Goal: Task Accomplishment & Management: Manage account settings

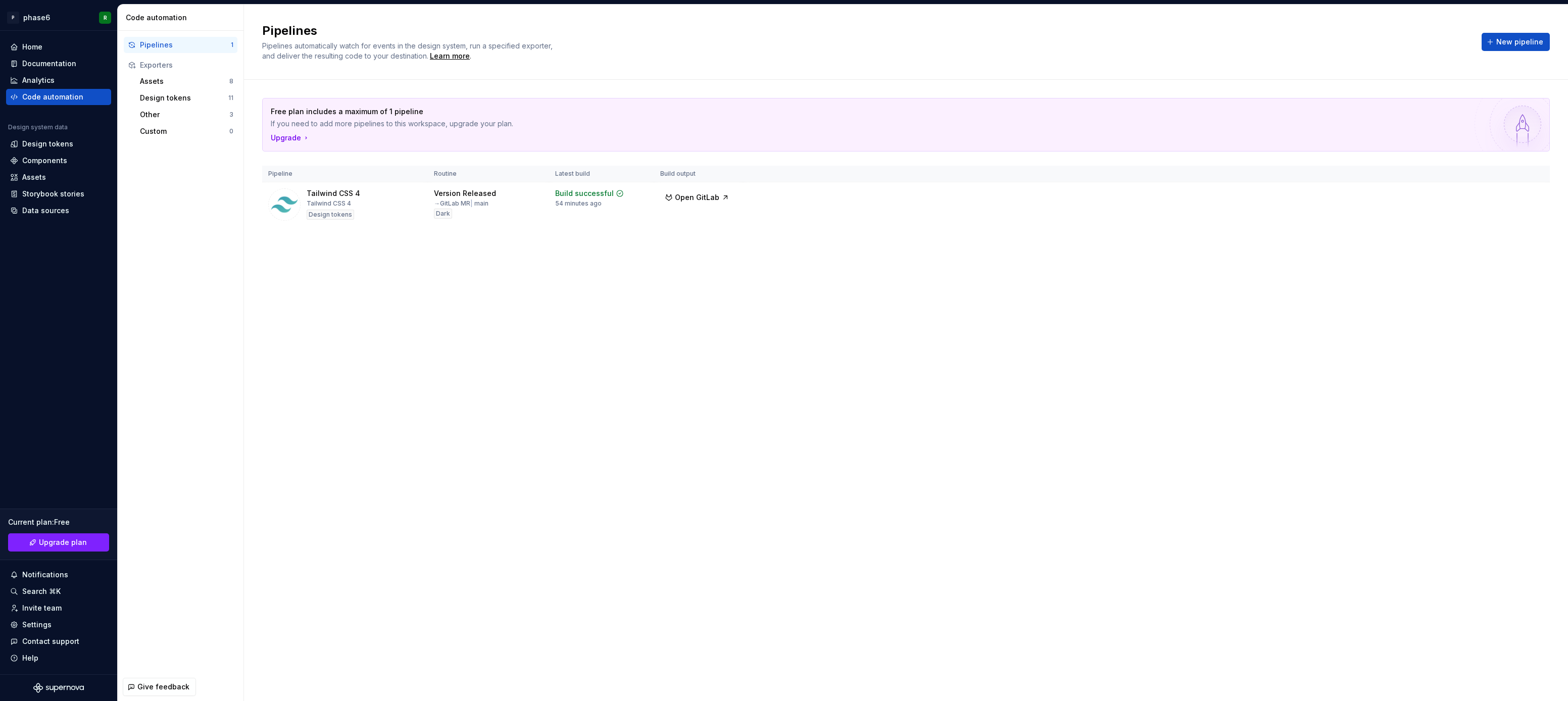
click at [496, 300] on div "Pipelines Pipelines automatically watch for events in the design system, run a …" at bounding box center [906, 352] width 1324 height 697
click at [480, 327] on div "Pipelines Pipelines automatically watch for events in the design system, run a …" at bounding box center [906, 352] width 1324 height 697
click at [417, 385] on div "Pipelines Pipelines automatically watch for events in the design system, run a …" at bounding box center [906, 352] width 1324 height 697
click at [458, 334] on div "Pipelines Pipelines automatically watch for events in the design system, run a …" at bounding box center [906, 352] width 1324 height 697
click at [179, 98] on div "Design tokens" at bounding box center [184, 98] width 88 height 10
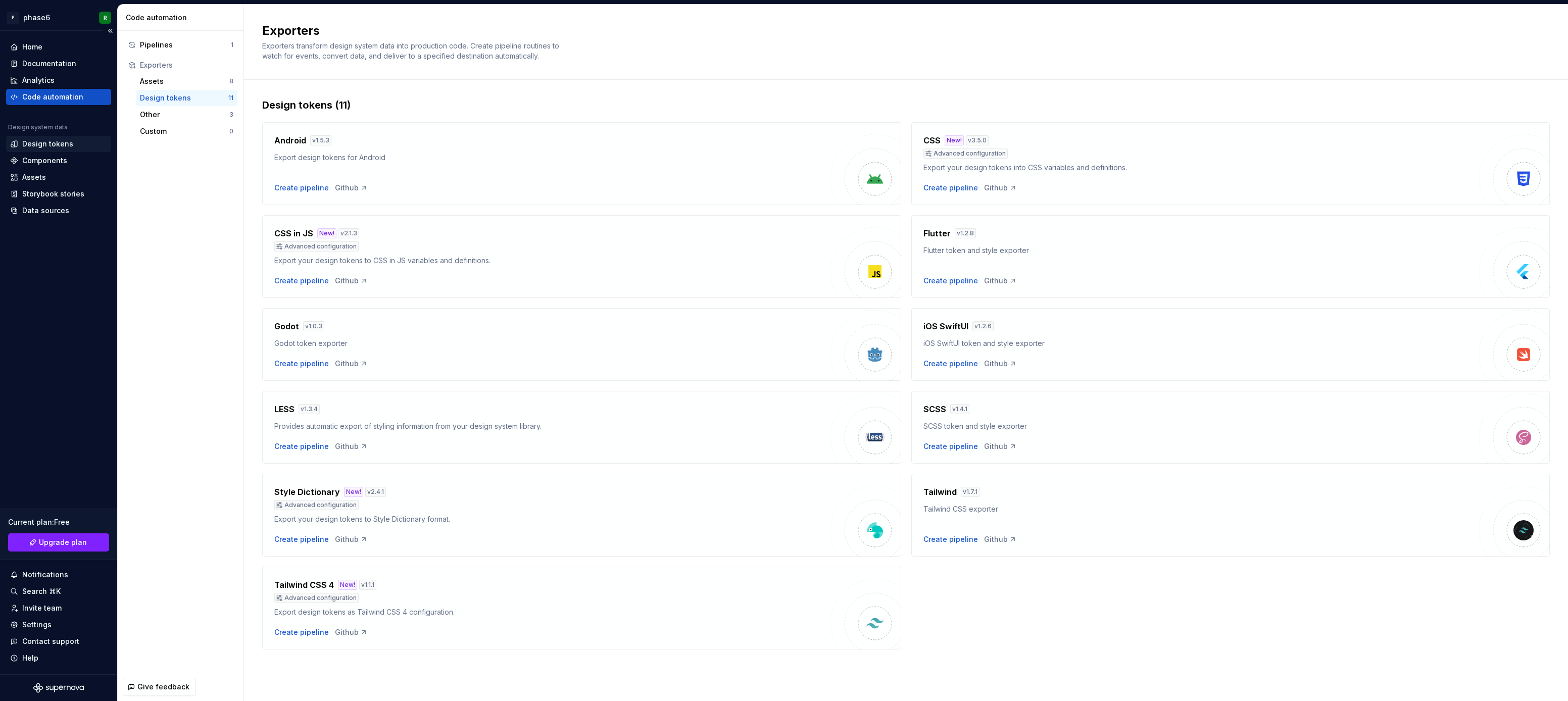
click at [53, 145] on div "Design tokens" at bounding box center [47, 144] width 51 height 10
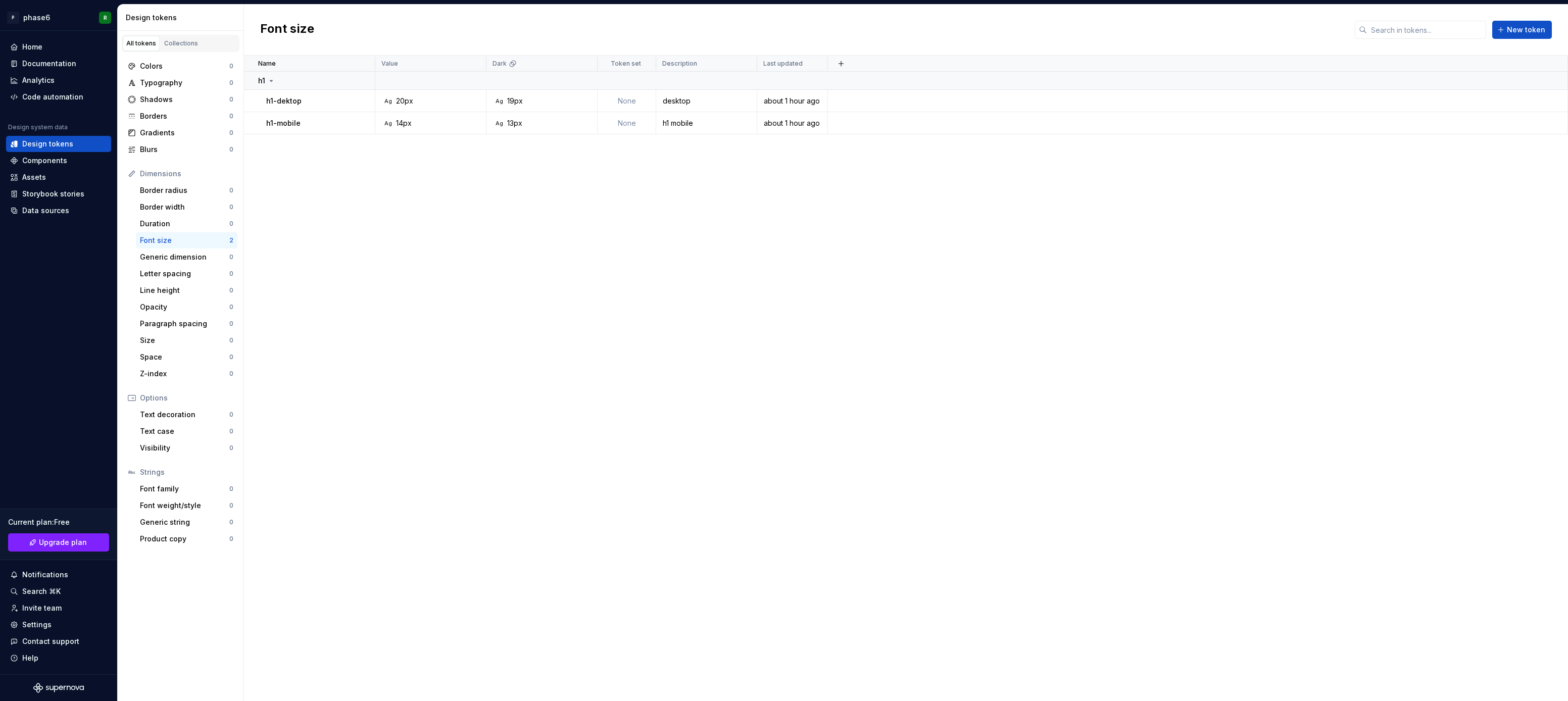
click at [306, 257] on div "Name Value Dark Token set Description Last updated h1 h1-dektop Ag 20px Ag 19px…" at bounding box center [906, 378] width 1324 height 646
click at [303, 259] on div "Name Value Dark Token set Description Last updated h1 h1-dektop Ag 20px Ag 19px…" at bounding box center [906, 378] width 1324 height 646
click at [311, 232] on div "Name Value Dark Token set Description Last updated h1 h1-dektop Ag 20px Ag 19px…" at bounding box center [906, 378] width 1324 height 646
click at [342, 211] on div "Name Value Dark Token set Description Last updated h1 h1-dektop Ag 20px Ag 19px…" at bounding box center [906, 378] width 1324 height 646
click at [327, 252] on div "Name Value Dark Token set Description Last updated h1 h1-dektop Ag 20px Ag 19px…" at bounding box center [906, 378] width 1324 height 646
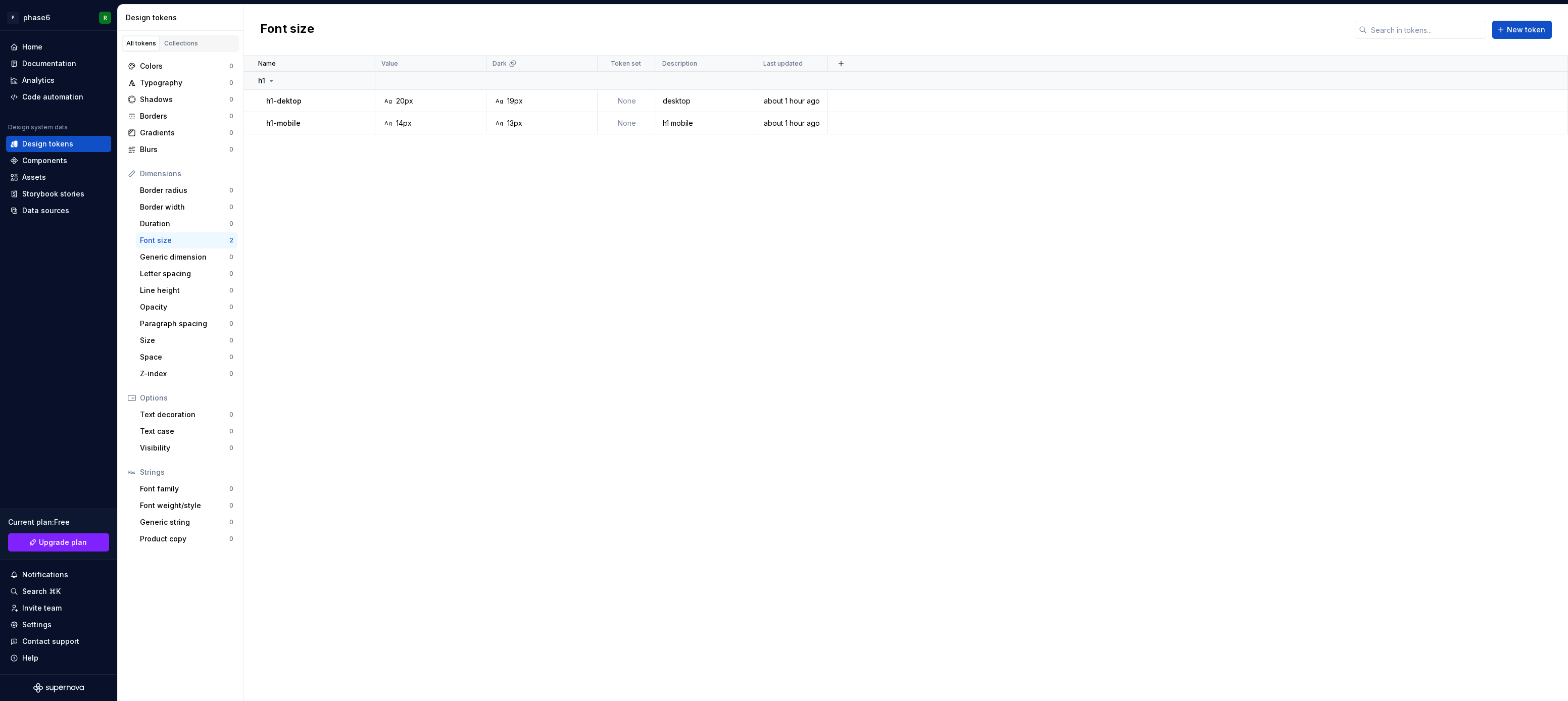
click at [352, 225] on div "Name Value Dark Token set Description Last updated h1 h1-dektop Ag 20px Ag 19px…" at bounding box center [906, 378] width 1324 height 646
click at [349, 226] on div "Name Value Dark Token set Description Last updated h1 h1-dektop Ag 20px Ag 19px…" at bounding box center [906, 378] width 1324 height 646
click at [363, 201] on div "Name Value Dark Token set Description Last updated h1 h1-dektop Ag 20px Ag 19px…" at bounding box center [906, 378] width 1324 height 646
drag, startPoint x: 460, startPoint y: 233, endPoint x: 483, endPoint y: 205, distance: 36.2
click at [460, 232] on div "Name Value Dark Token set Description Last updated h1 h1-dektop Ag 20px Ag 19px…" at bounding box center [906, 378] width 1324 height 646
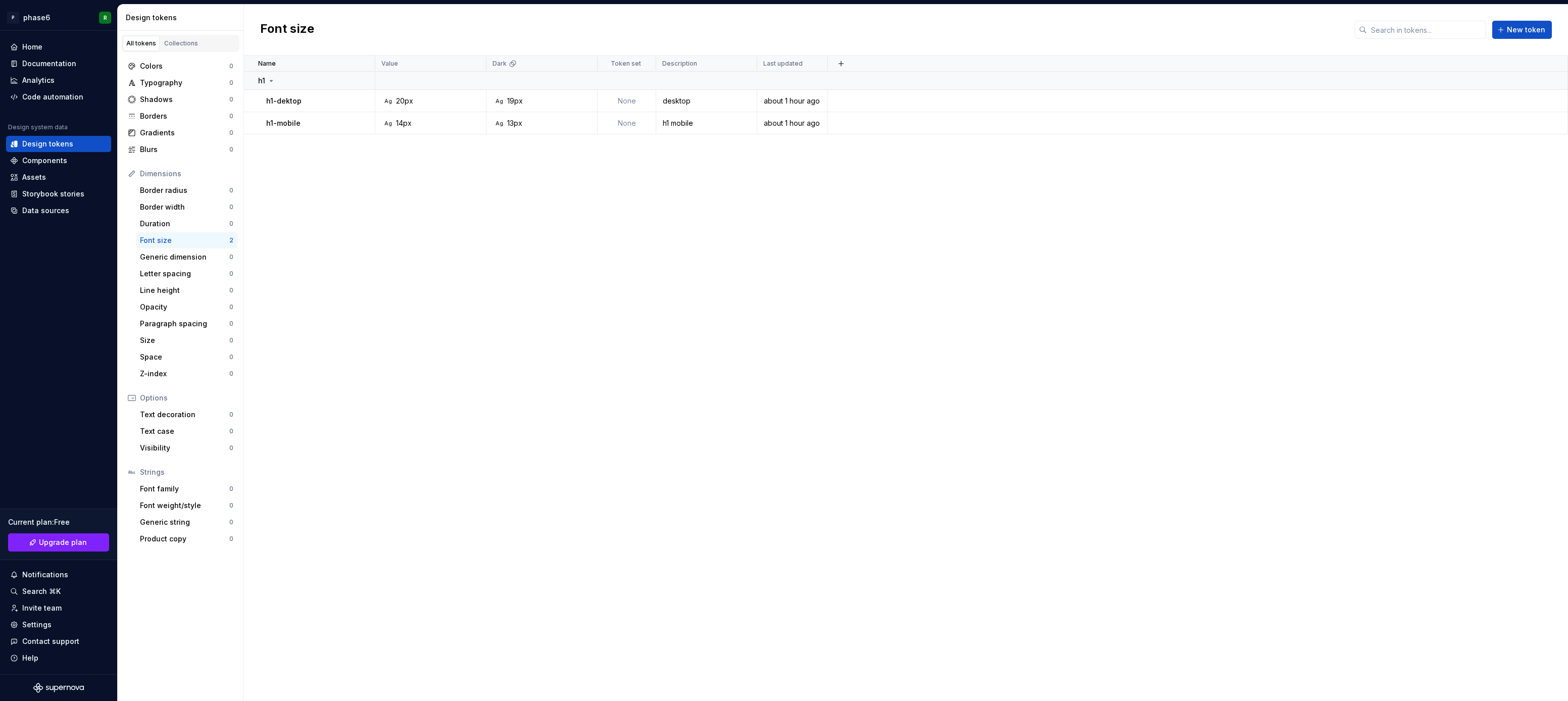
click at [485, 202] on div "Name Value Dark Token set Description Last updated h1 h1-dektop Ag 20px Ag 19px…" at bounding box center [906, 378] width 1324 height 646
click at [516, 125] on div "13px" at bounding box center [515, 123] width 15 height 10
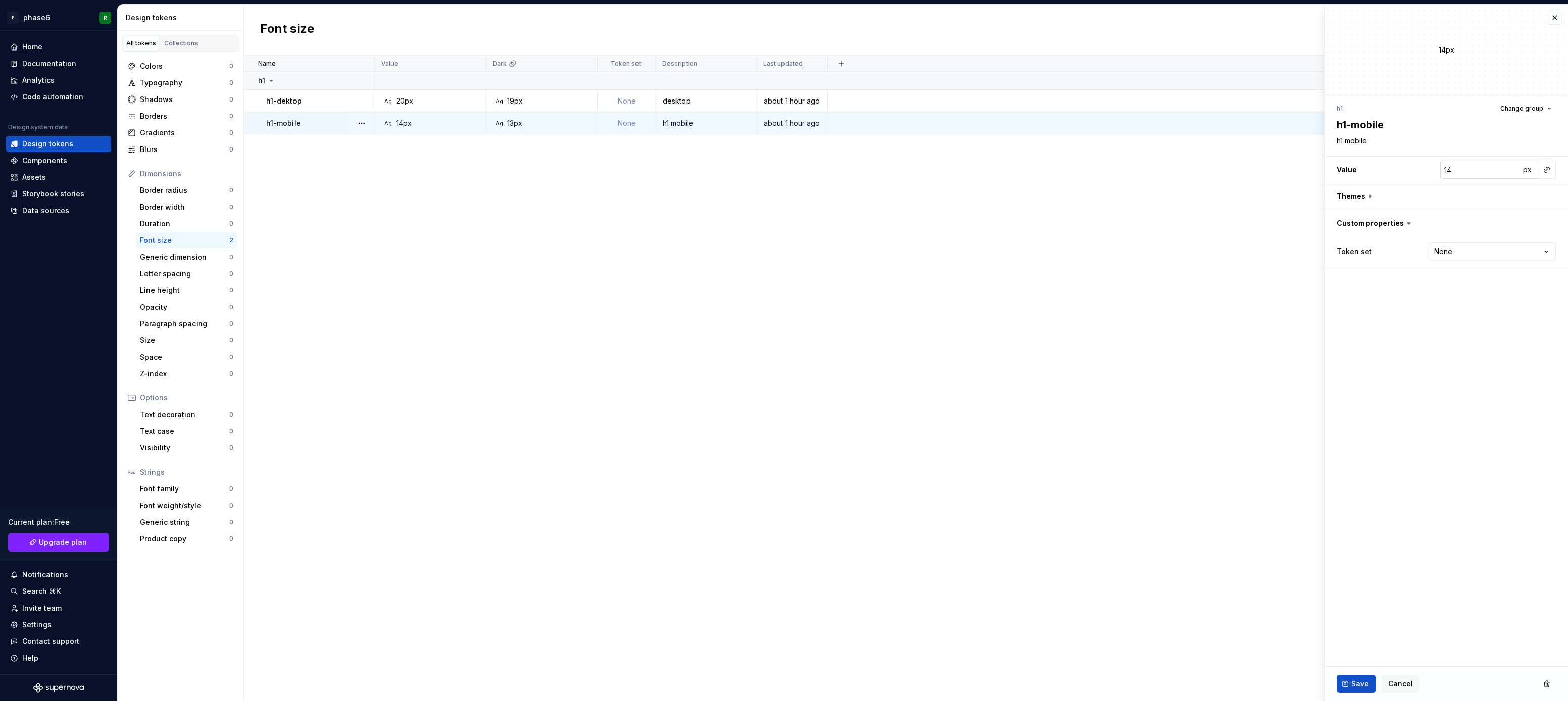
type textarea "*"
type input "15"
click at [1512, 167] on input "15" at bounding box center [1480, 169] width 80 height 18
click at [1362, 682] on span "Save" at bounding box center [1360, 684] width 18 height 10
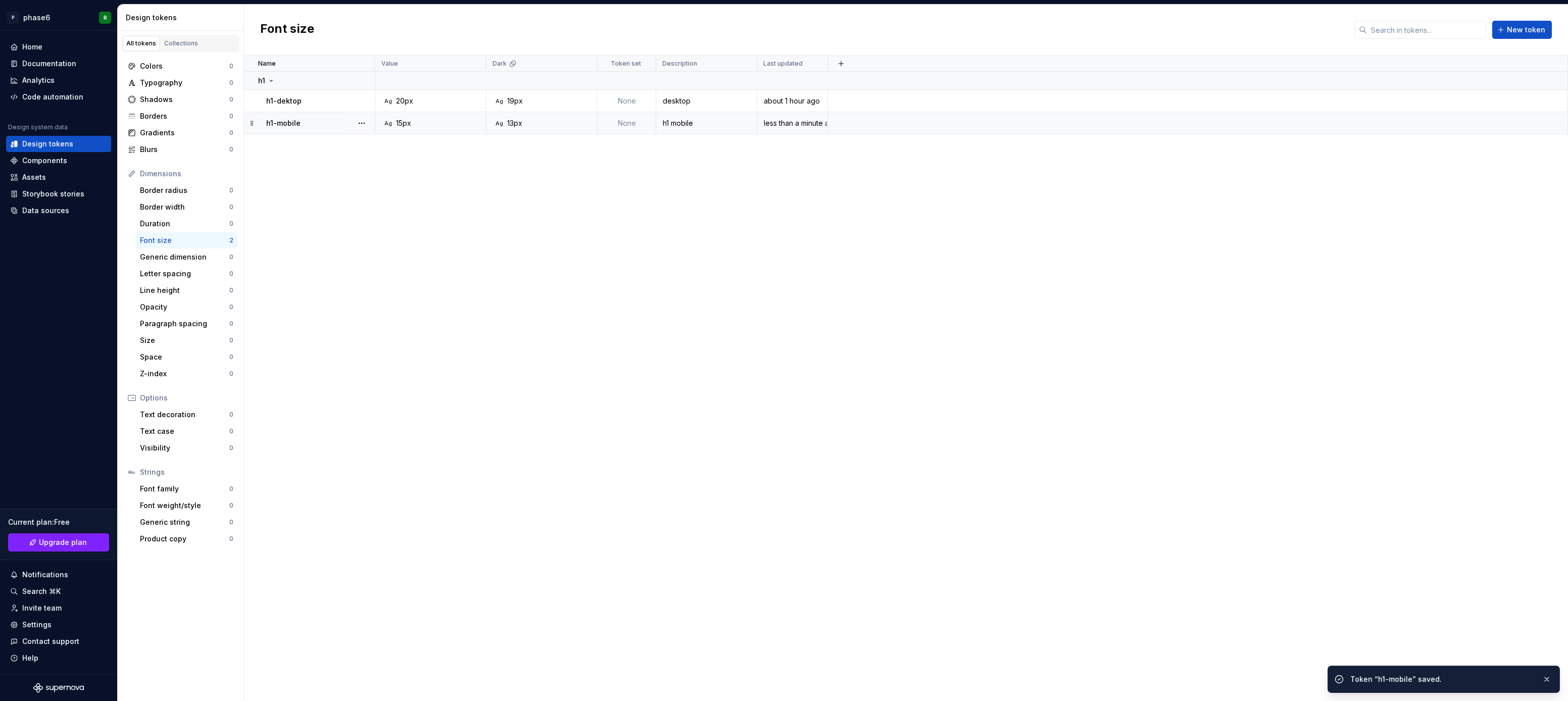
click at [719, 328] on div "Name Value Dark Token set Description Last updated h1 h1-dektop Ag 20px Ag 19px…" at bounding box center [906, 378] width 1324 height 646
click at [782, 311] on div "Name Value Dark Token set Description Last updated h1 h1-dektop Ag 20px Ag 19px…" at bounding box center [906, 378] width 1324 height 646
click at [48, 97] on div "Code automation" at bounding box center [52, 97] width 61 height 10
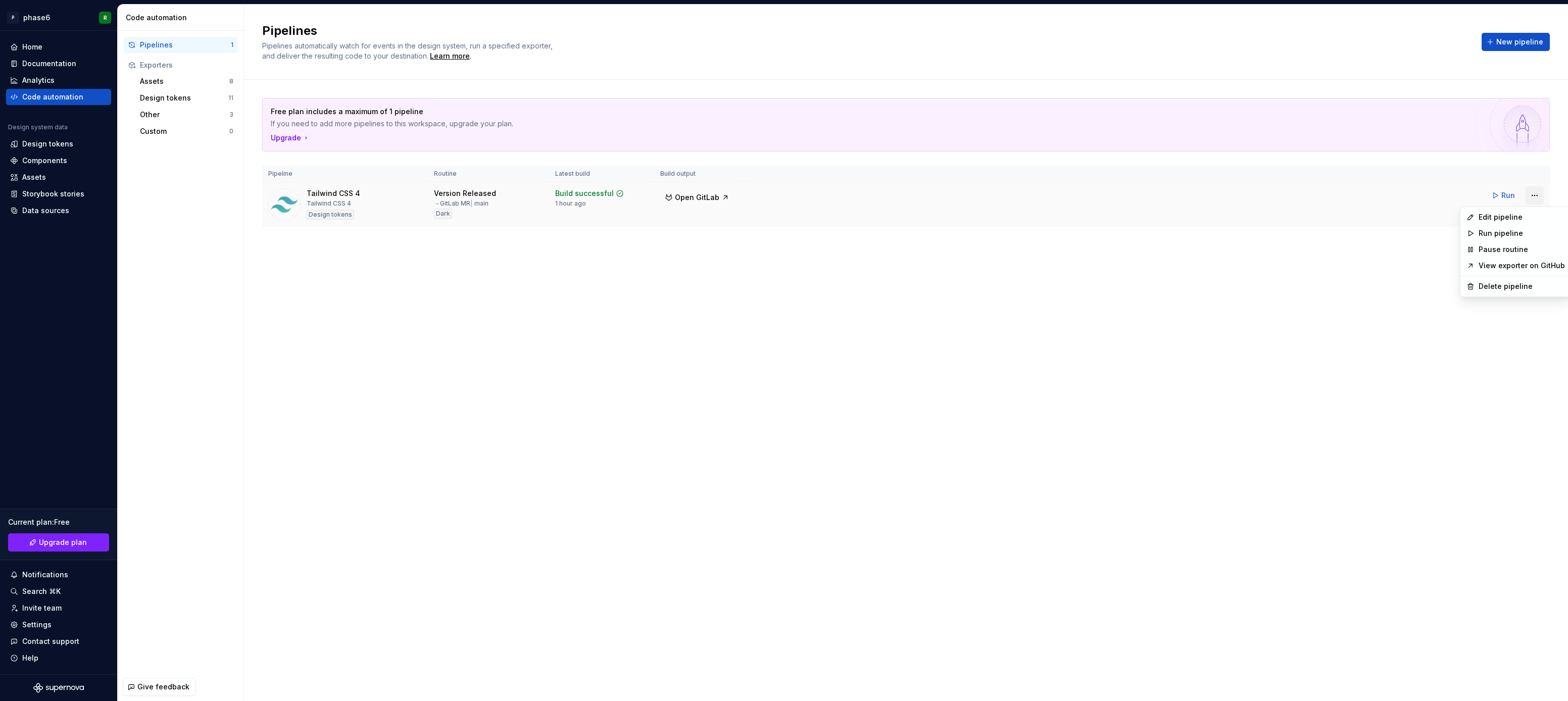
click at [1536, 196] on html "P phase6 R Home Documentation Analytics Code automation Design system data Desi…" at bounding box center [784, 350] width 1568 height 701
click at [792, 386] on html "P phase6 R Home Documentation Analytics Code automation Design system data Desi…" at bounding box center [784, 350] width 1568 height 701
click at [871, 360] on div "Pipelines Pipelines automatically watch for events in the design system, run a …" at bounding box center [906, 352] width 1324 height 697
click at [71, 312] on div "Home Documentation Analytics Code automation Design system data Design tokens C…" at bounding box center [59, 352] width 117 height 644
click at [52, 82] on div "Analytics" at bounding box center [38, 81] width 32 height 10
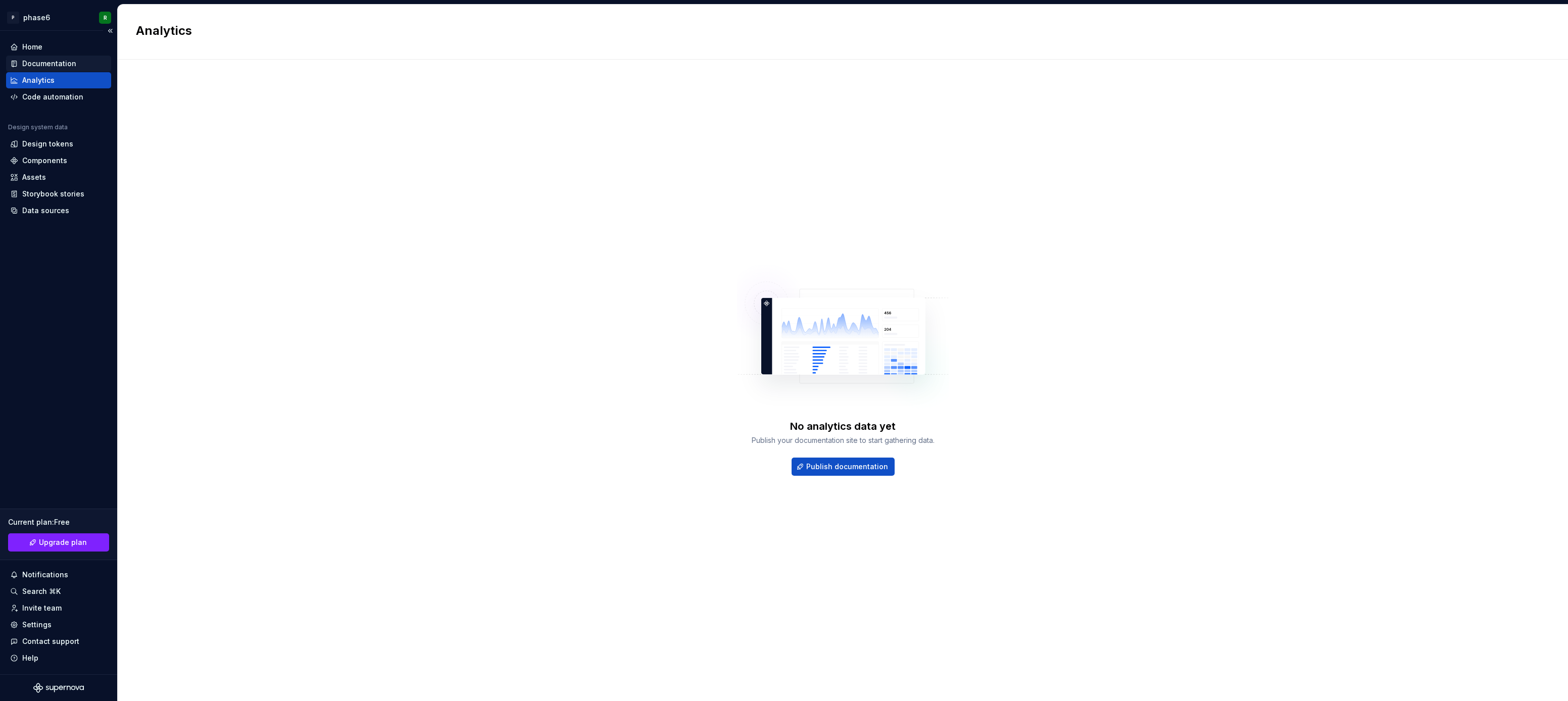
click at [52, 67] on div "Documentation" at bounding box center [49, 64] width 54 height 10
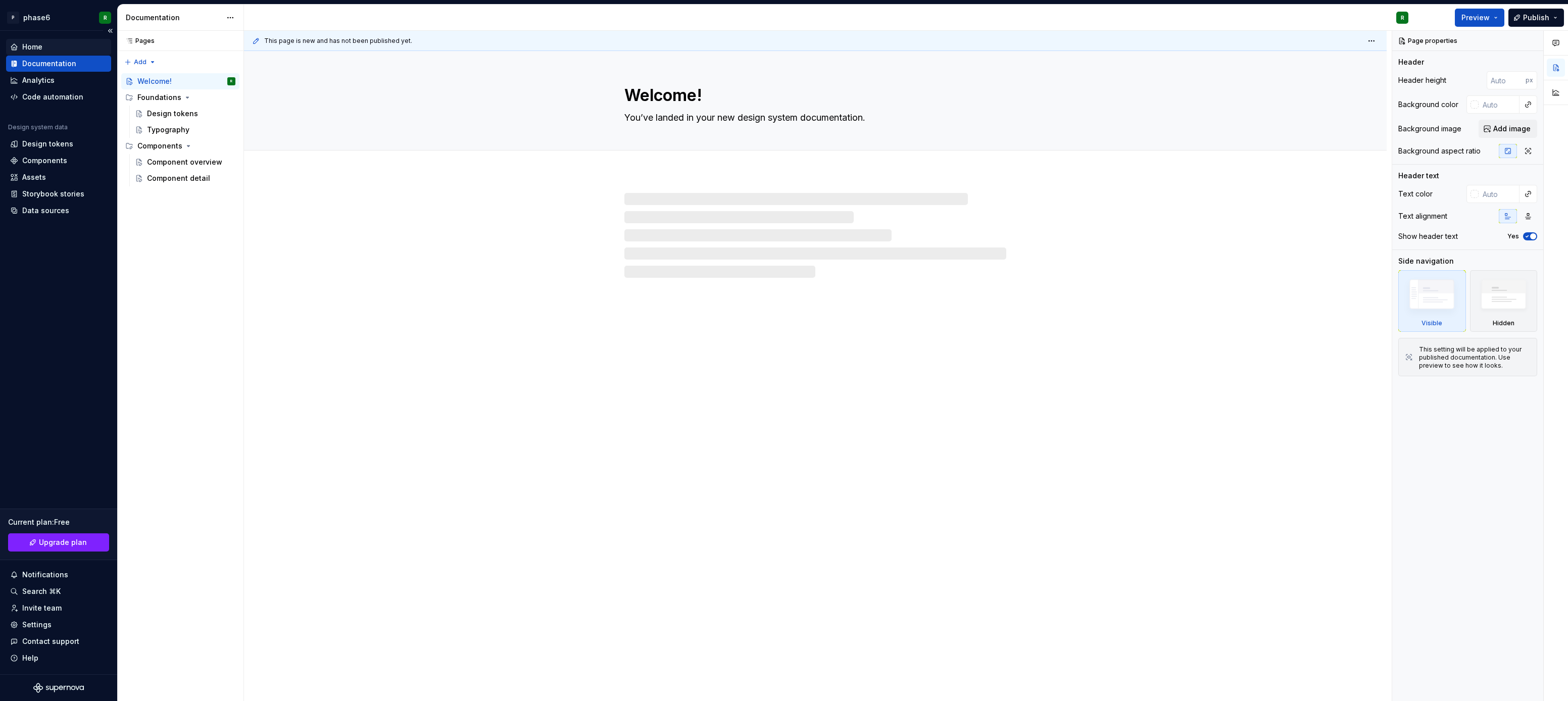
click at [37, 48] on div "Home" at bounding box center [32, 47] width 20 height 10
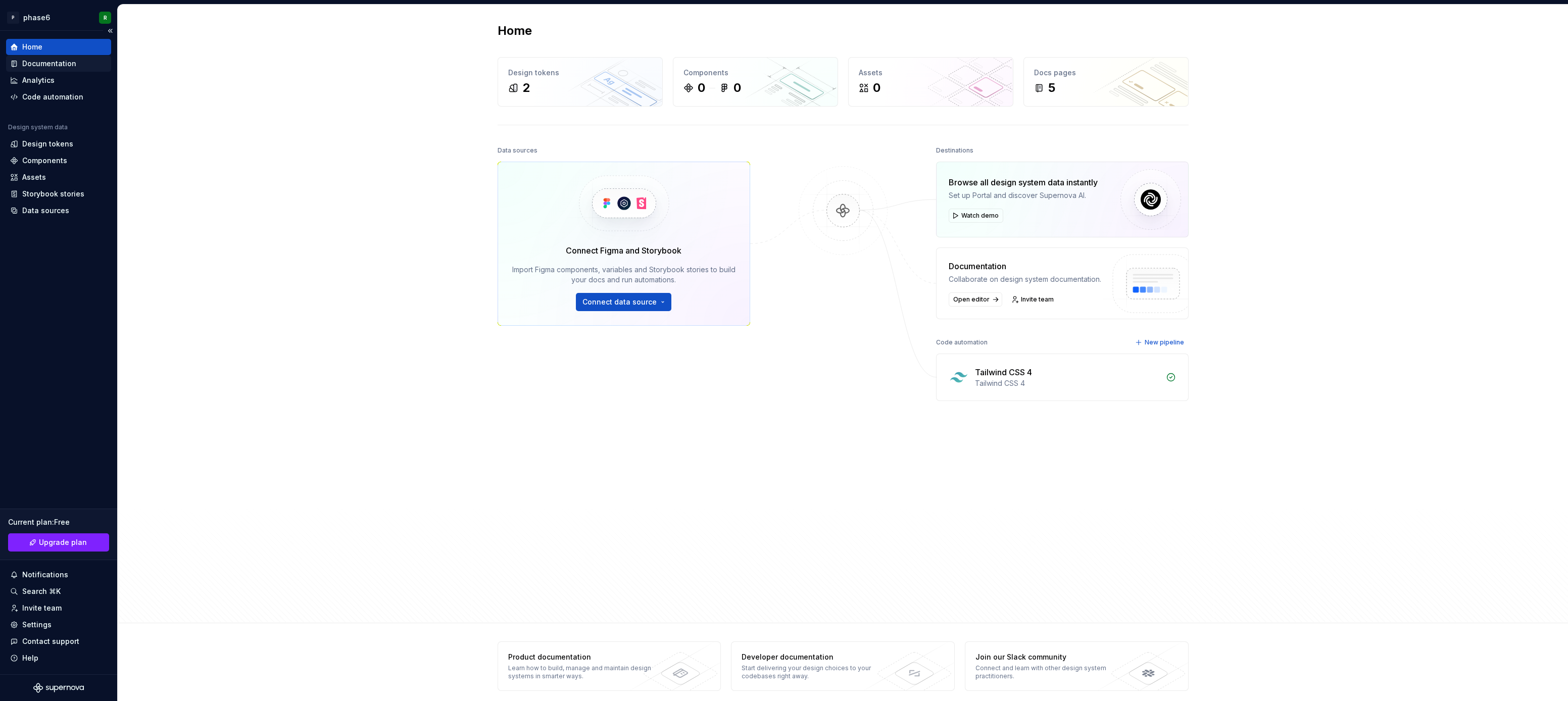
click at [43, 65] on div "Documentation" at bounding box center [49, 64] width 54 height 10
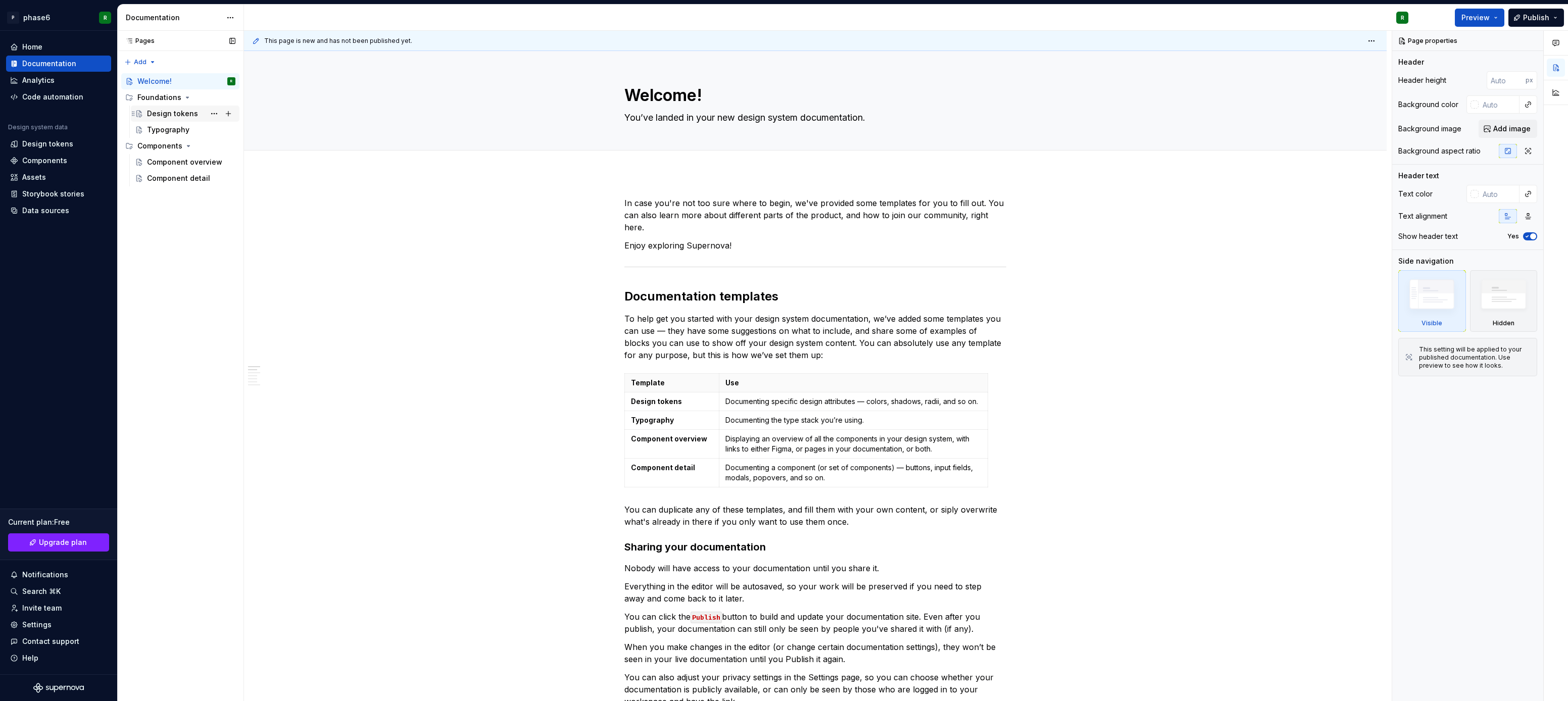
click at [181, 116] on div "Design tokens" at bounding box center [172, 114] width 51 height 10
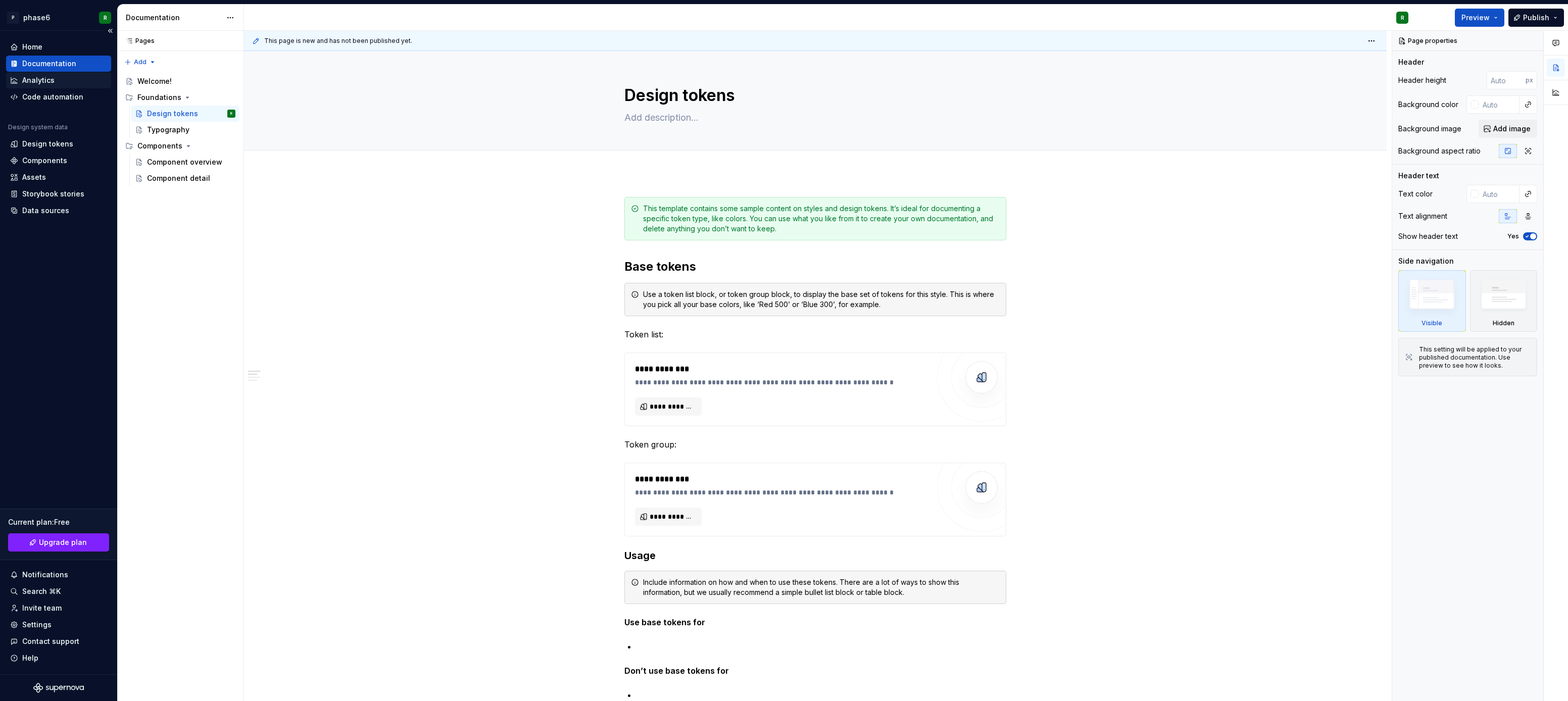
click at [43, 81] on div "Analytics" at bounding box center [38, 81] width 32 height 10
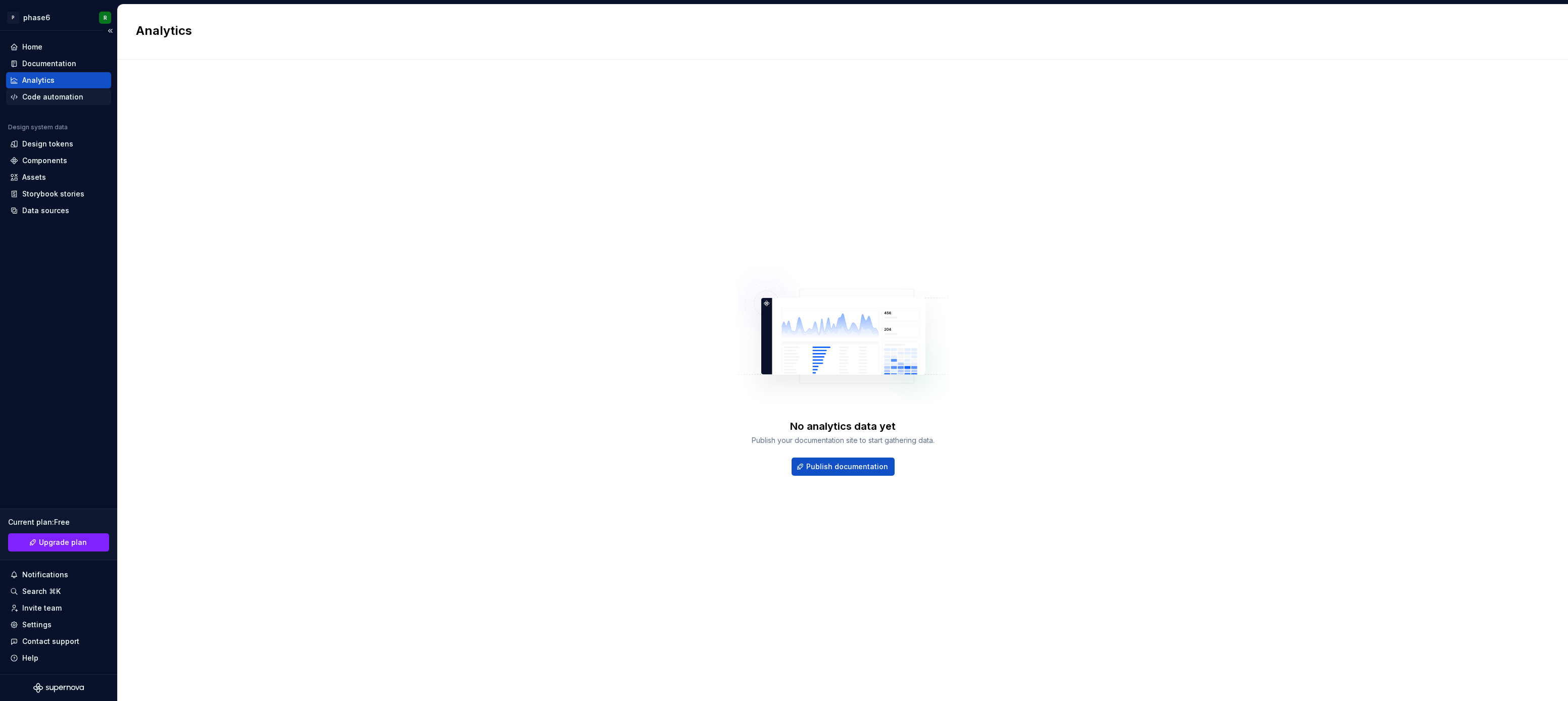
click at [57, 96] on div "Code automation" at bounding box center [52, 97] width 61 height 10
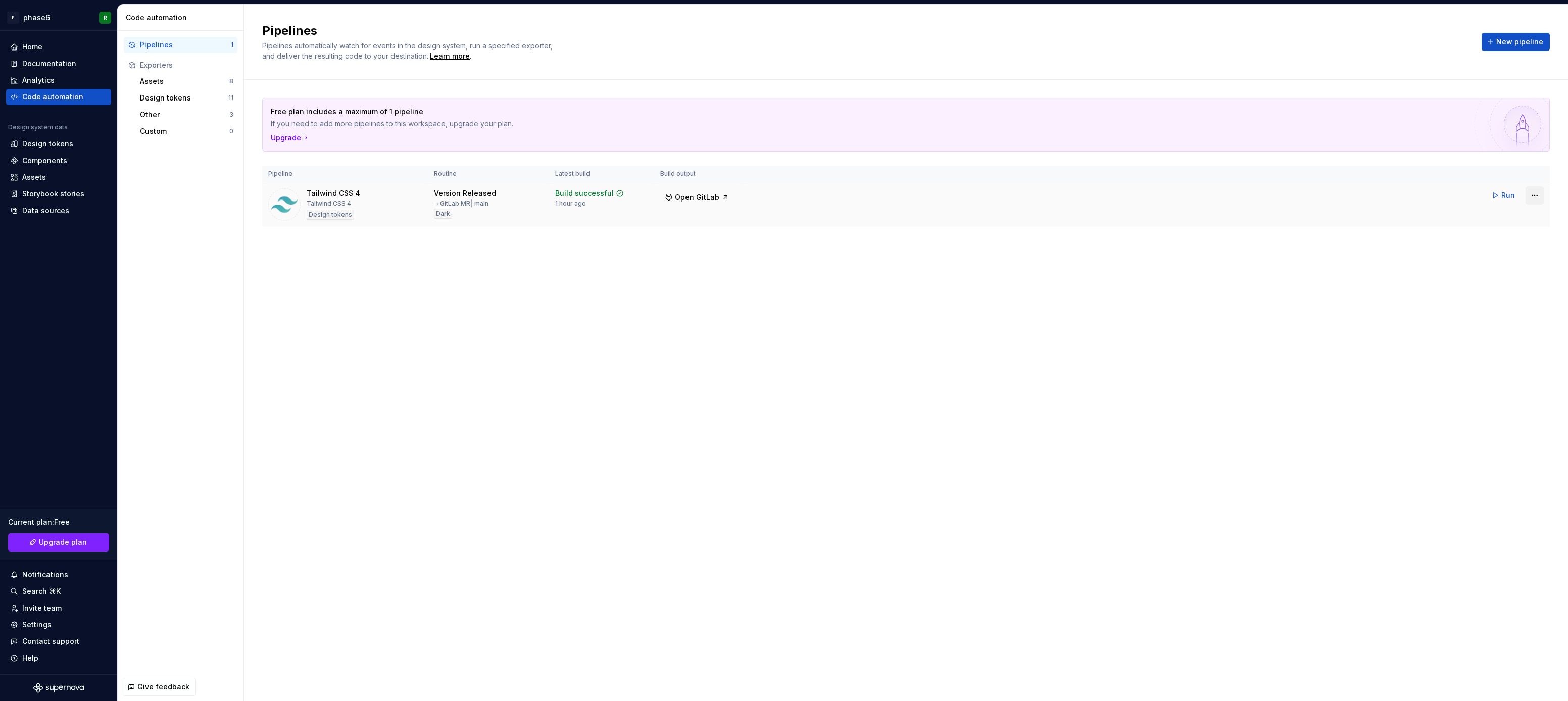
click at [1536, 196] on html "P phase6 R Home Documentation Analytics Code automation Design system data Desi…" at bounding box center [784, 350] width 1568 height 701
click at [1512, 213] on div "Edit pipeline" at bounding box center [1521, 217] width 86 height 10
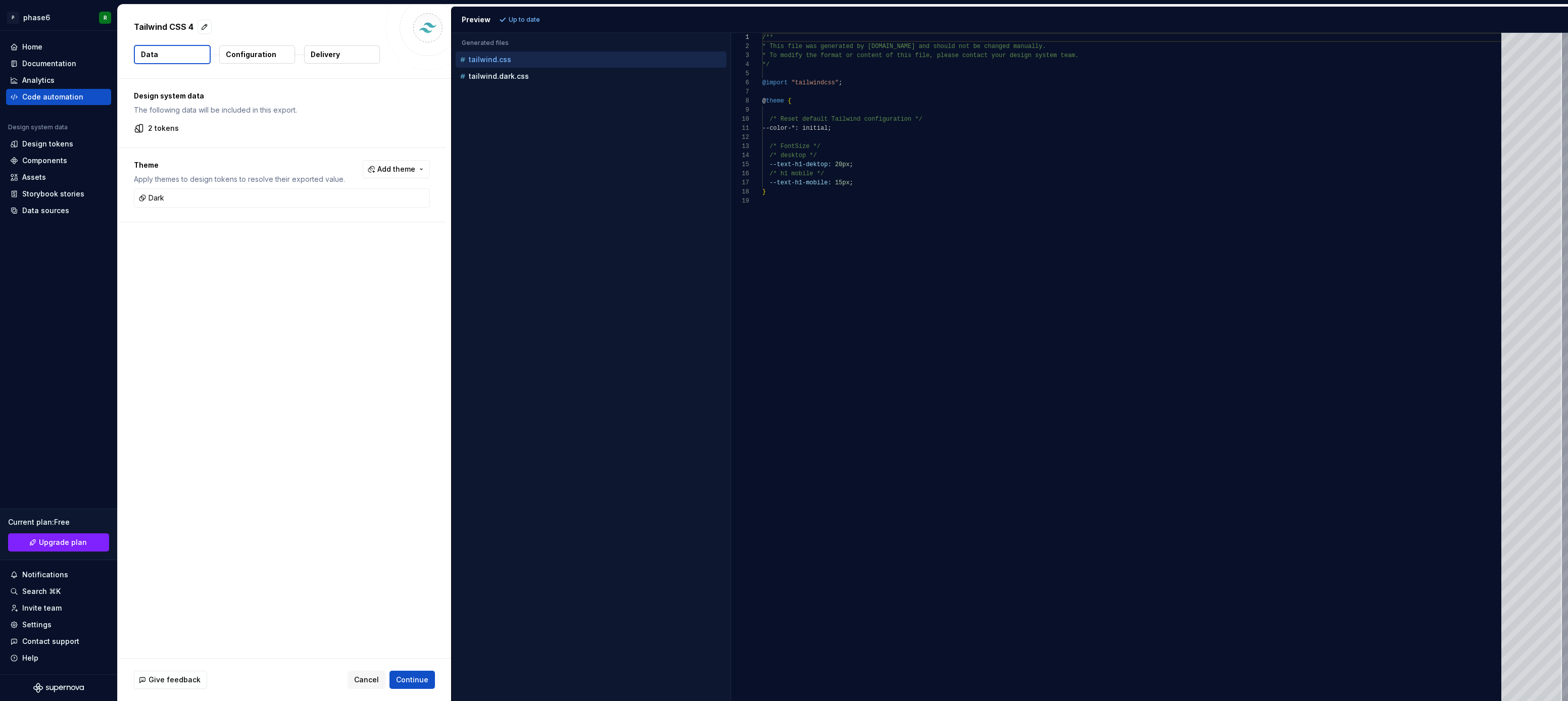
click at [257, 55] on p "Configuration" at bounding box center [251, 55] width 50 height 10
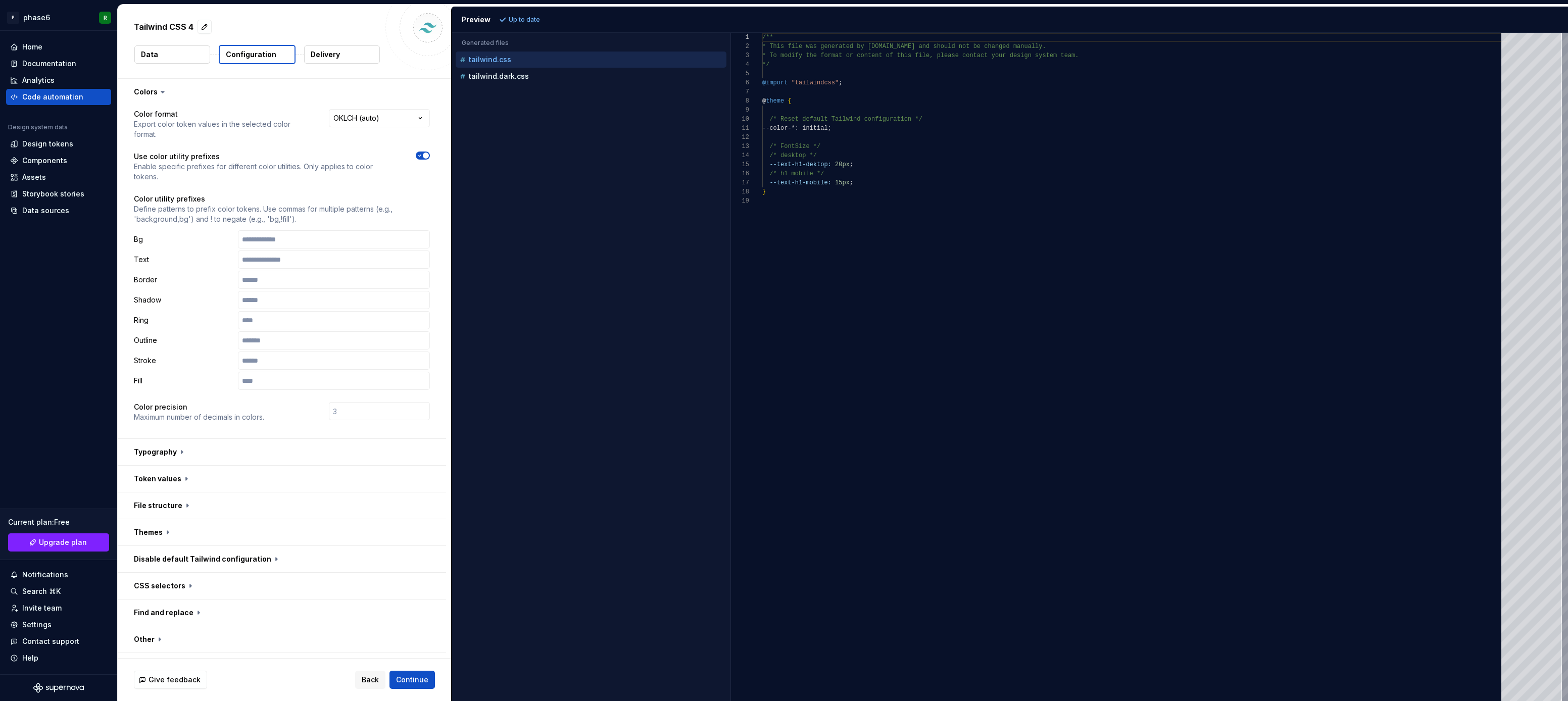
click at [324, 55] on p "Delivery" at bounding box center [325, 55] width 30 height 10
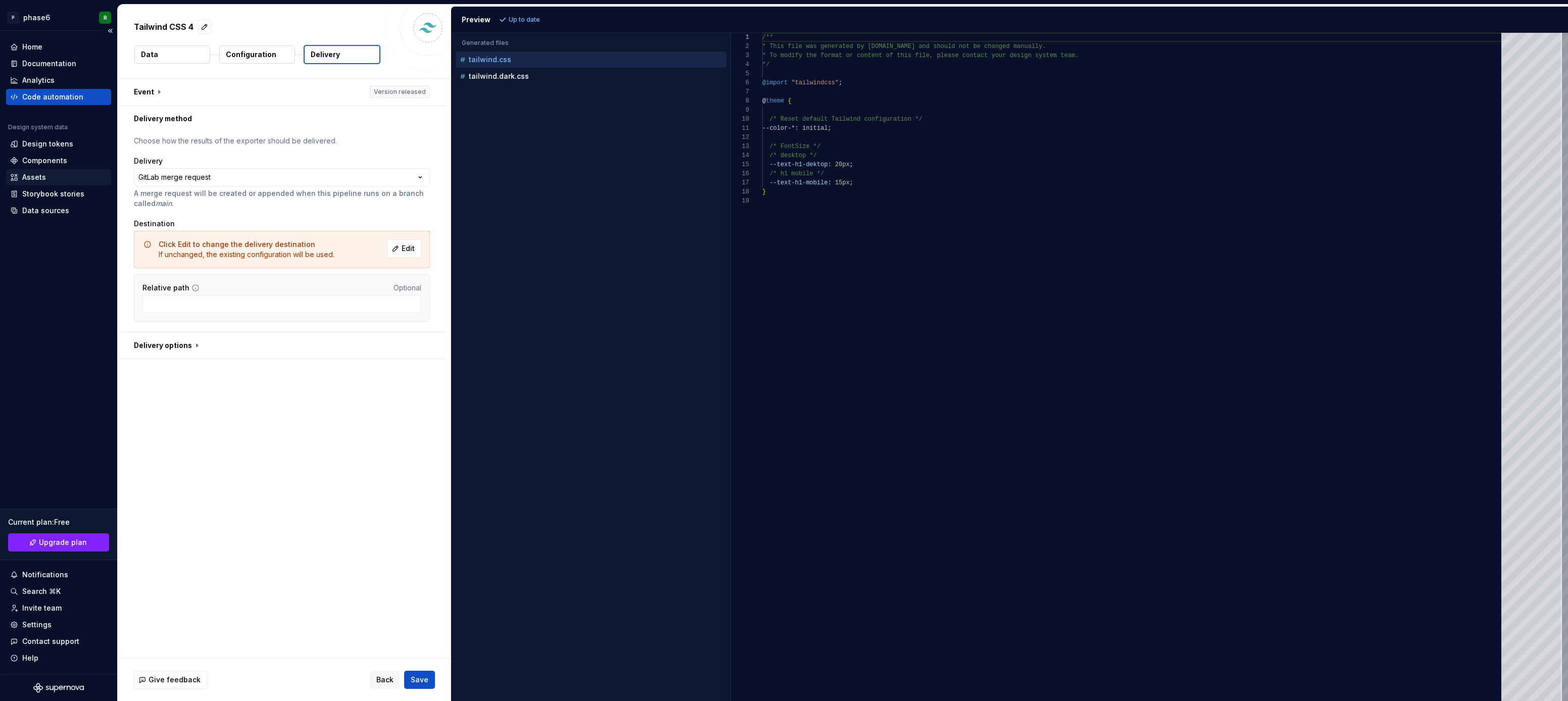
click at [40, 178] on div "Assets" at bounding box center [34, 177] width 24 height 10
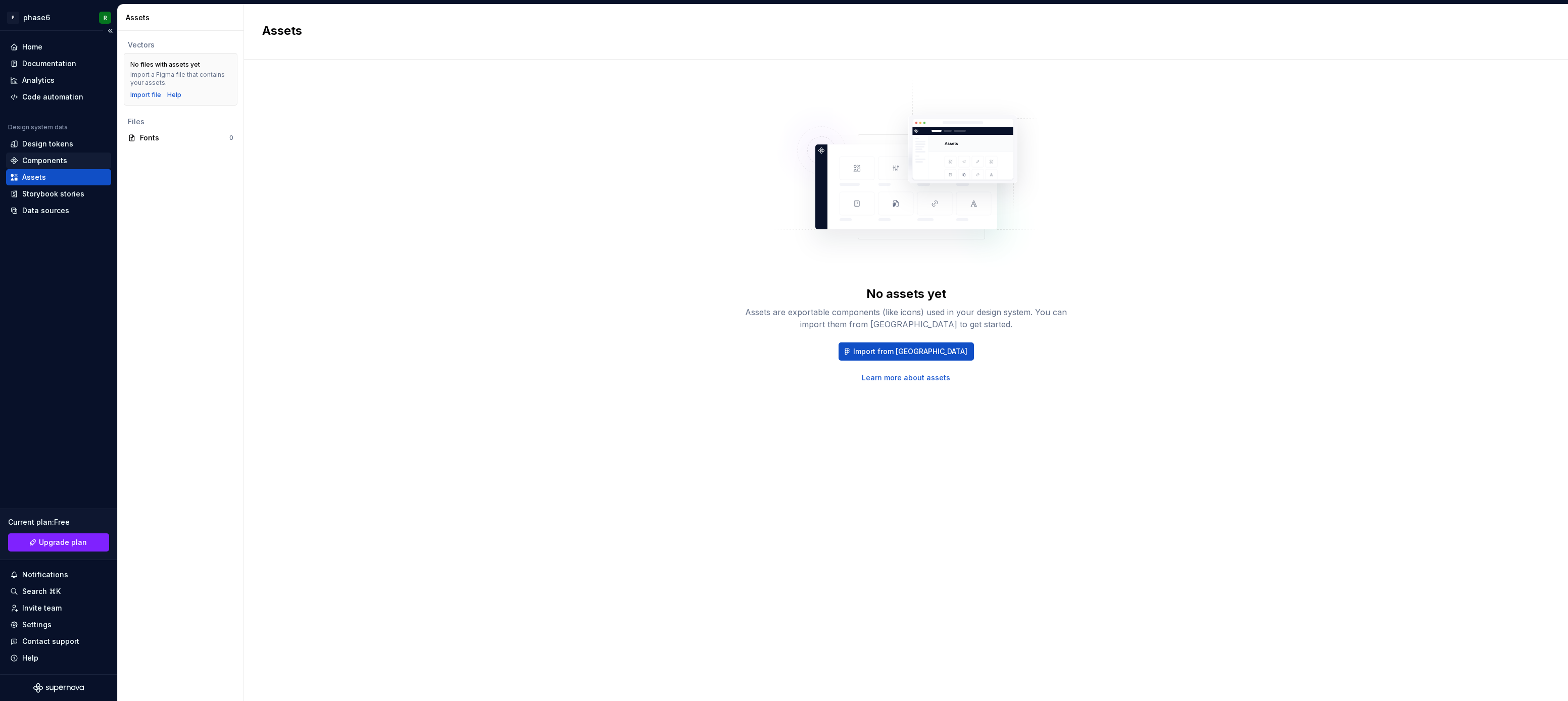
click at [40, 164] on div "Components" at bounding box center [44, 160] width 45 height 10
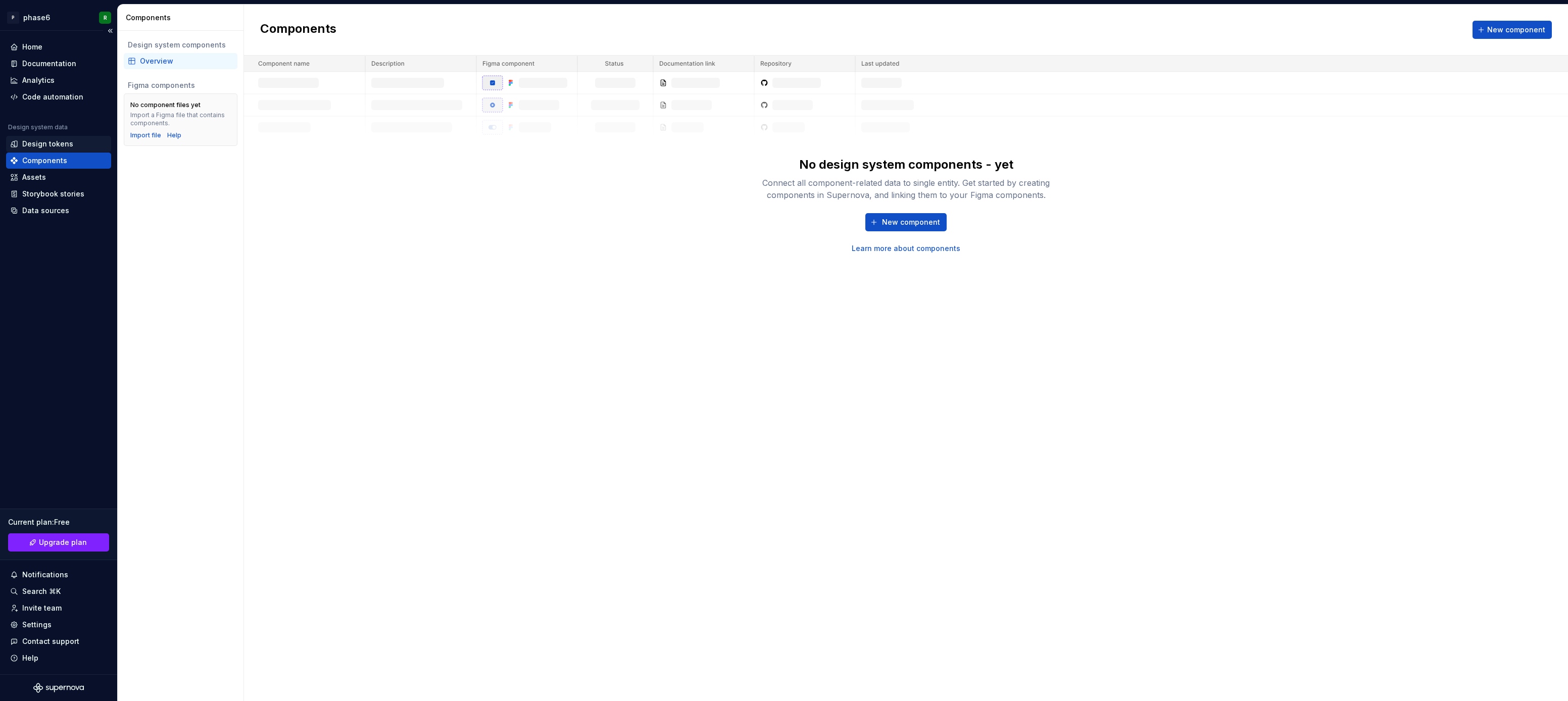
click at [42, 147] on div "Design tokens" at bounding box center [47, 144] width 51 height 10
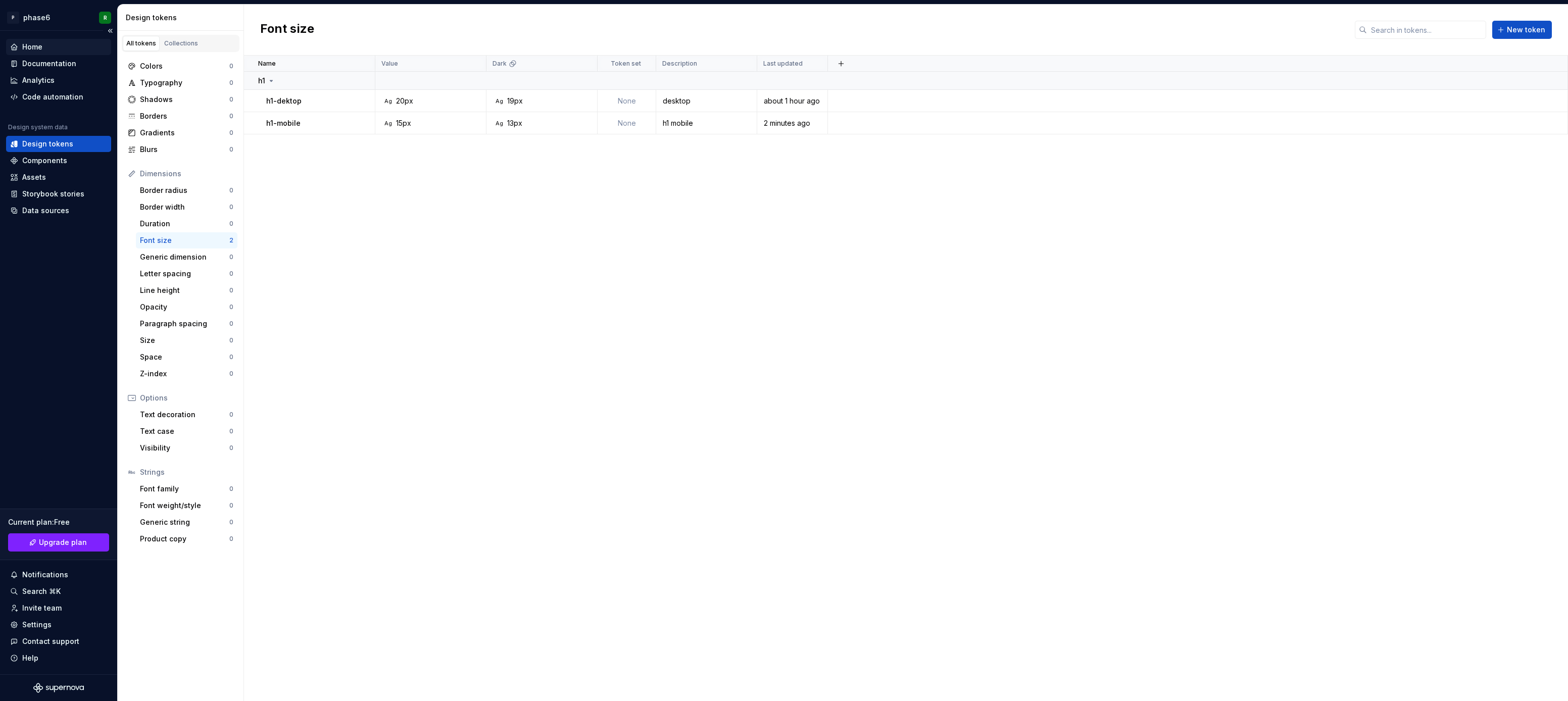
click at [36, 50] on div "Home" at bounding box center [32, 47] width 20 height 10
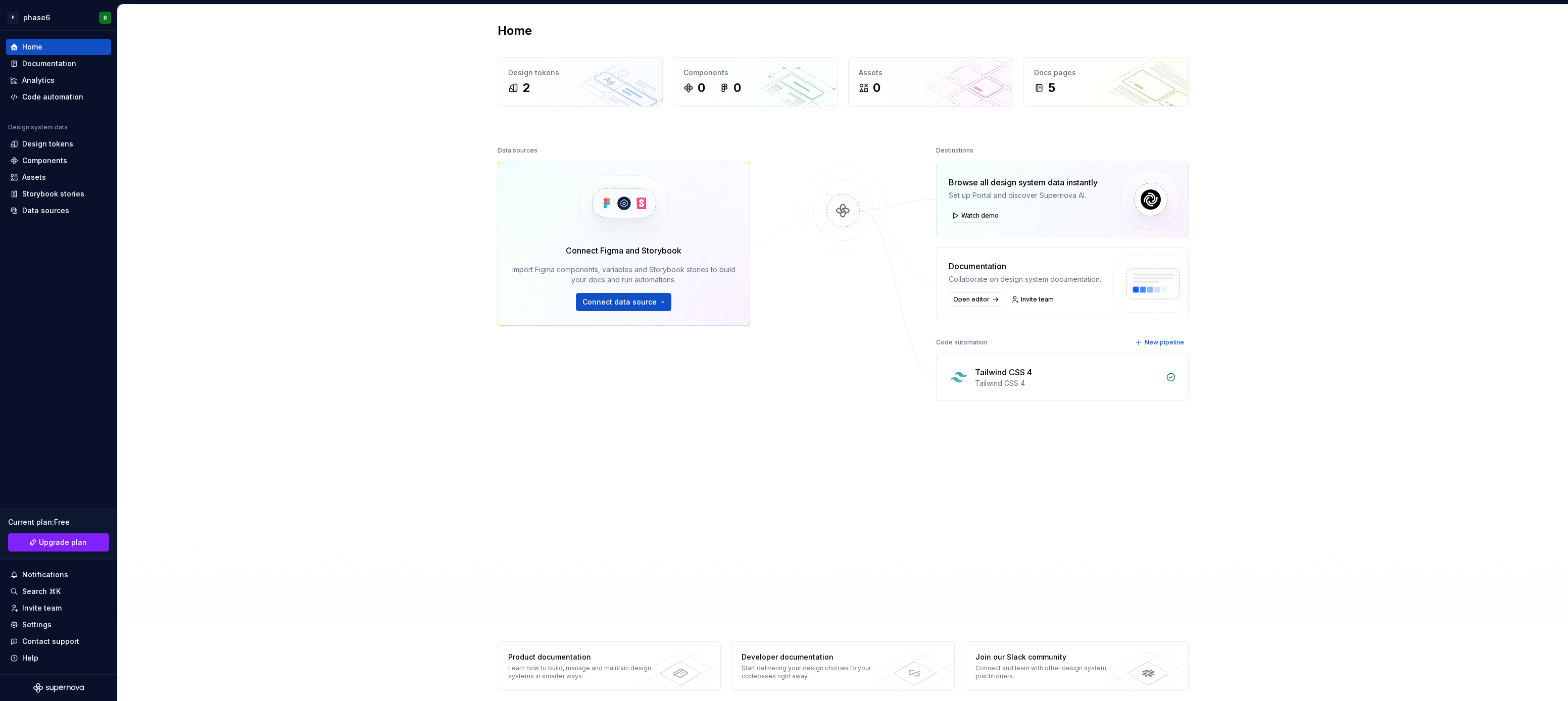
click at [297, 281] on div "Home Design tokens 2 Components 0 0 Assets 0 Docs pages 5 Data sources Connect …" at bounding box center [843, 313] width 1450 height 619
click at [754, 481] on div "Data sources Connect Figma and Storybook Import Figma components, variables and…" at bounding box center [843, 374] width 691 height 461
click at [783, 454] on div "Data sources Connect Figma and Storybook Import Figma components, variables and…" at bounding box center [843, 374] width 691 height 461
click at [206, 426] on div "Home Design tokens 2 Components 0 0 Assets 0 Docs pages 5 Data sources Connect …" at bounding box center [843, 313] width 1450 height 619
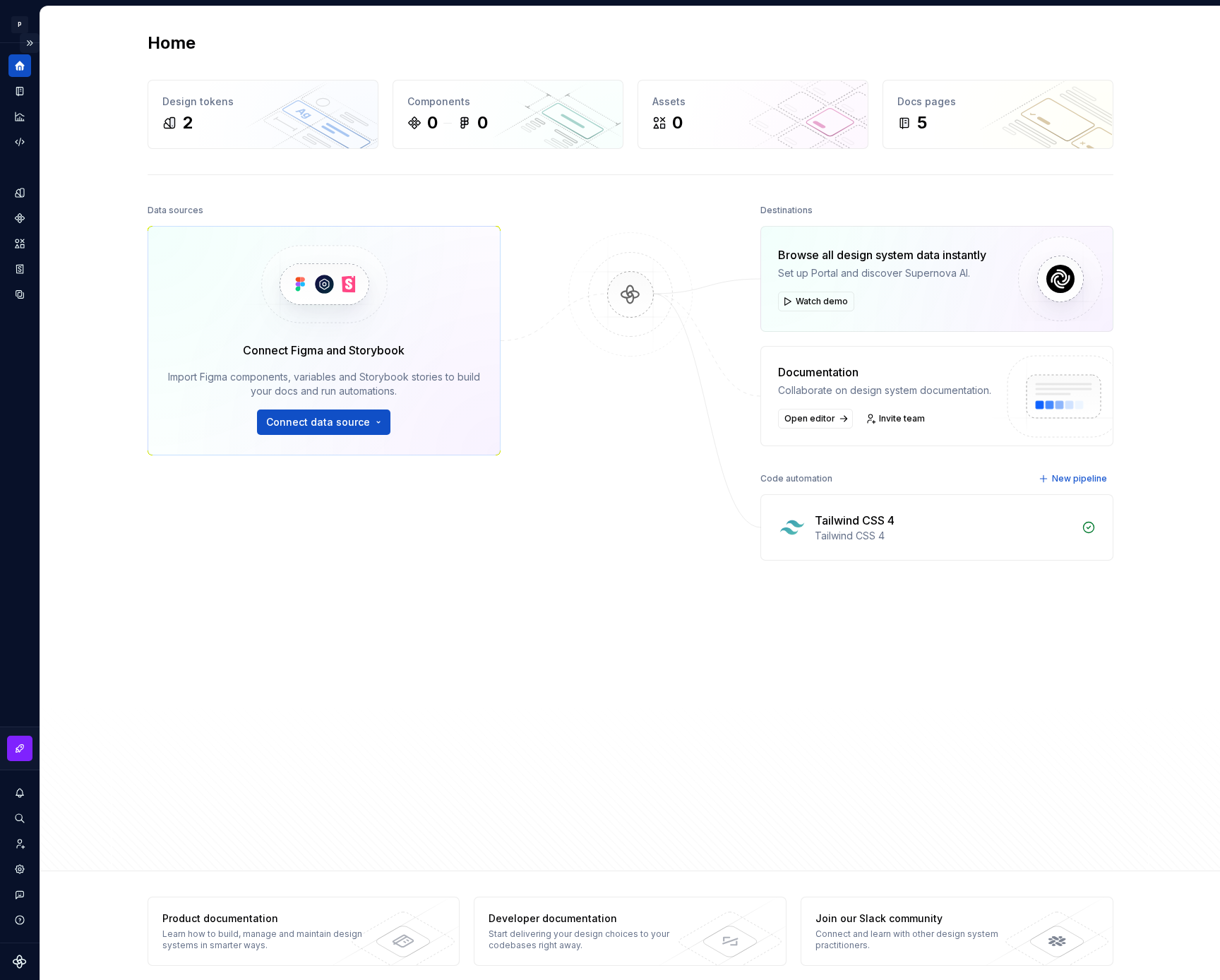
click at [30, 42] on button "Expand sidebar" at bounding box center [29, 43] width 19 height 19
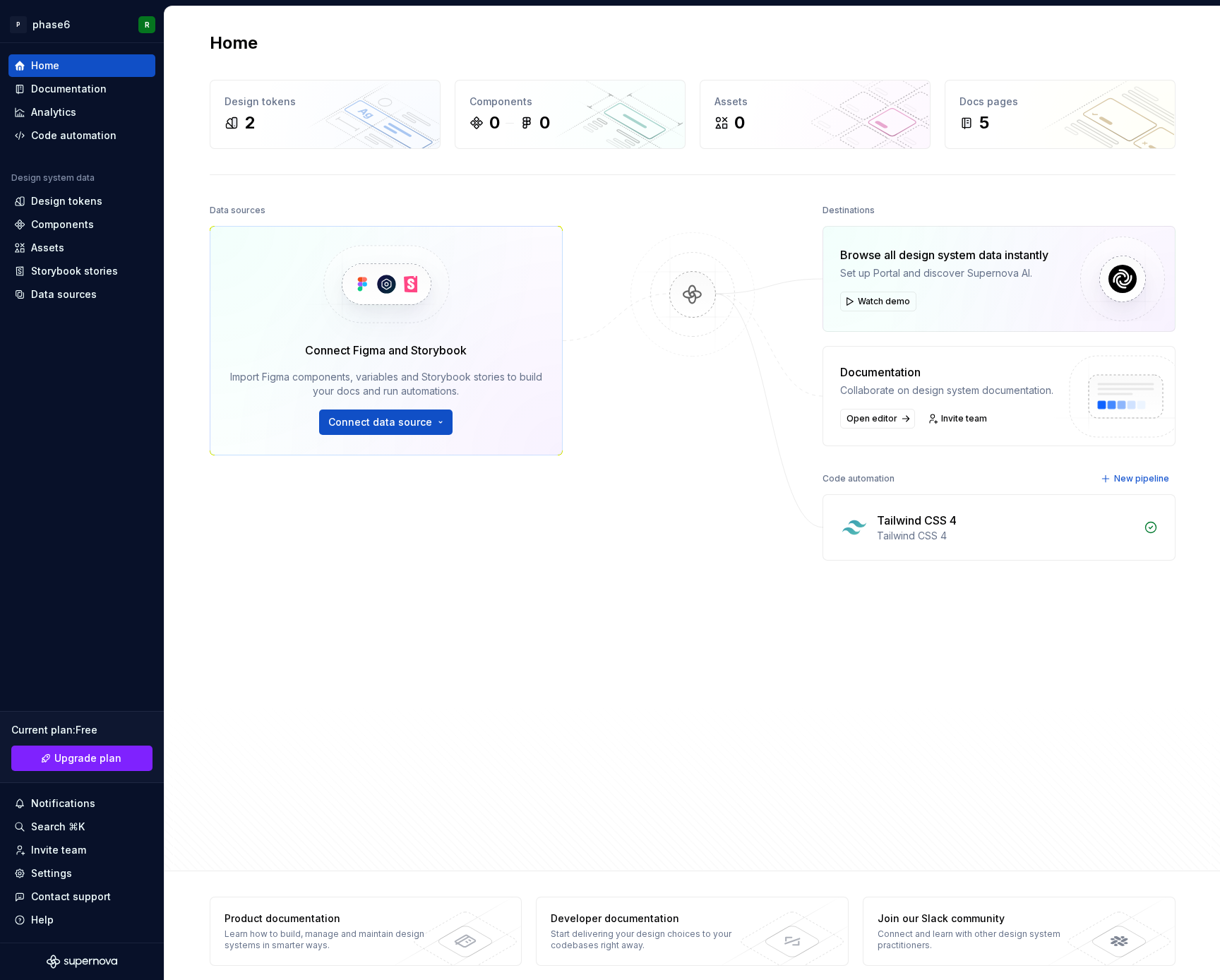
click at [221, 628] on div "Data sources Connect Figma and Storybook Import Figma components, variables and…" at bounding box center [385, 494] width 353 height 589
click at [228, 580] on div "Data sources Connect Figma and Storybook Import Figma components, variables and…" at bounding box center [385, 494] width 353 height 589
click at [76, 24] on html "P phase6 R Home Documentation Analytics Code automation Design system data Desi…" at bounding box center [610, 490] width 1220 height 980
click at [100, 479] on html "P phase6 R Home Documentation Analytics Code automation Design system data Desi…" at bounding box center [610, 490] width 1220 height 980
click at [62, 874] on div "Settings" at bounding box center [51, 874] width 41 height 14
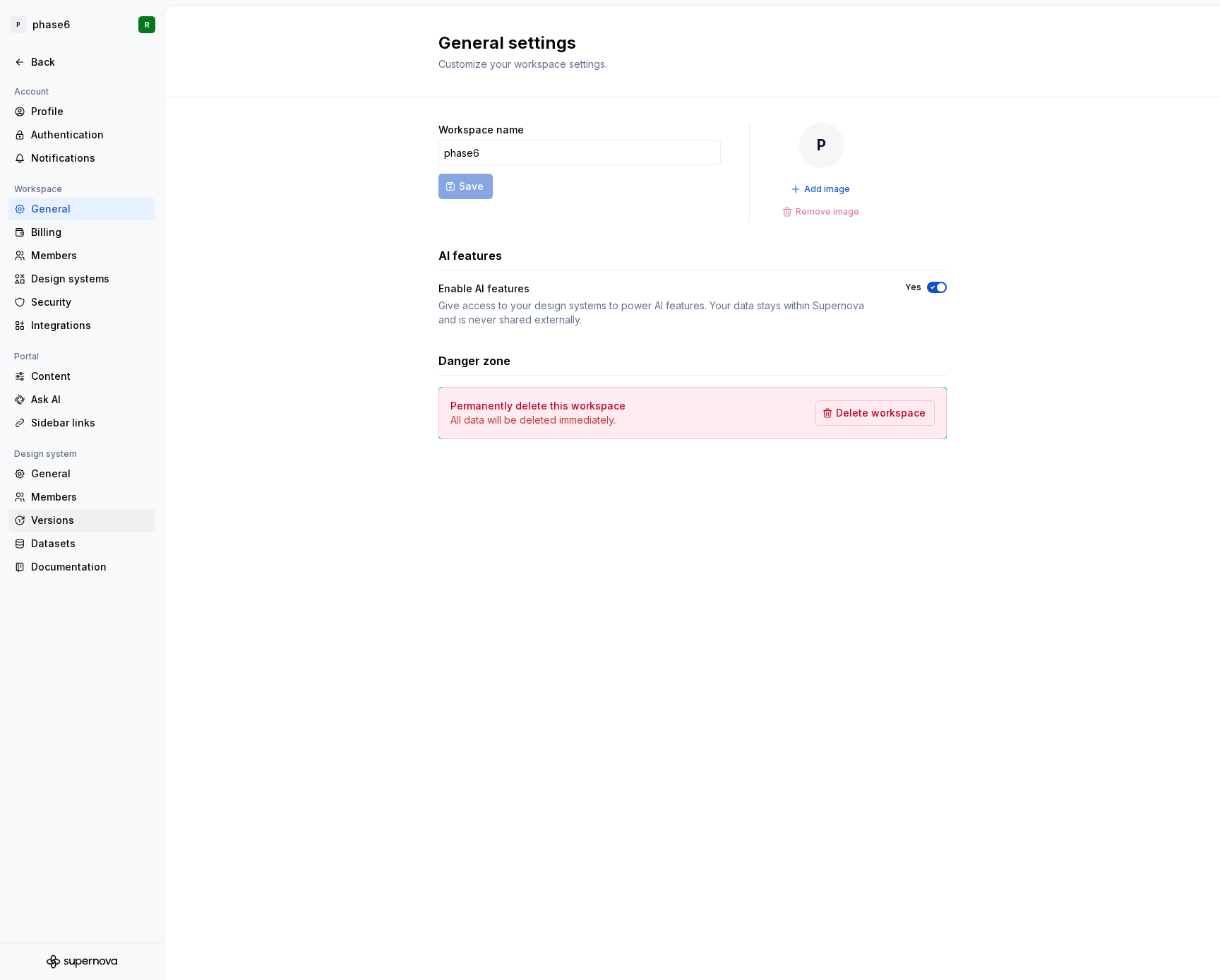
click at [57, 518] on div "Versions" at bounding box center [90, 521] width 119 height 14
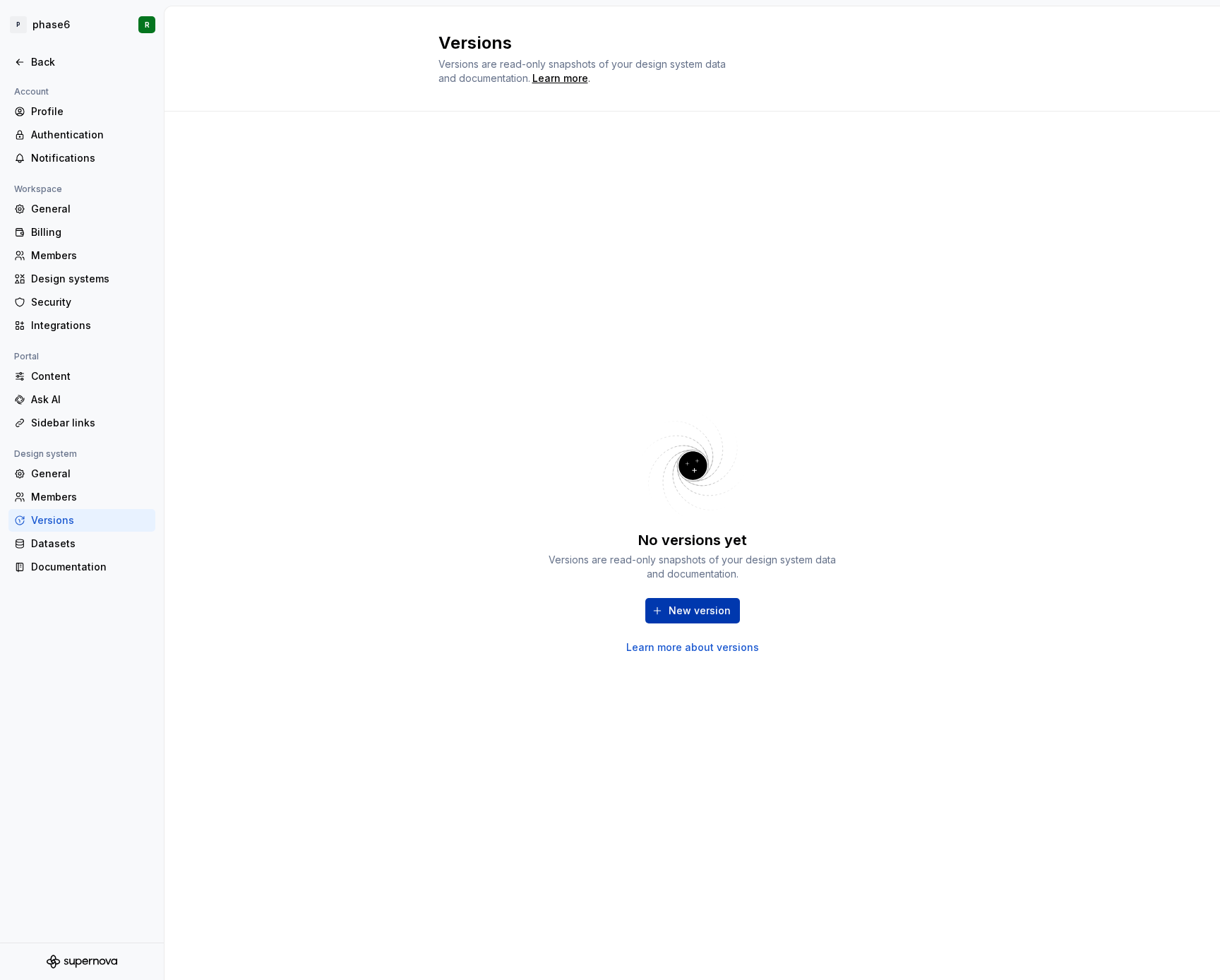
click at [681, 617] on span "New version" at bounding box center [699, 611] width 62 height 14
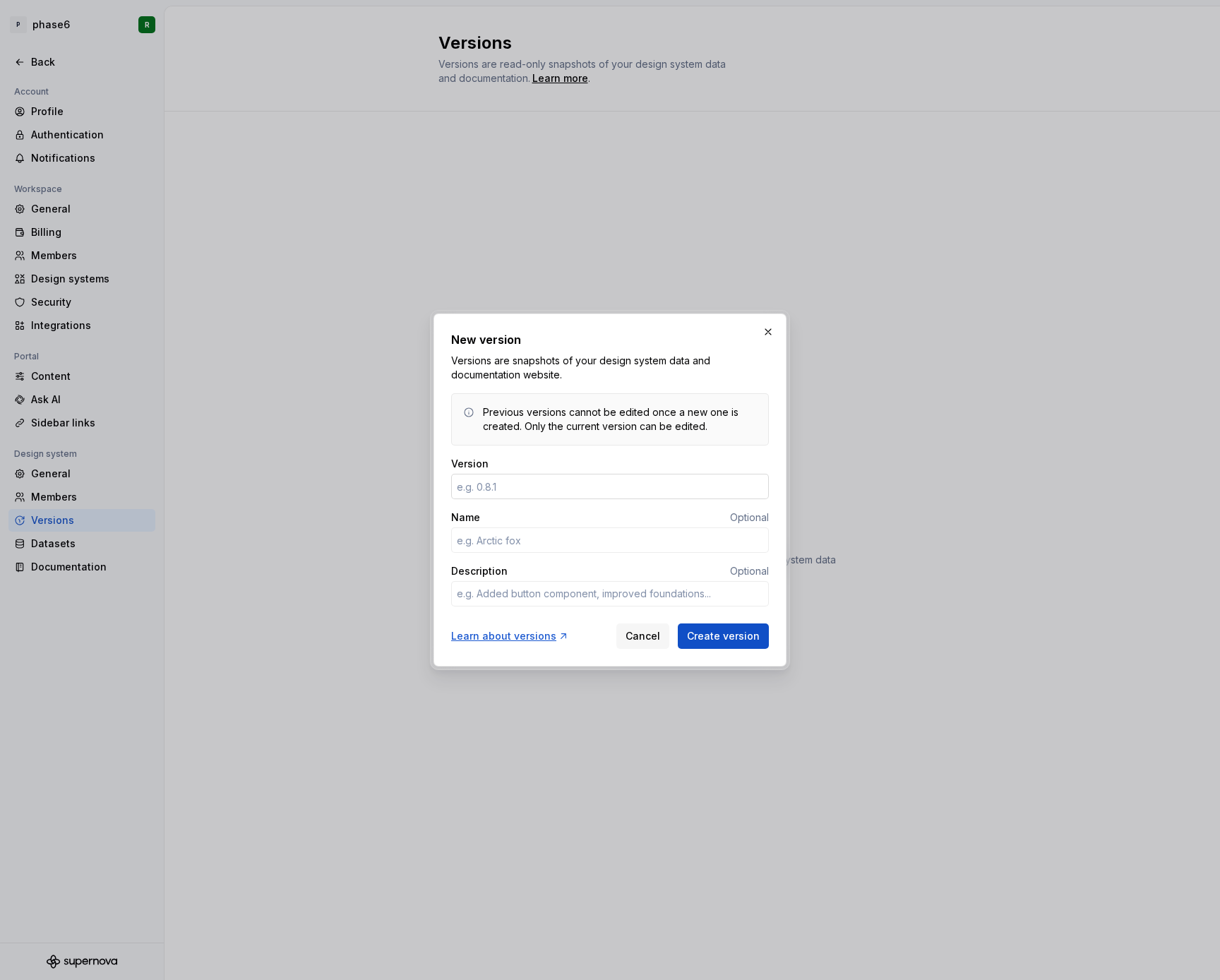
type textarea "*"
type input "0.1"
click at [520, 539] on input "Name" at bounding box center [610, 540] width 318 height 26
type textarea "*"
type input "lets try"
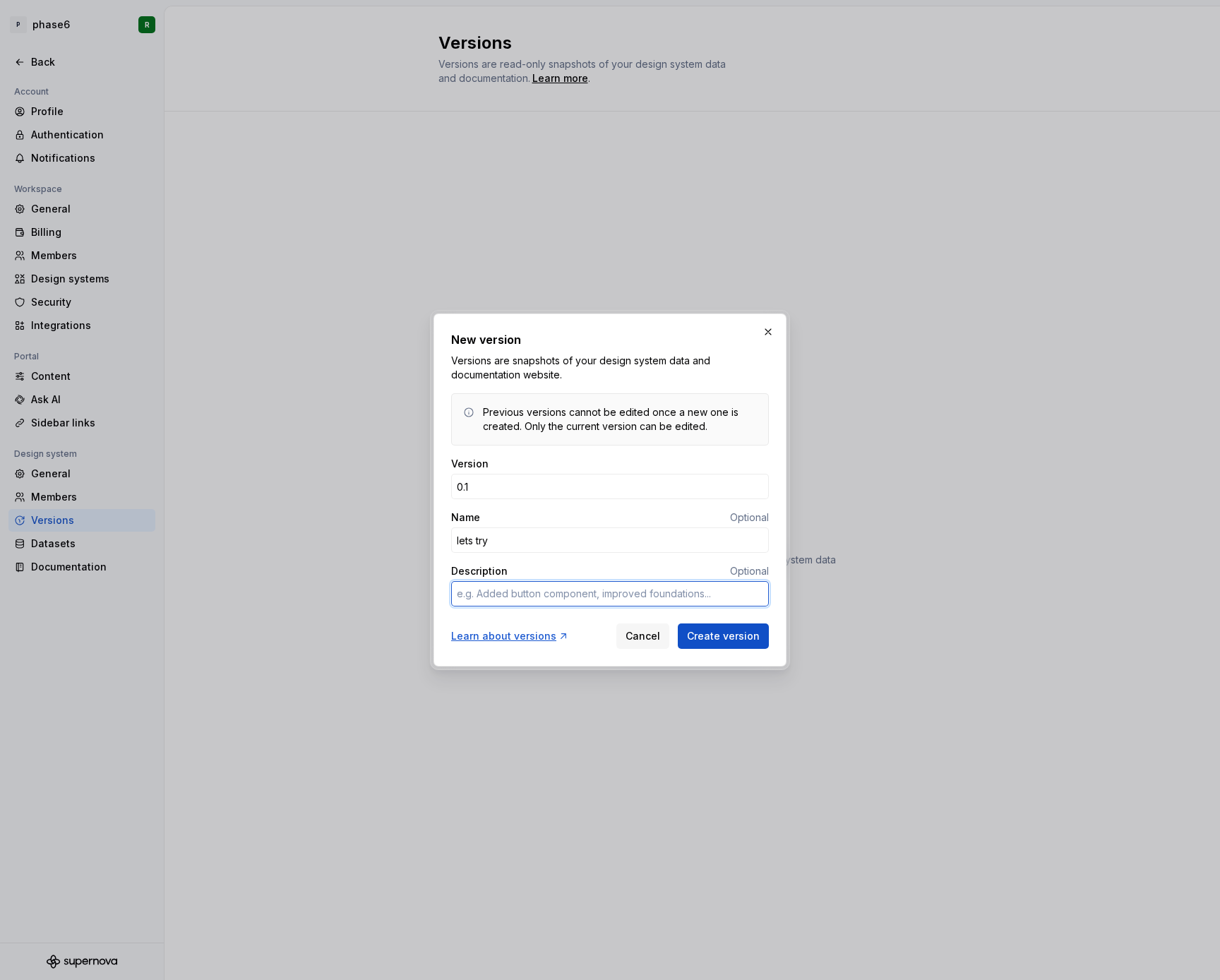
click at [534, 595] on textarea "Description" at bounding box center [610, 594] width 318 height 26
type textarea "*"
type textarea "n"
type textarea "*"
type textarea "ne"
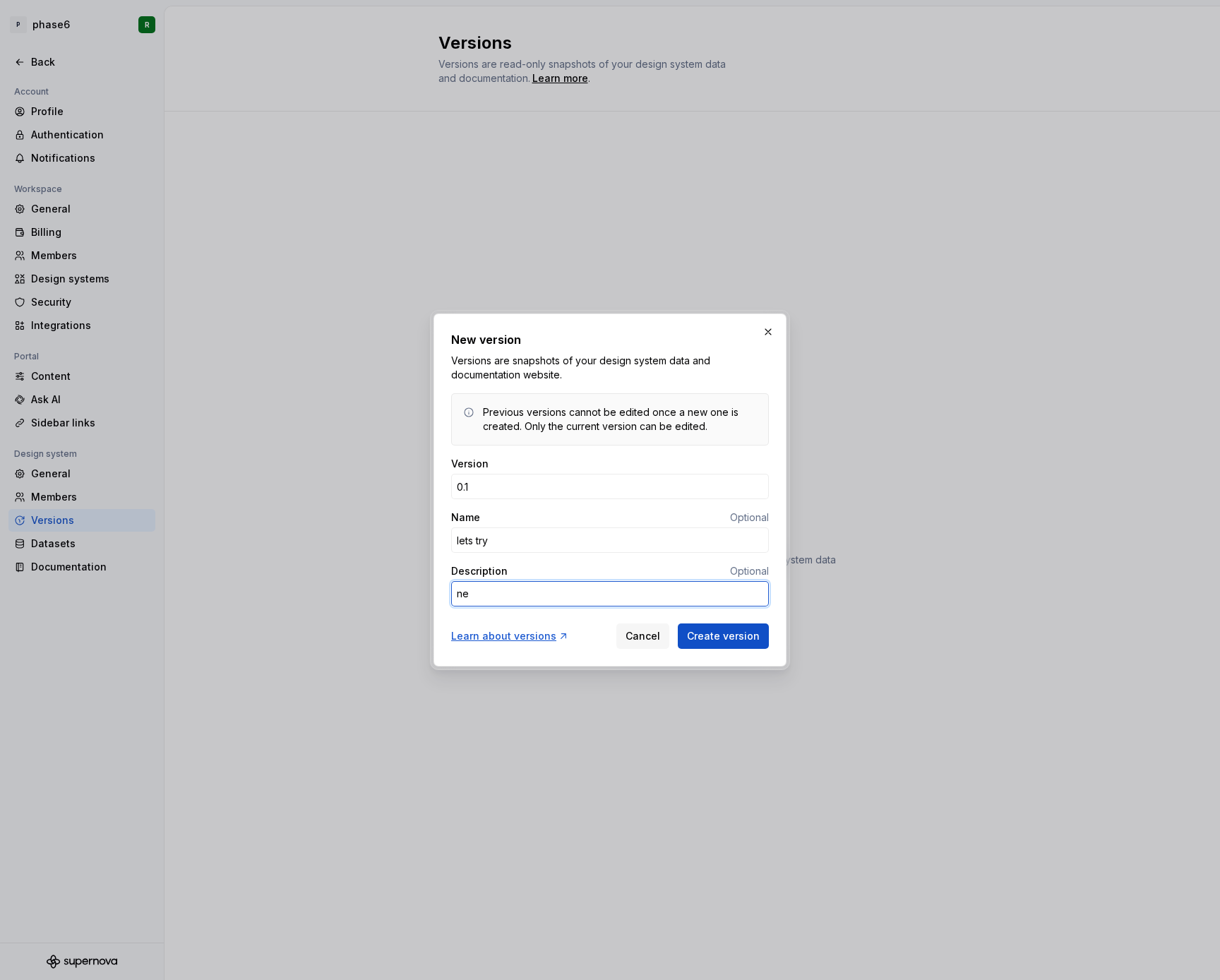
type textarea "*"
type textarea "new"
type textarea "*"
type textarea "new"
type textarea "*"
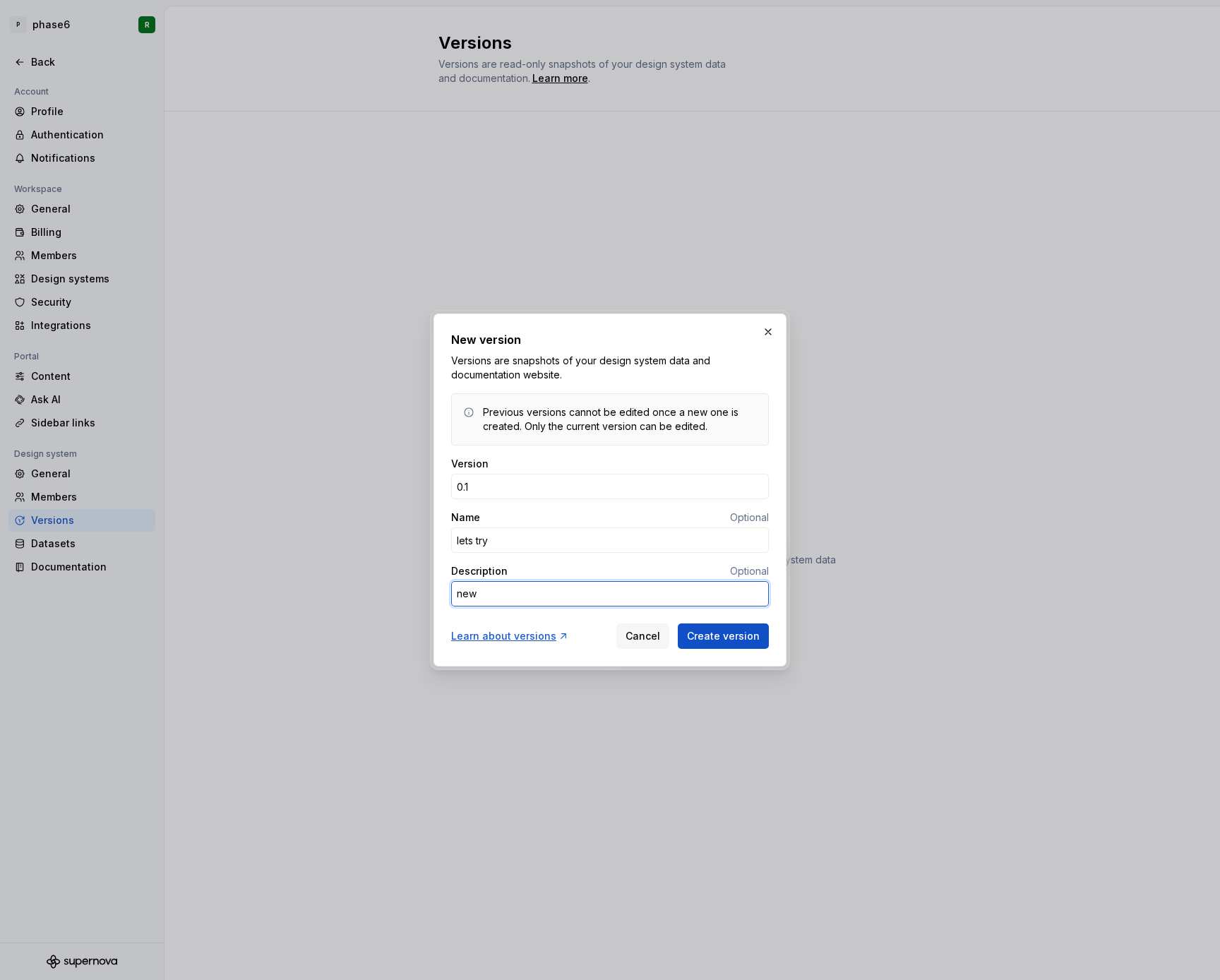
type textarea "new b"
type textarea "*"
type textarea "new ba"
type textarea "*"
type textarea "new bas"
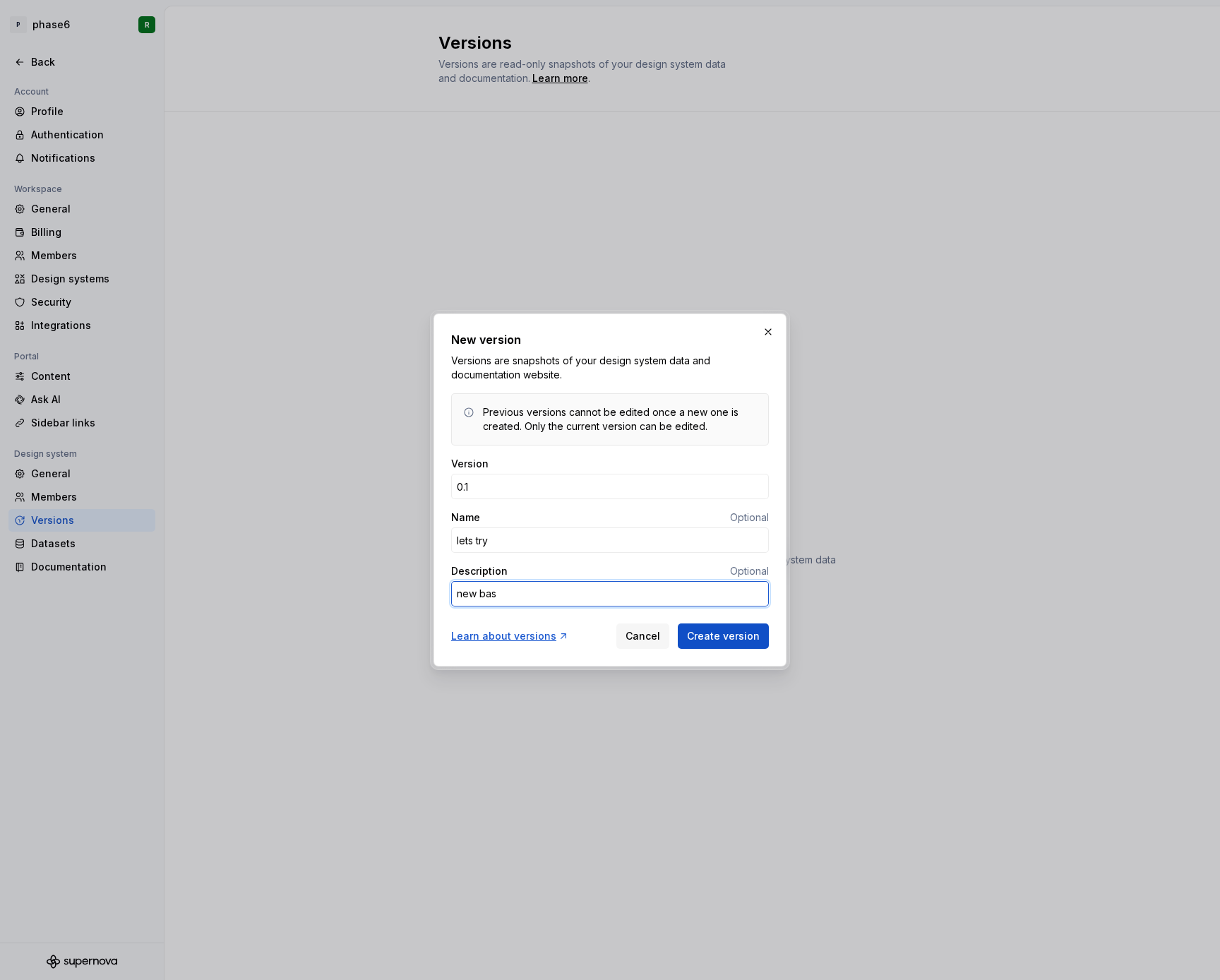
type textarea "*"
type textarea "new basi"
type textarea "*"
type textarea "new basic"
type textarea "*"
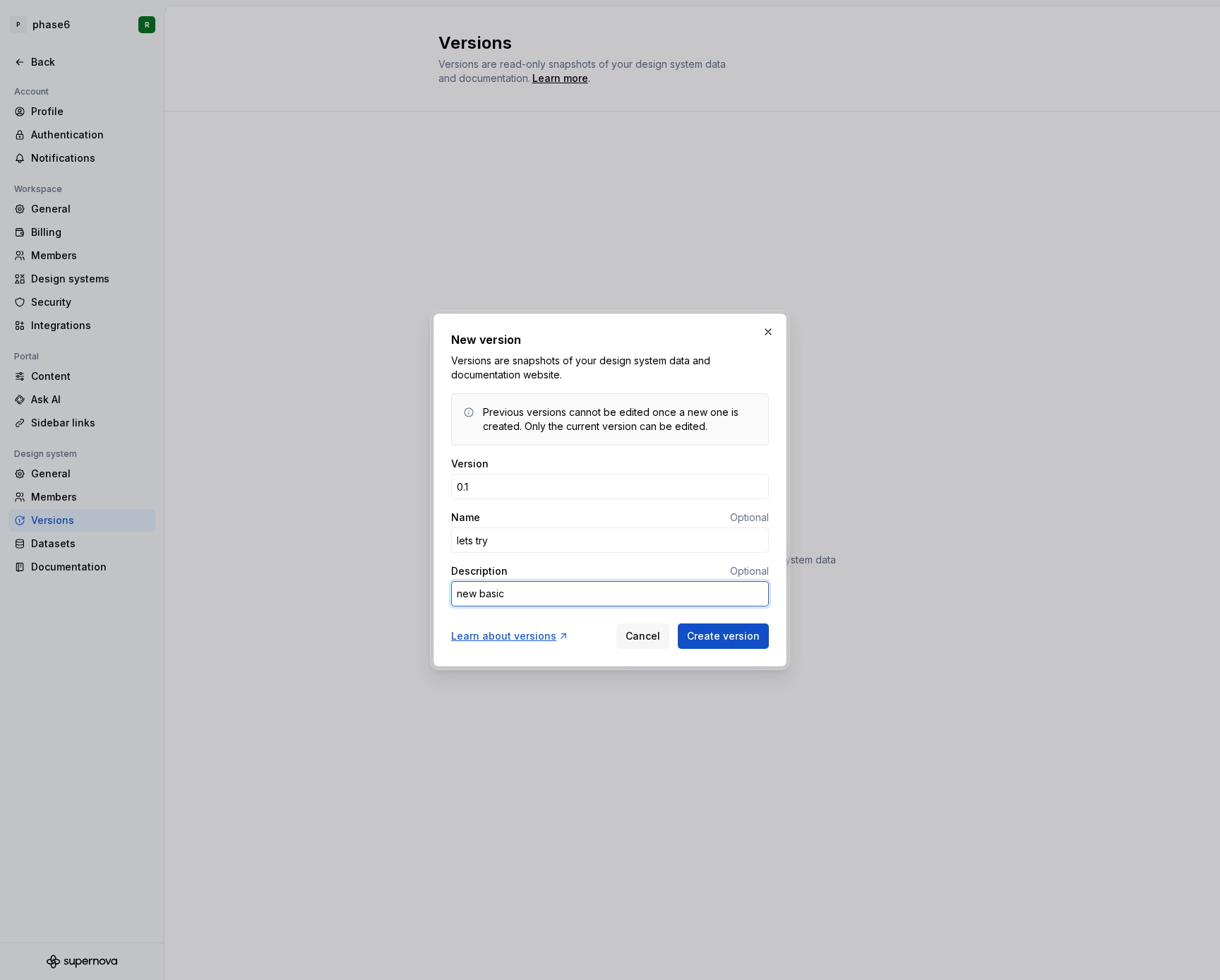
type textarea "new basic"
type textarea "*"
type textarea "new basic t"
type textarea "*"
type textarea "new basic to"
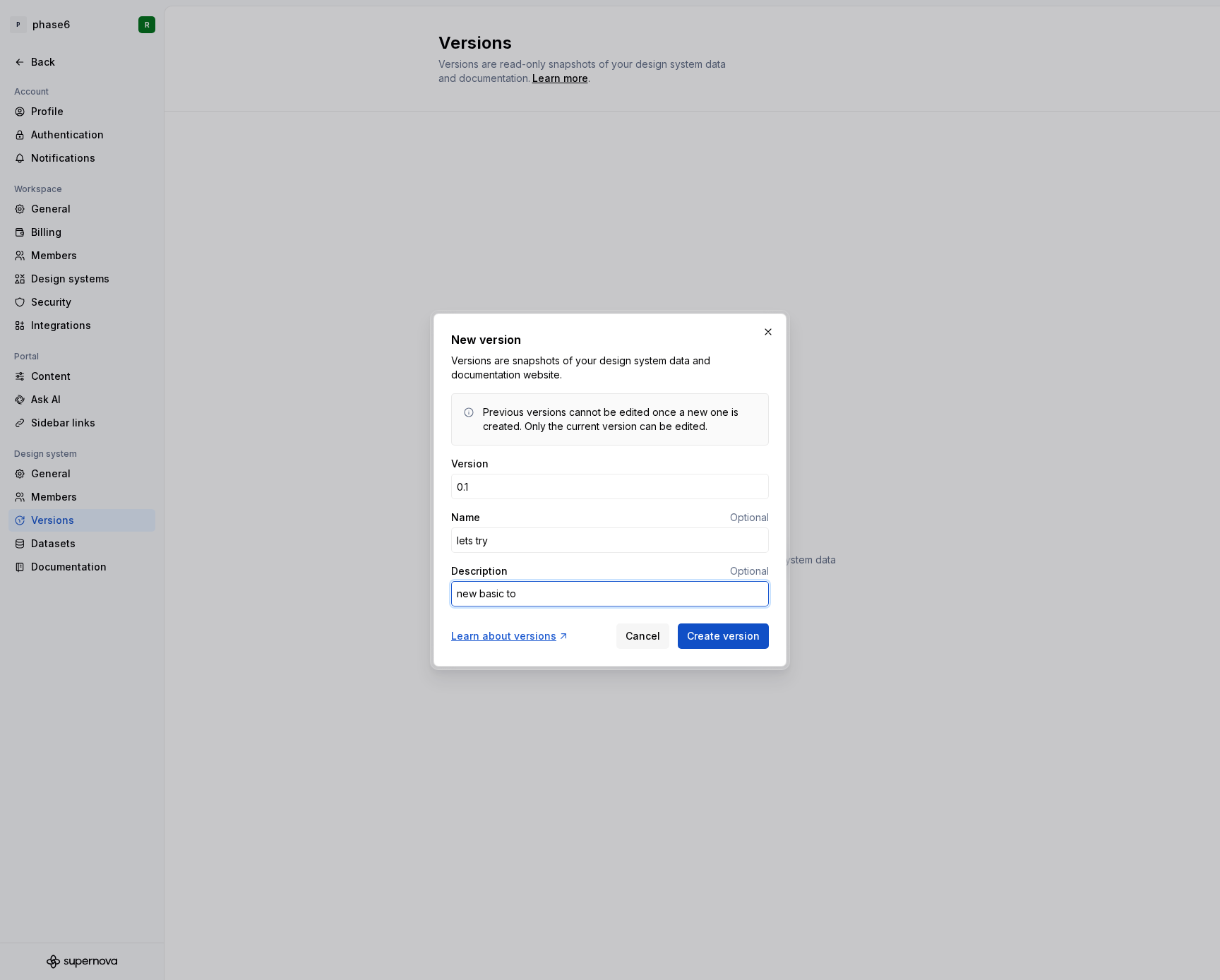
type textarea "*"
type textarea "new basic tok"
type textarea "*"
type textarea "new basic toke"
type textarea "*"
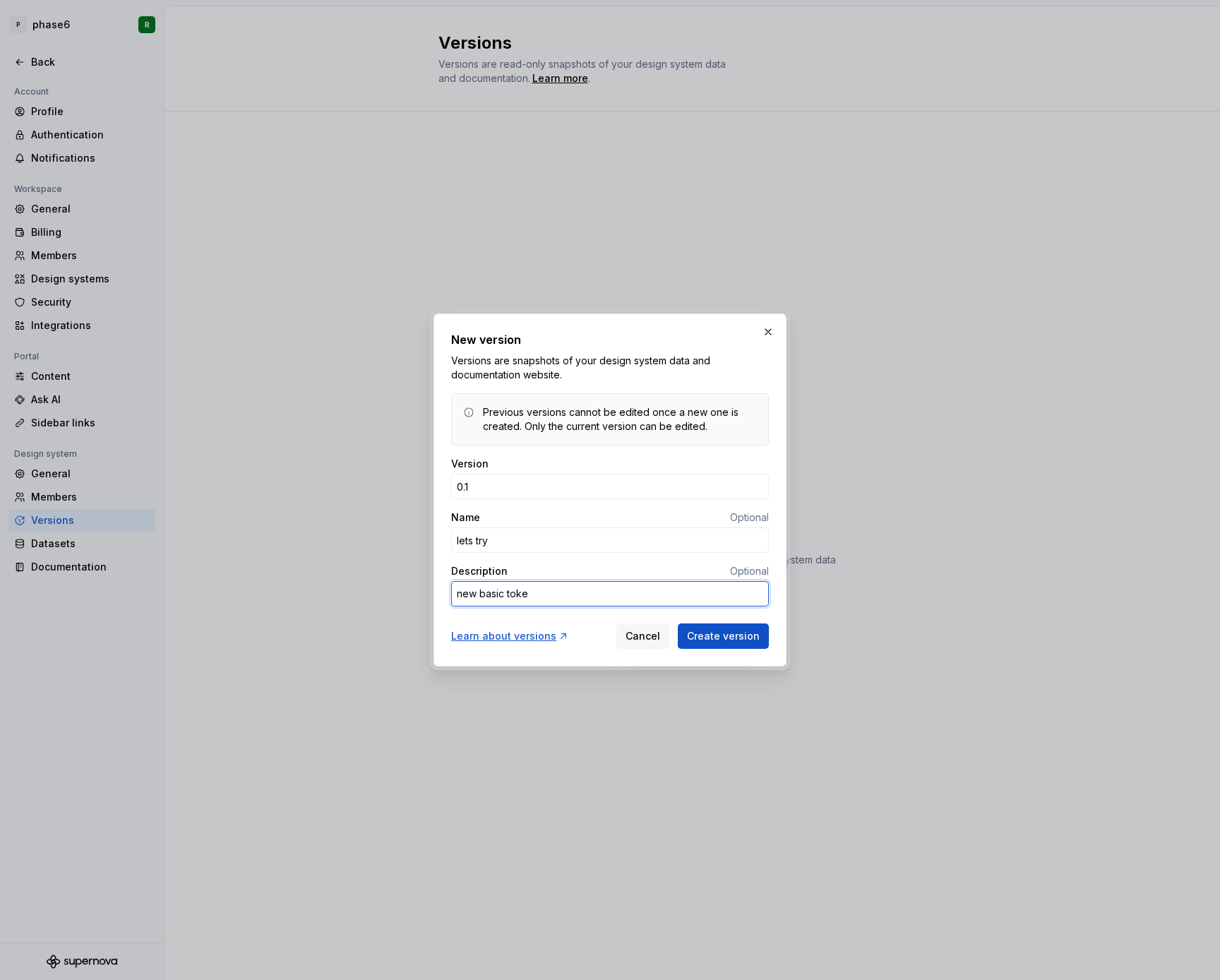
type textarea "new basic token"
type textarea "*"
type textarea "new basic tokens"
click at [725, 641] on span "Create version" at bounding box center [723, 636] width 73 height 14
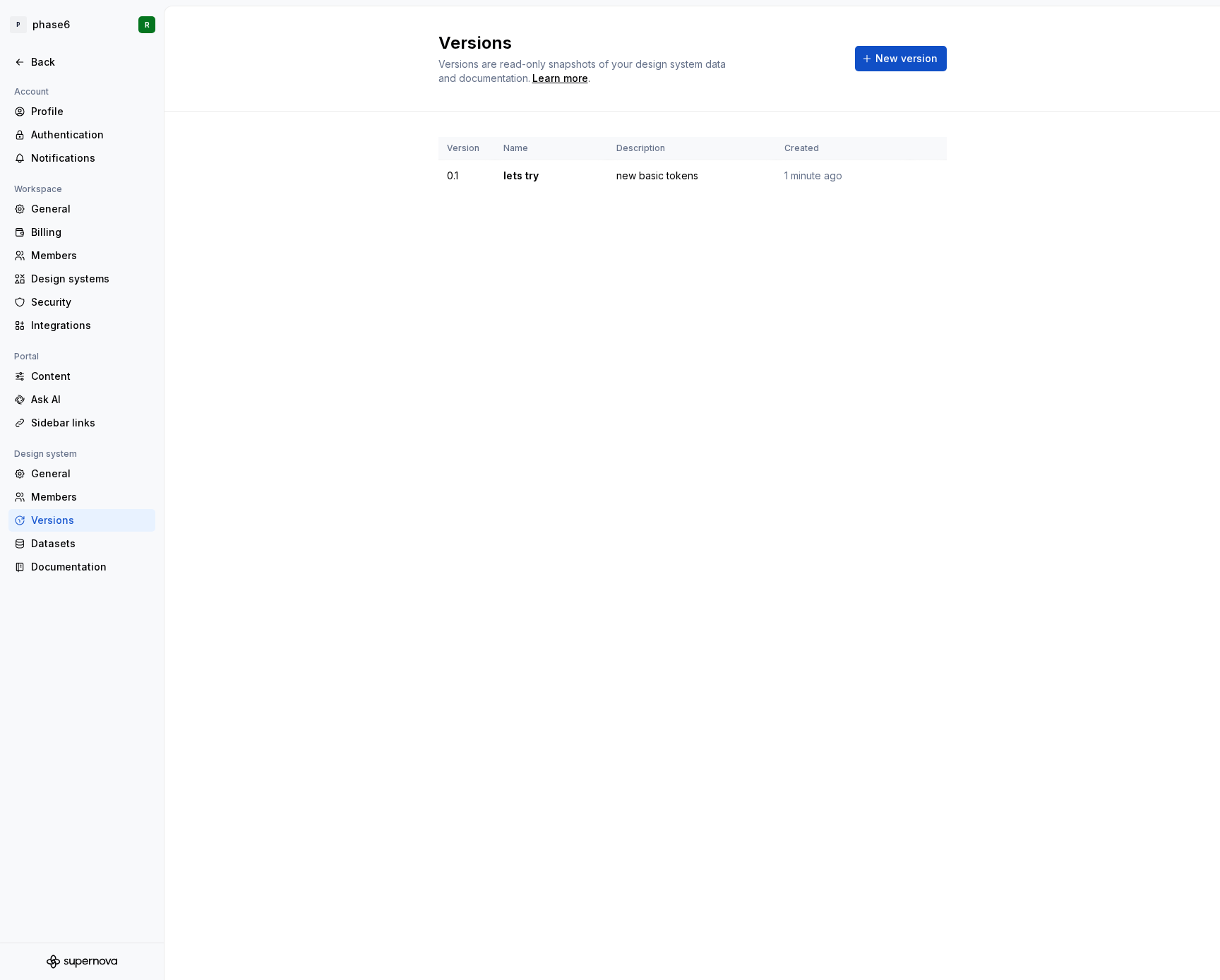
click at [266, 423] on div "Versions Versions are read-only snapshots of your design system data and docume…" at bounding box center [692, 493] width 1056 height 974
click at [267, 335] on div "Versions Versions are read-only snapshots of your design system data and docume…" at bounding box center [692, 493] width 1056 height 974
click at [243, 559] on div "Versions Versions are read-only snapshots of your design system data and docume…" at bounding box center [692, 493] width 1056 height 974
click at [232, 451] on div "Versions Versions are read-only snapshots of your design system data and docume…" at bounding box center [692, 493] width 1056 height 974
click at [287, 415] on div "Versions Versions are read-only snapshots of your design system data and docume…" at bounding box center [692, 493] width 1056 height 974
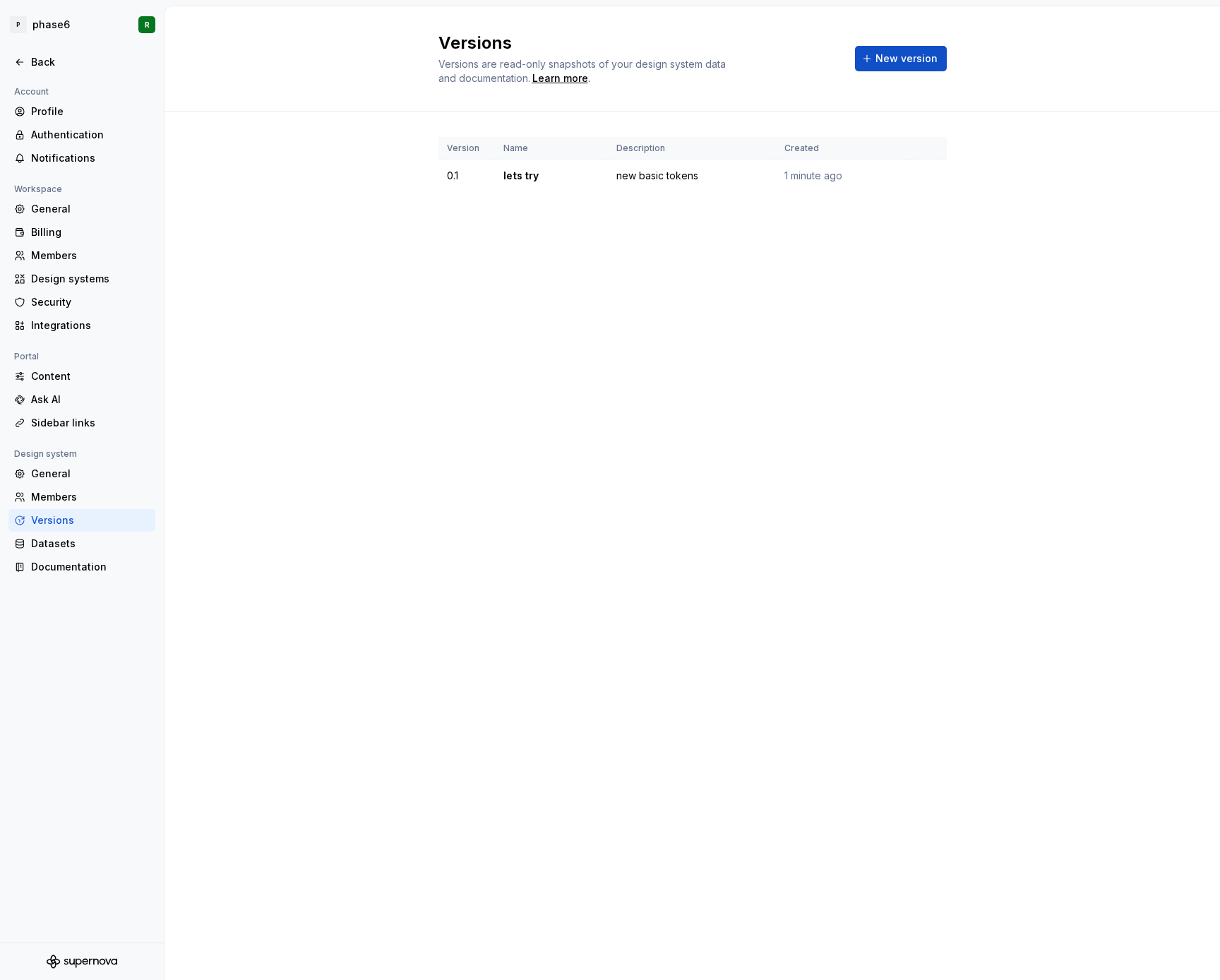
click at [281, 320] on div "Versions Versions are read-only snapshots of your design system data and docume…" at bounding box center [692, 493] width 1056 height 974
click at [265, 407] on div "Versions Versions are read-only snapshots of your design system data and docume…" at bounding box center [692, 493] width 1056 height 974
click at [266, 324] on div "Versions Versions are read-only snapshots of your design system data and docume…" at bounding box center [692, 493] width 1056 height 974
click at [256, 392] on div "Versions Versions are read-only snapshots of your design system data and docume…" at bounding box center [692, 493] width 1056 height 974
click at [245, 464] on div "Versions Versions are read-only snapshots of your design system data and docume…" at bounding box center [692, 493] width 1056 height 974
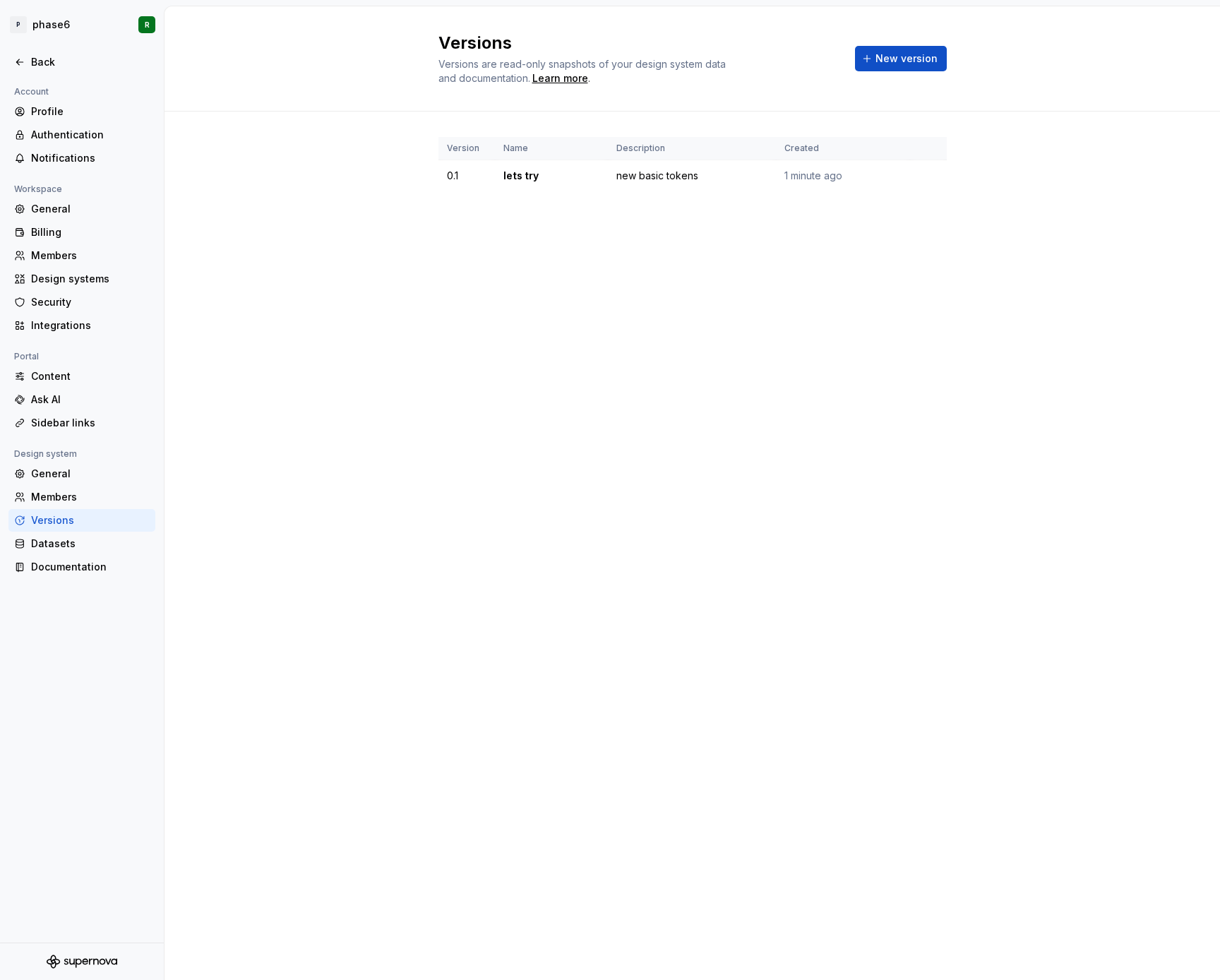
click at [250, 406] on div "Versions Versions are read-only snapshots of your design system data and docume…" at bounding box center [692, 493] width 1056 height 974
click at [291, 462] on div "Versions Versions are read-only snapshots of your design system data and docume…" at bounding box center [692, 493] width 1056 height 974
click at [291, 398] on div "Versions Versions are read-only snapshots of your design system data and docume…" at bounding box center [692, 493] width 1056 height 974
click at [20, 62] on icon at bounding box center [19, 62] width 11 height 11
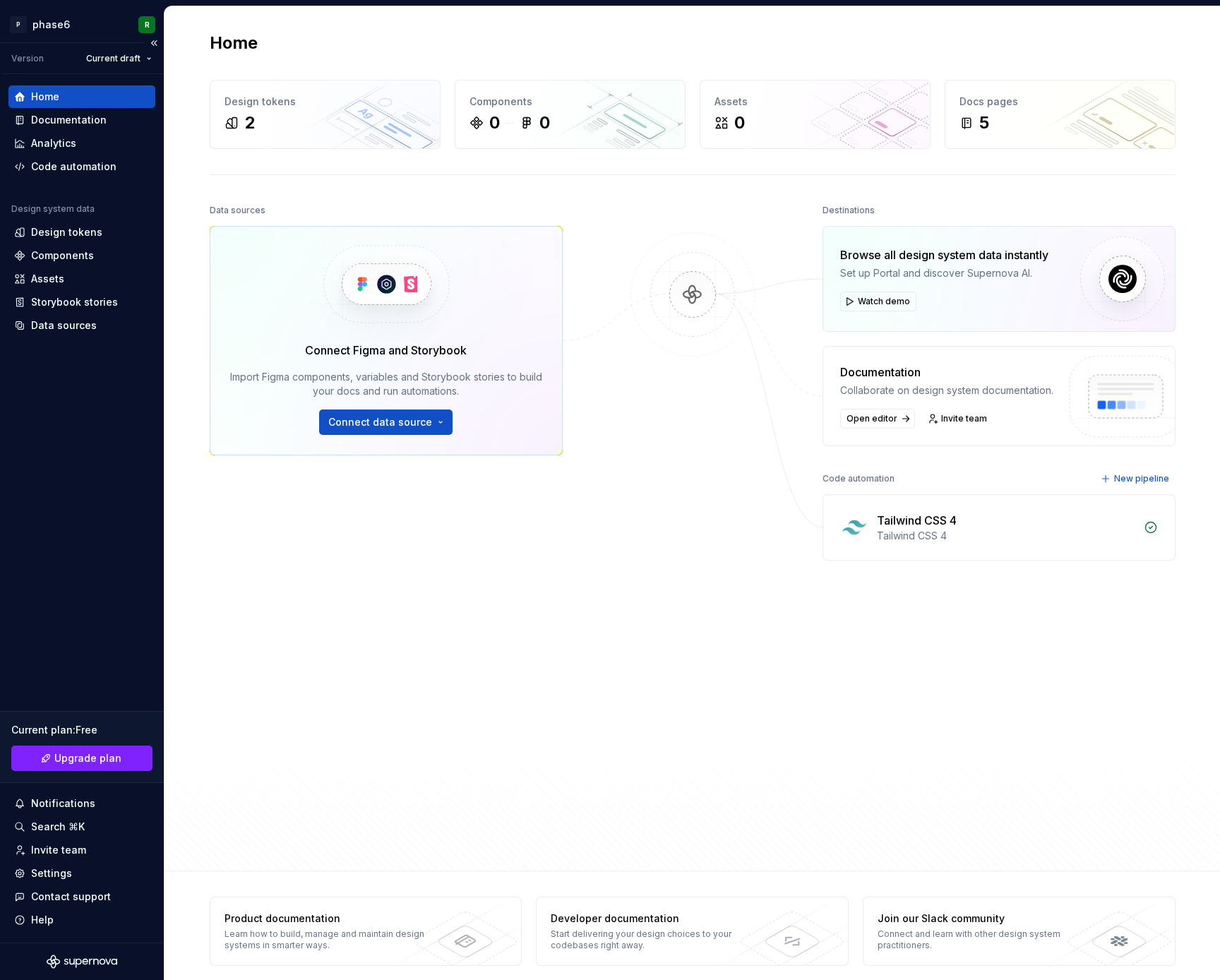
click at [69, 492] on div "Home Documentation Analytics Code automation Design system data Design tokens C…" at bounding box center [82, 508] width 164 height 868
click at [73, 442] on div "Home Documentation Analytics Code automation Design system data Design tokens C…" at bounding box center [82, 508] width 164 height 868
click at [77, 173] on div "Code automation" at bounding box center [73, 166] width 85 height 14
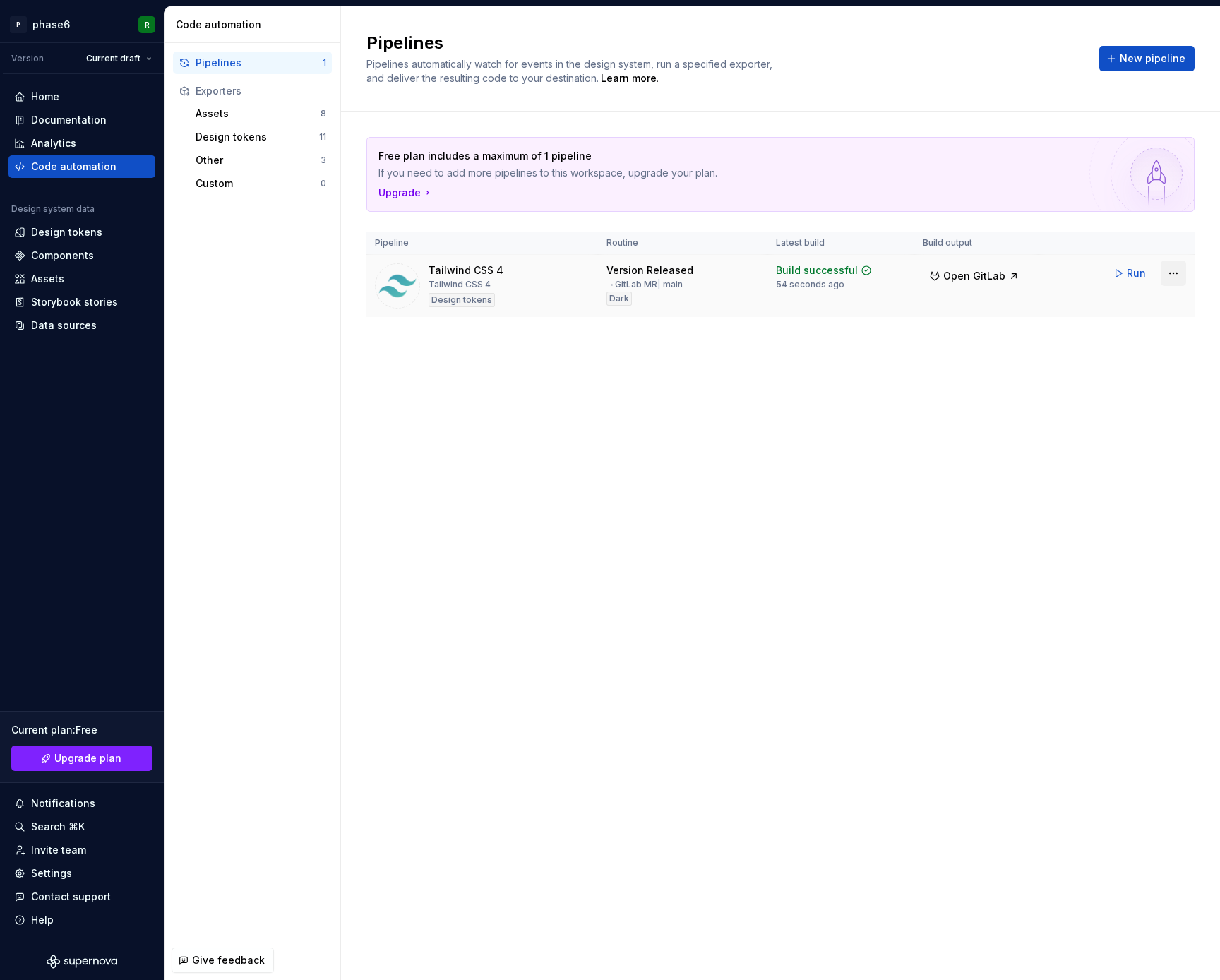
click at [1176, 272] on html "P phase6 R Version Current draft Home Documentation Analytics Code automation D…" at bounding box center [610, 490] width 1220 height 980
click at [1140, 306] on div "Edit pipeline" at bounding box center [1155, 304] width 121 height 14
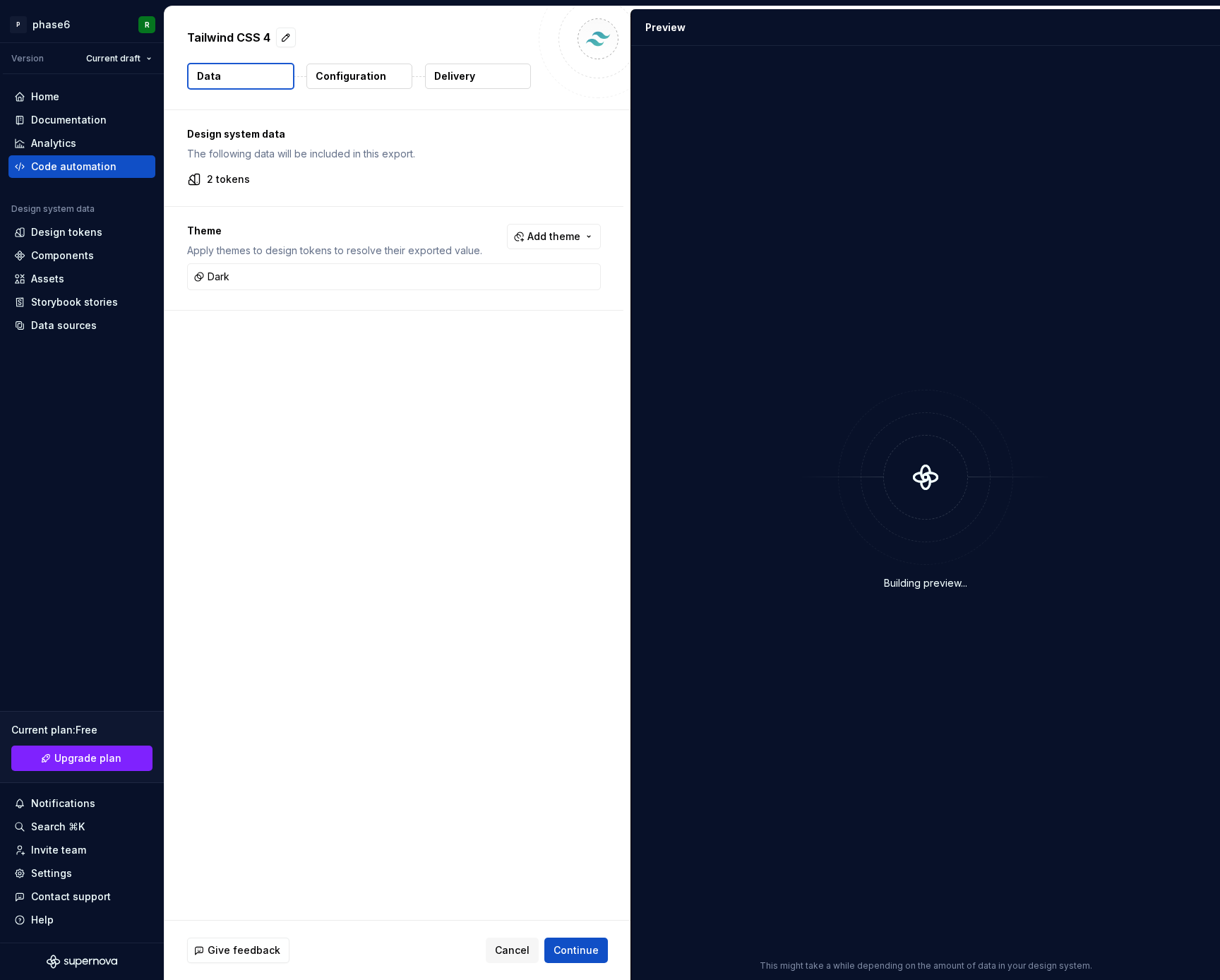
click at [322, 531] on div "Design system data The following data will be included in this export. 2 tokens…" at bounding box center [398, 515] width 466 height 810
click at [384, 494] on div "Design system data The following data will be included in this export. 2 tokens…" at bounding box center [398, 515] width 466 height 810
click at [366, 81] on p "Configuration" at bounding box center [351, 77] width 70 height 14
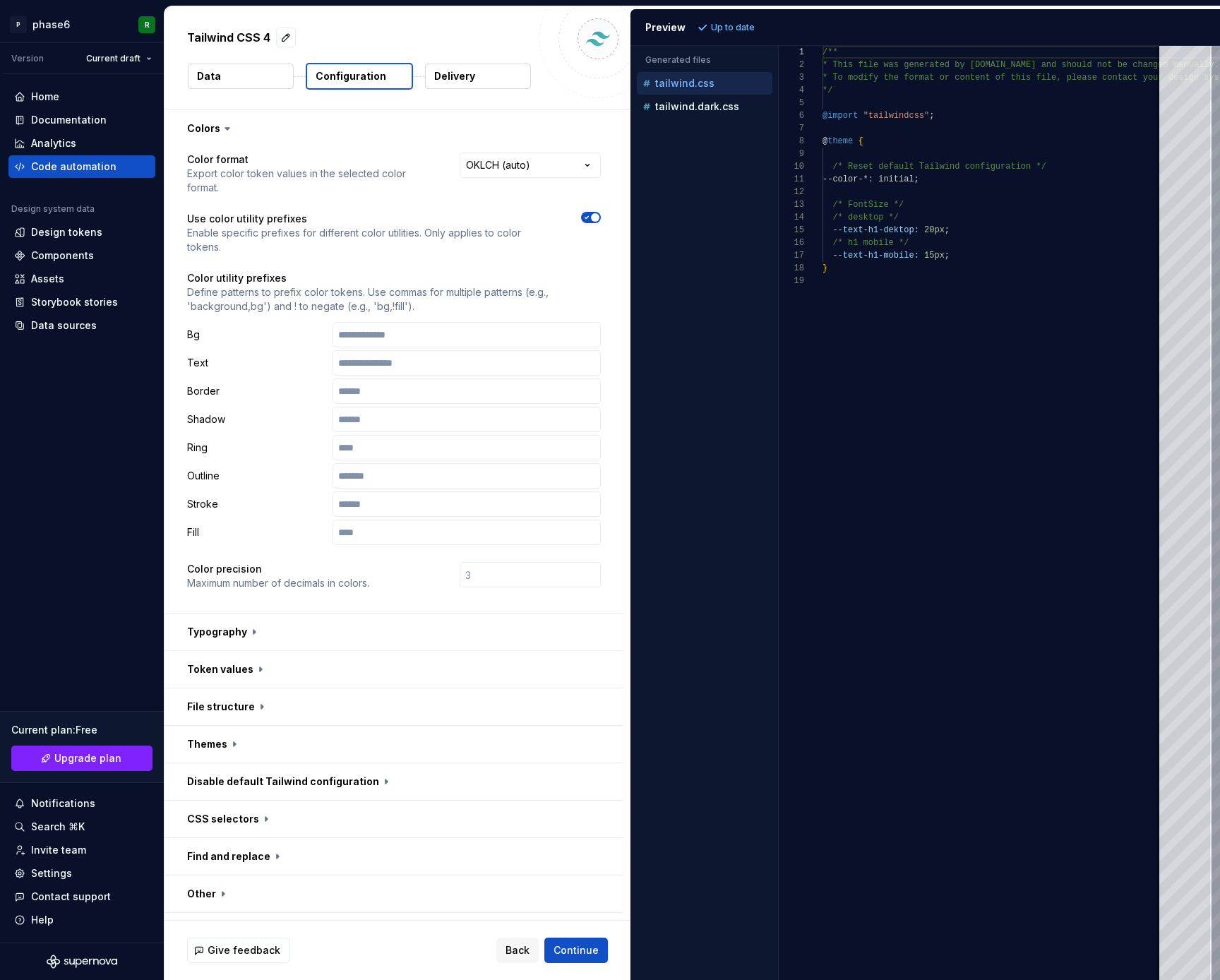
click at [460, 69] on p "Delivery" at bounding box center [455, 77] width 41 height 14
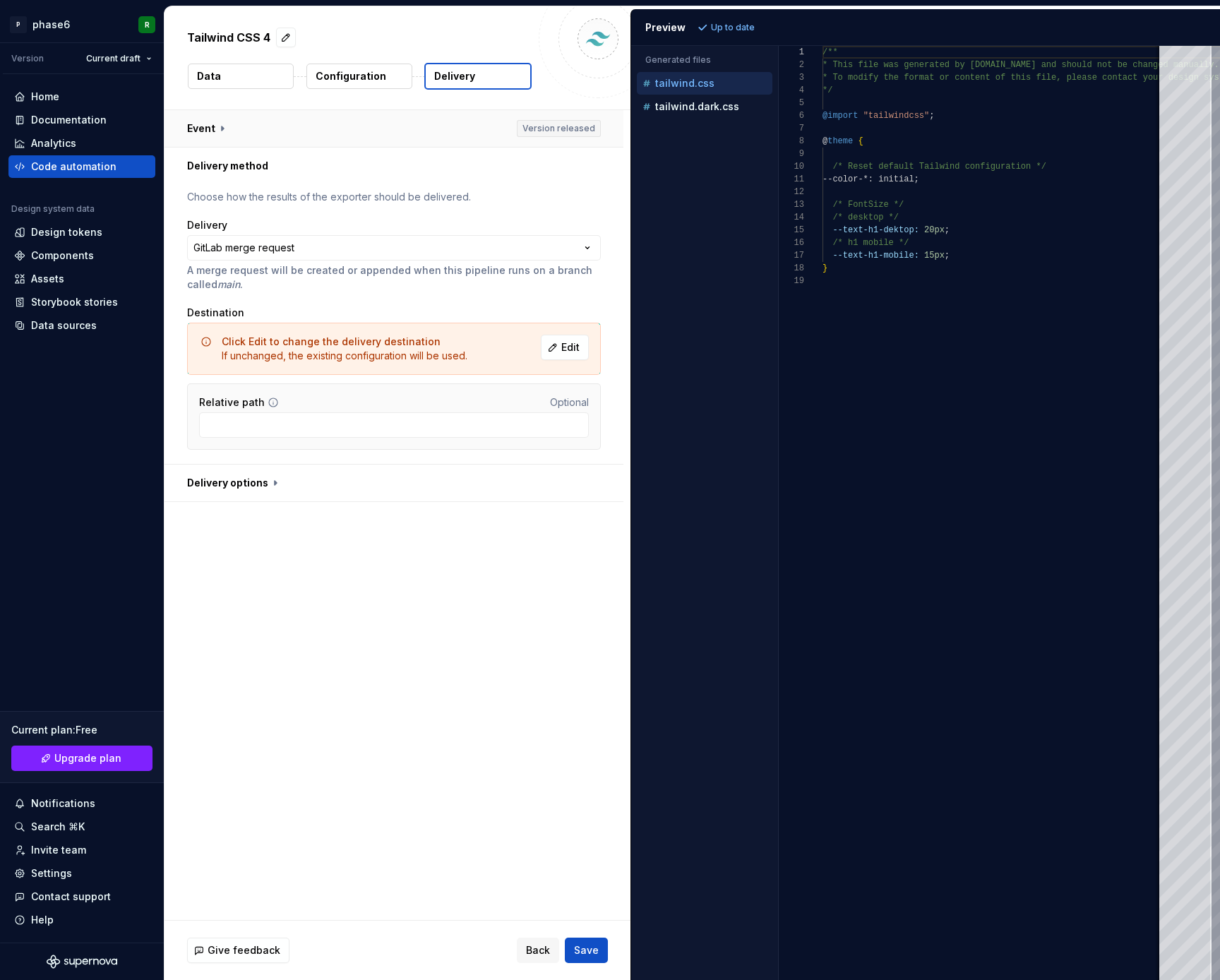
click at [227, 128] on button "button" at bounding box center [394, 128] width 459 height 37
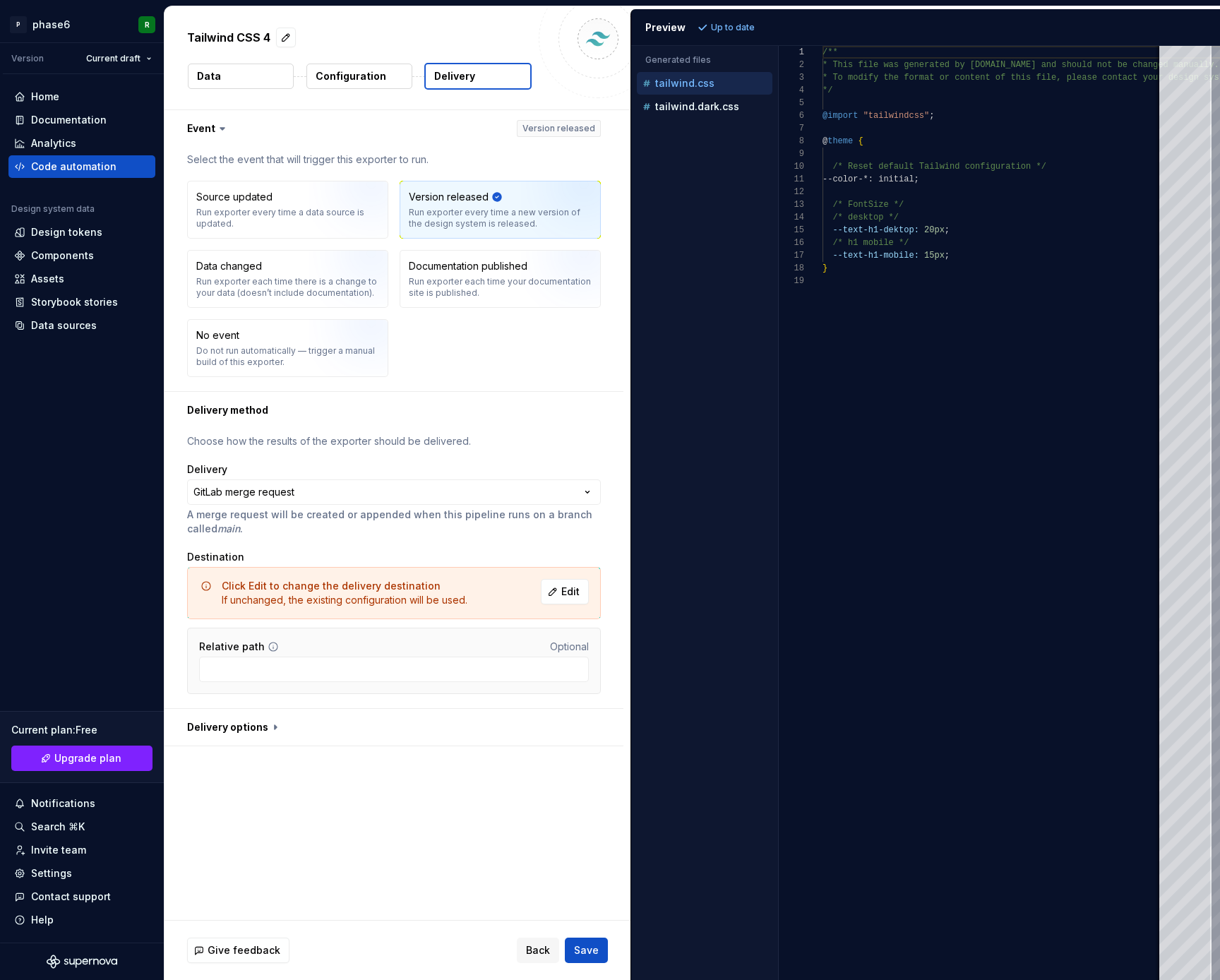
click at [348, 438] on p "Choose how the results of the exporter should be delivered." at bounding box center [394, 442] width 413 height 14
click at [264, 730] on button "button" at bounding box center [394, 728] width 459 height 37
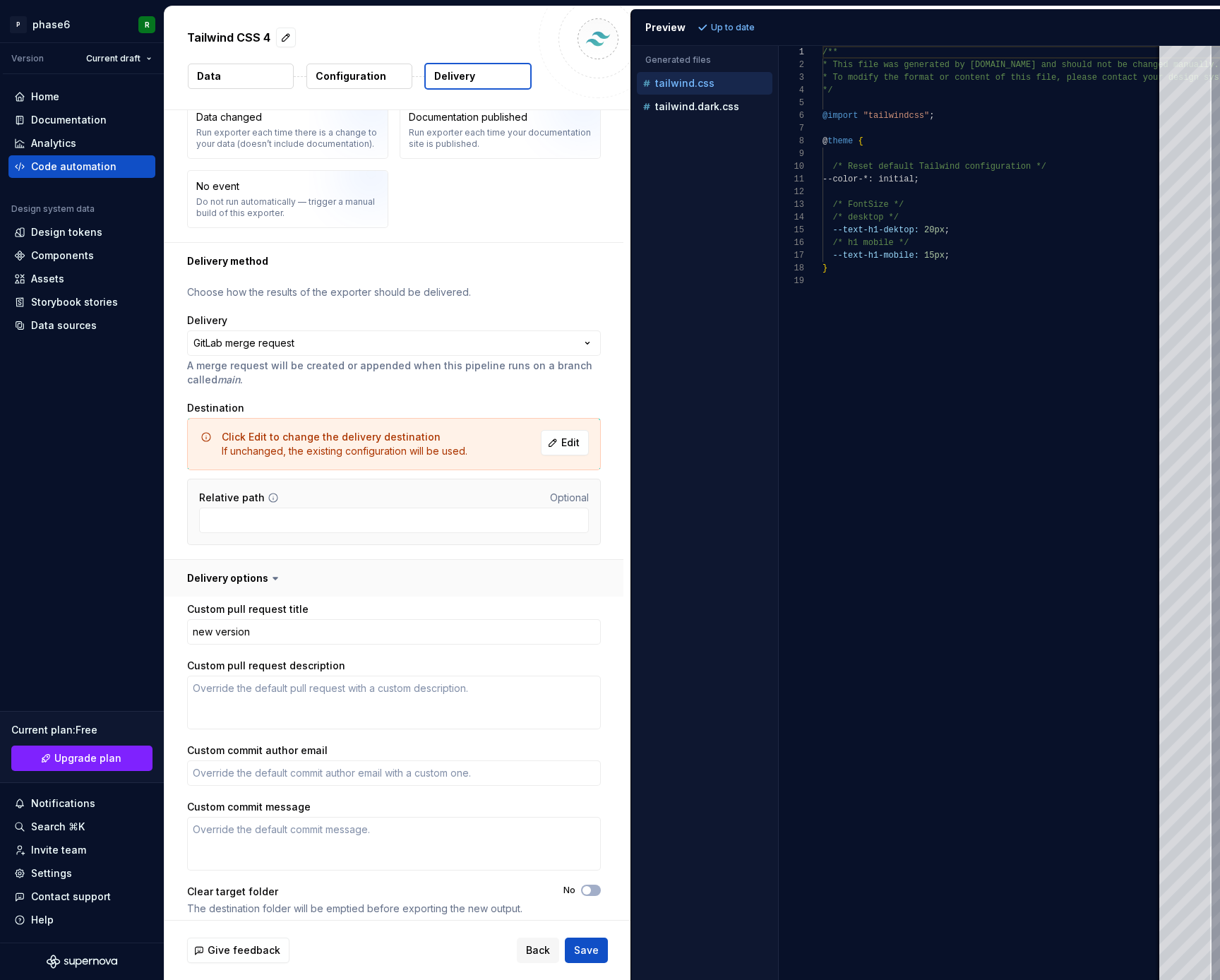
scroll to position [159, 0]
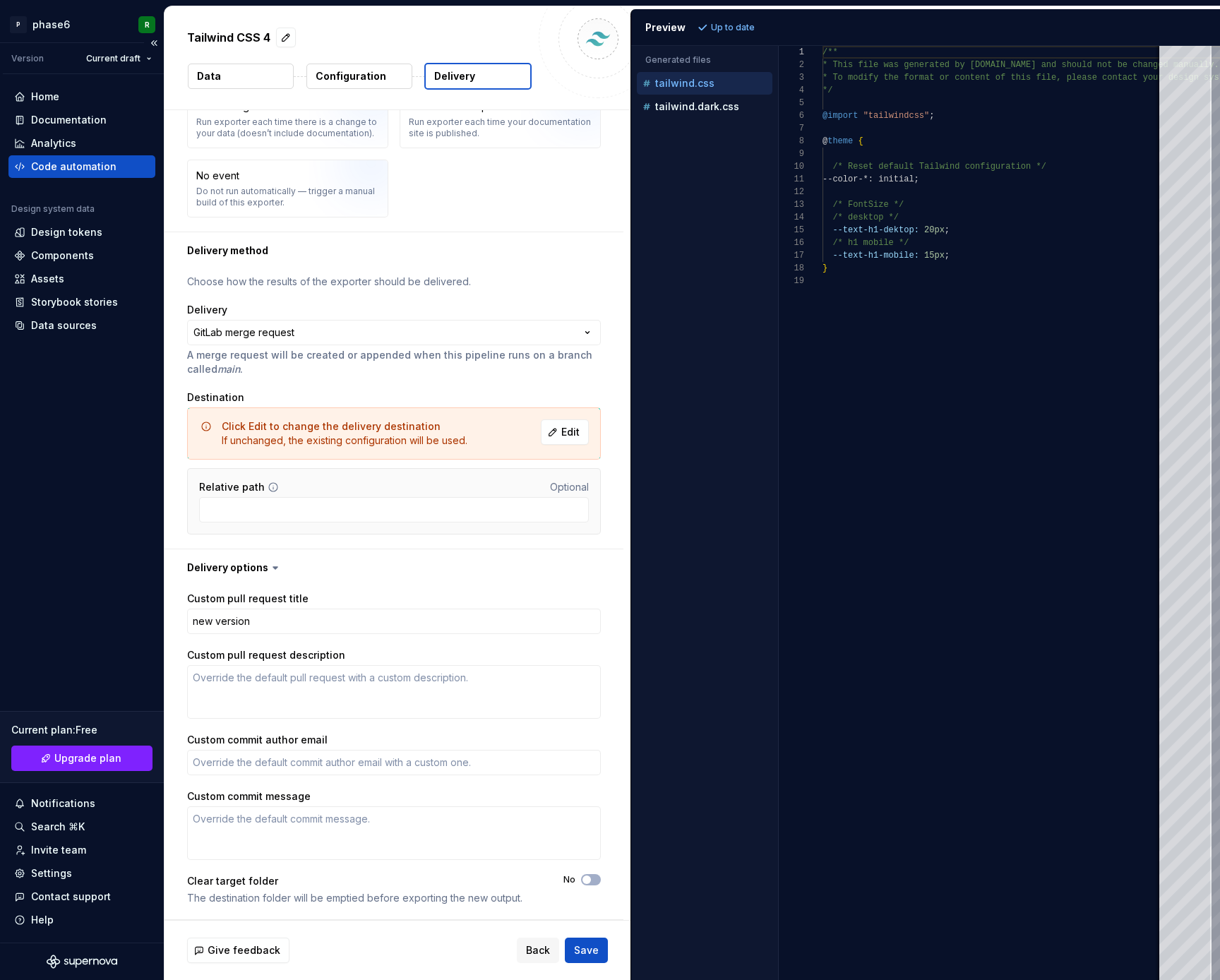
type textarea "*"
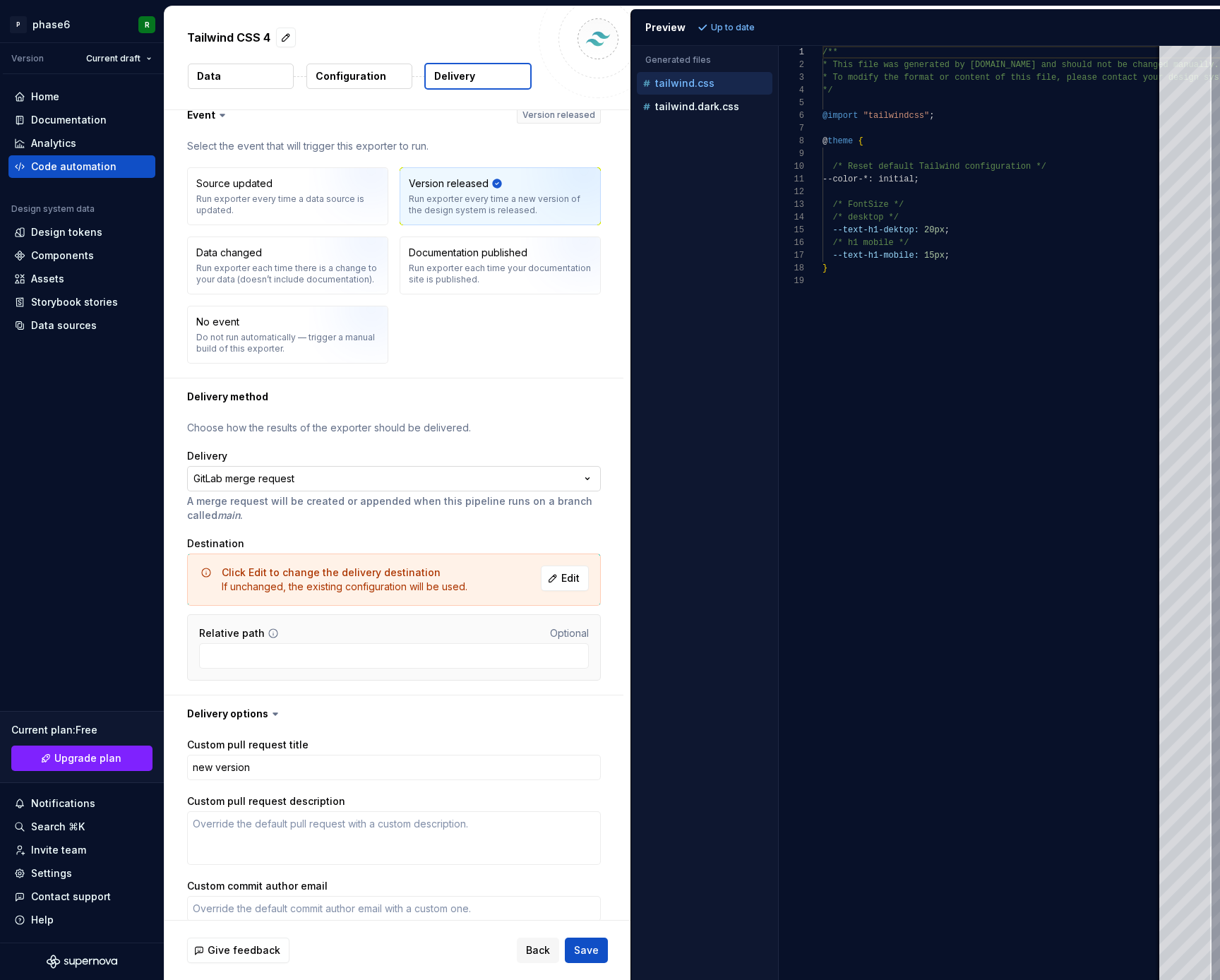
scroll to position [0, 0]
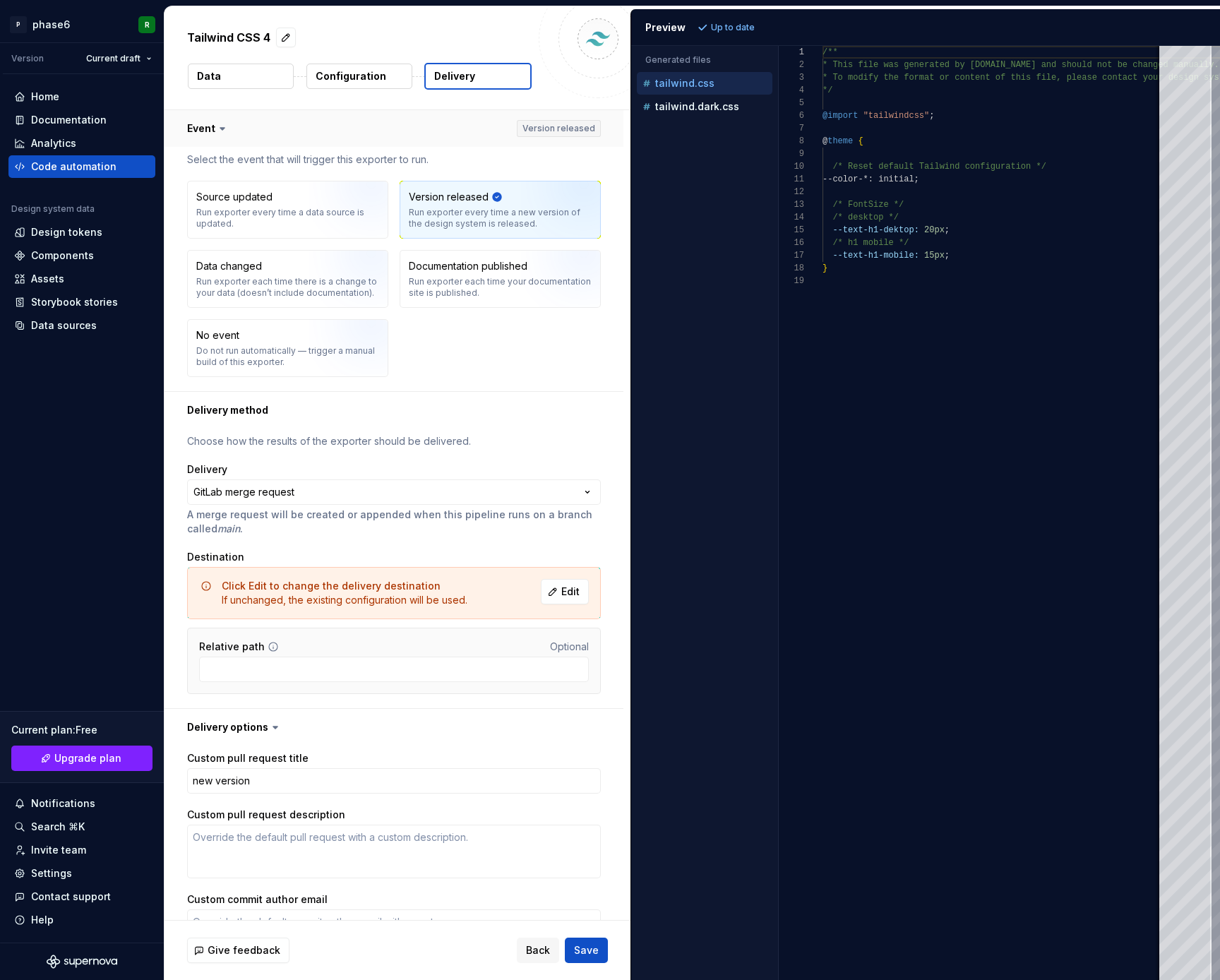
click at [574, 128] on button "button" at bounding box center [394, 128] width 459 height 37
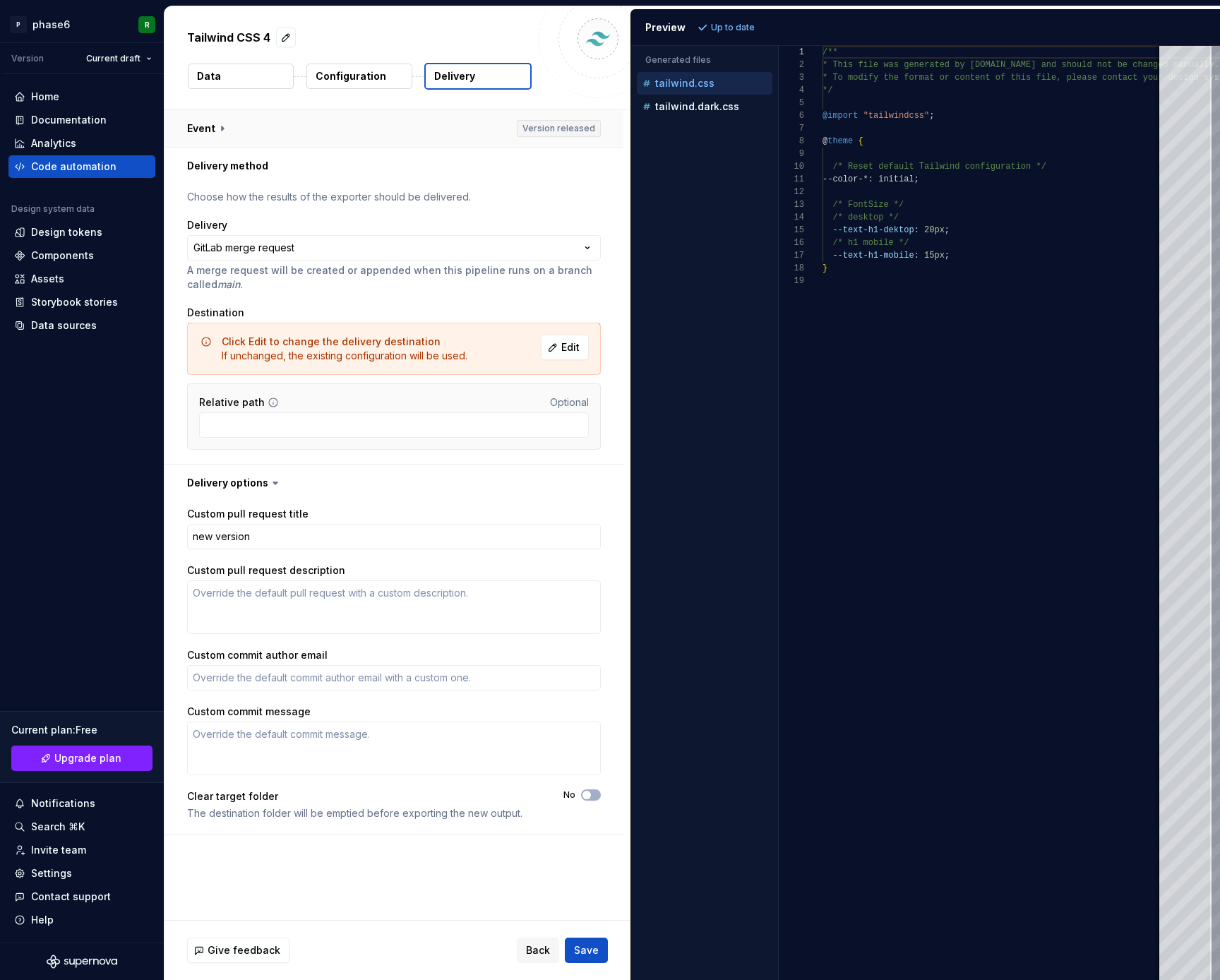
click at [574, 128] on button "button" at bounding box center [394, 128] width 459 height 37
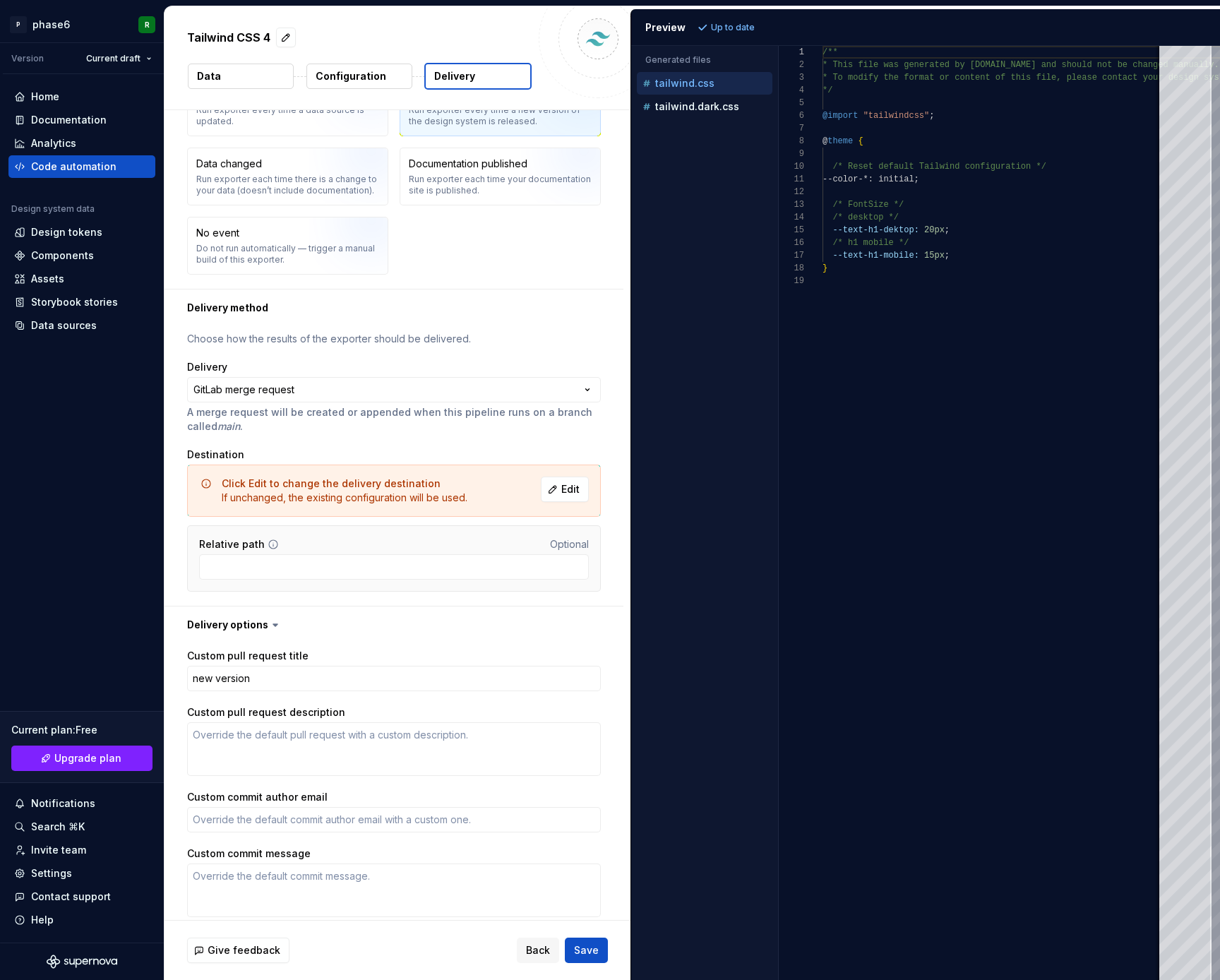
scroll to position [113, 0]
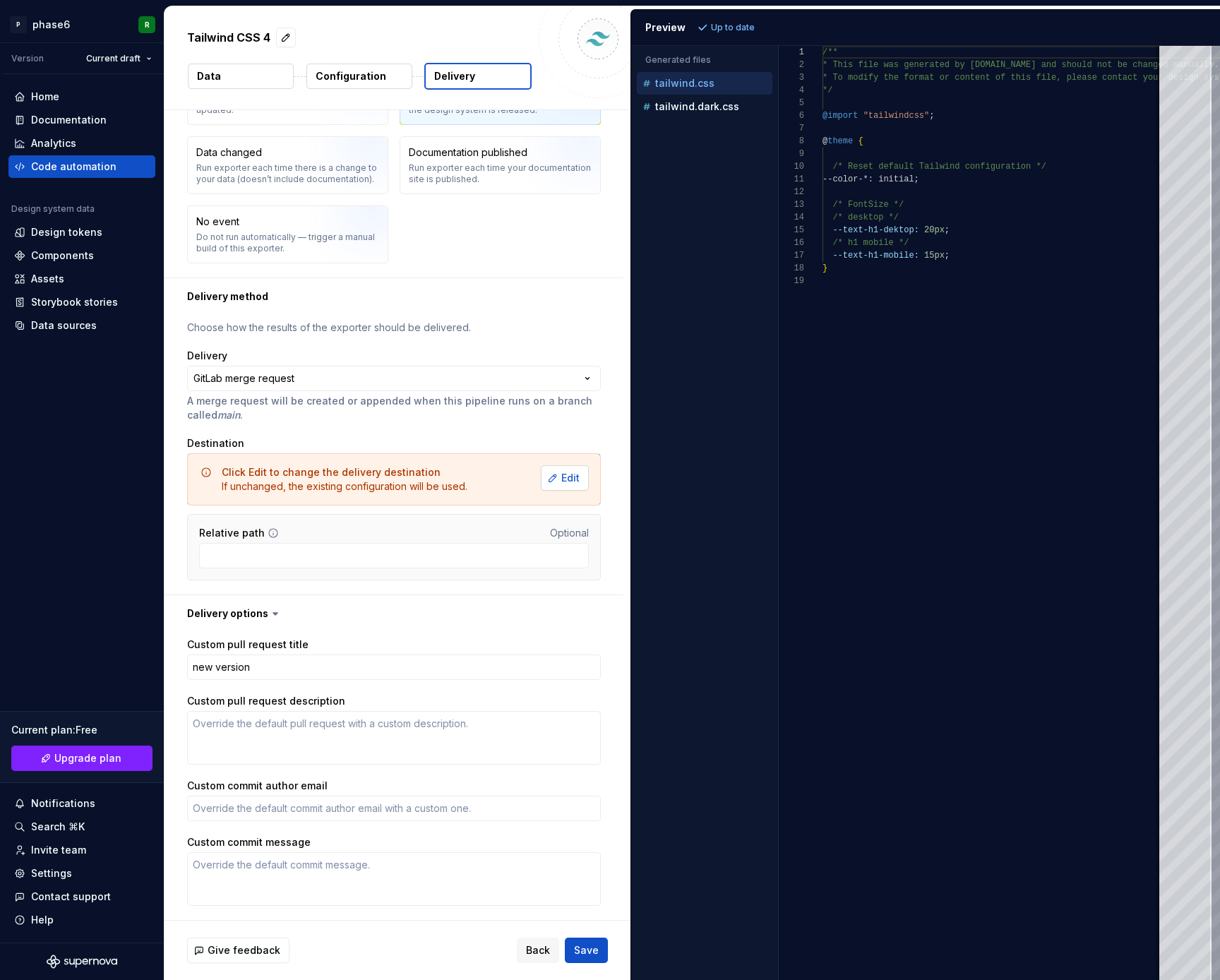
click at [580, 480] on span "Edit" at bounding box center [570, 478] width 18 height 14
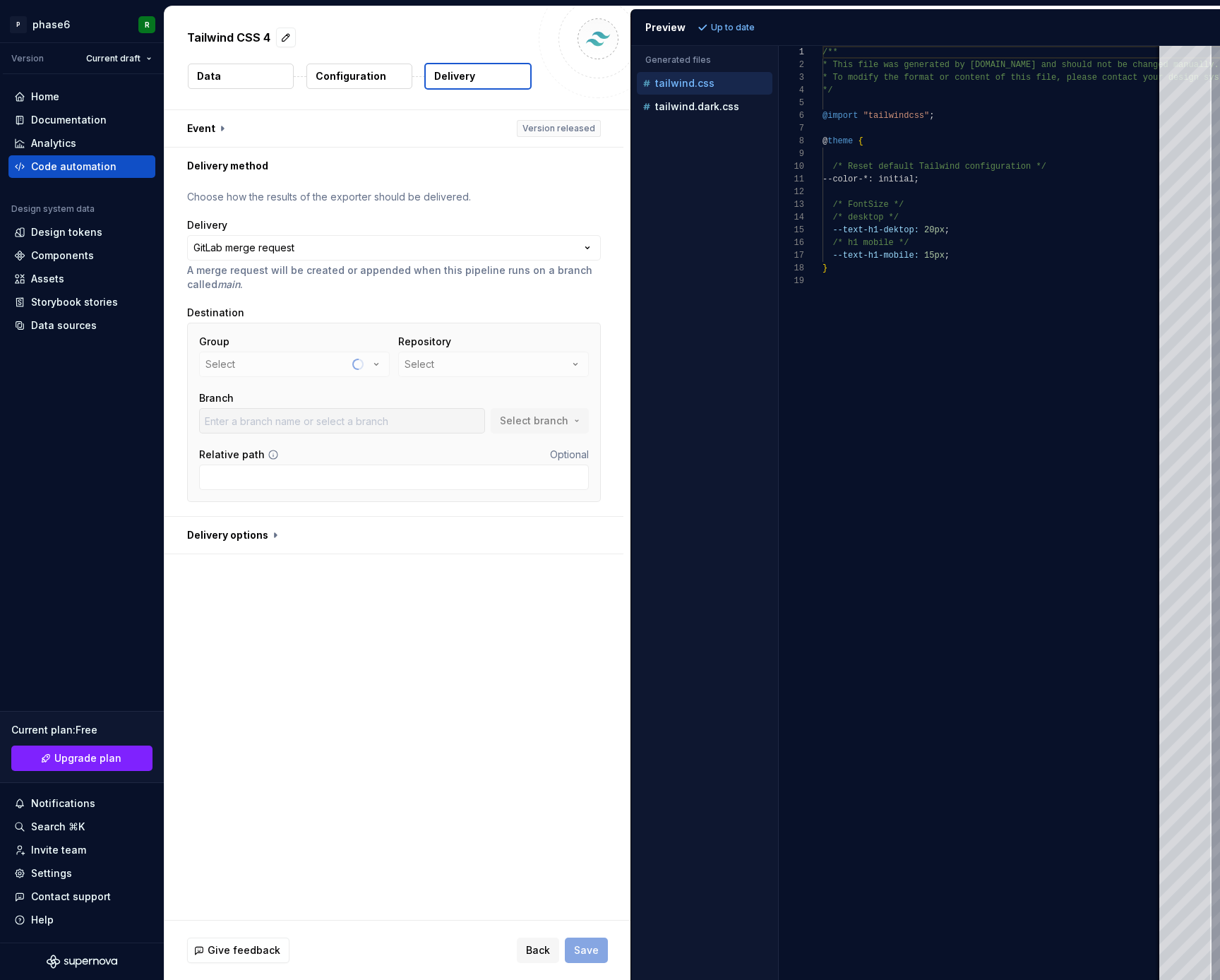
scroll to position [0, 0]
type input "main"
click at [259, 536] on button "button" at bounding box center [394, 536] width 459 height 37
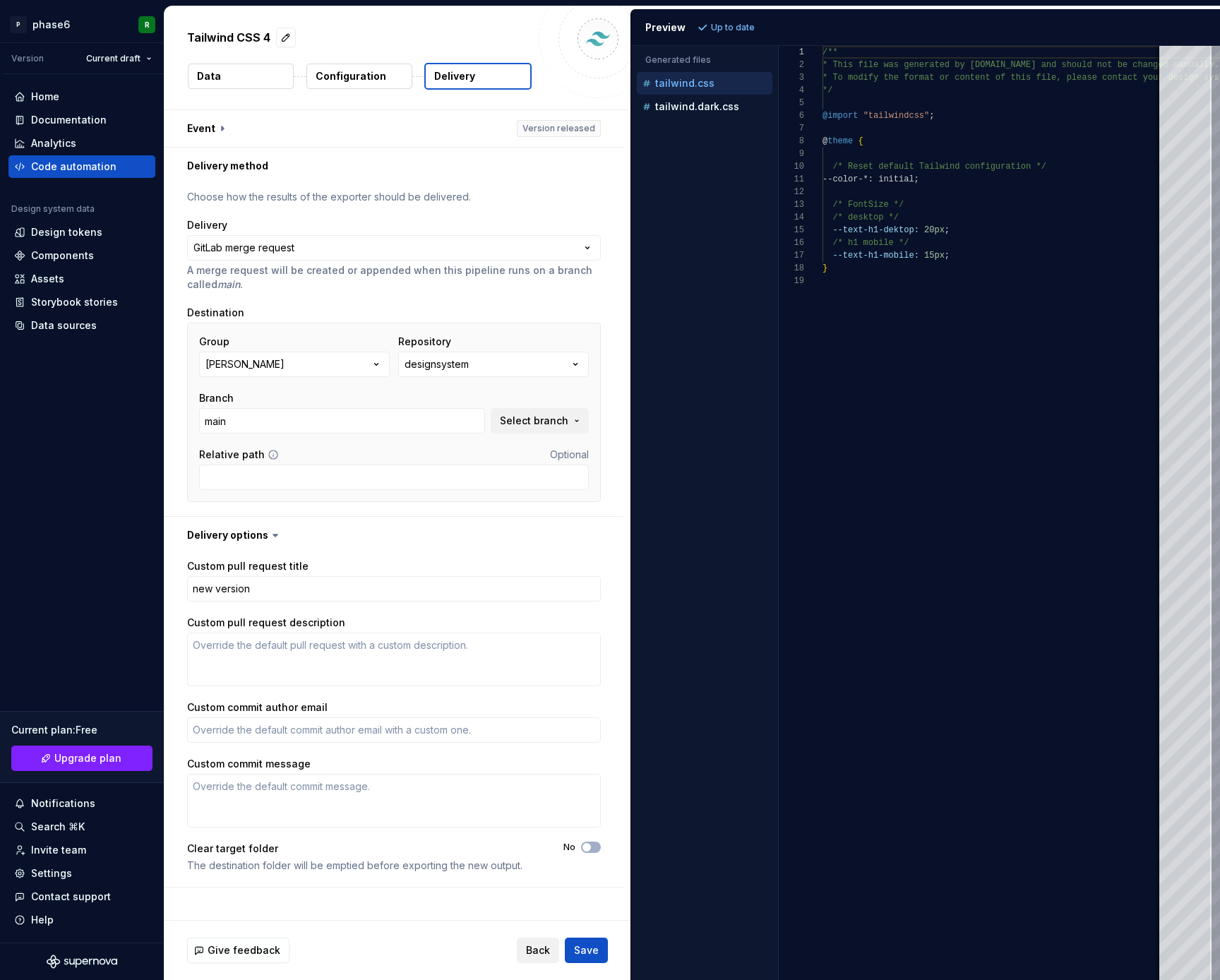
click at [542, 947] on span "Back" at bounding box center [537, 950] width 24 height 14
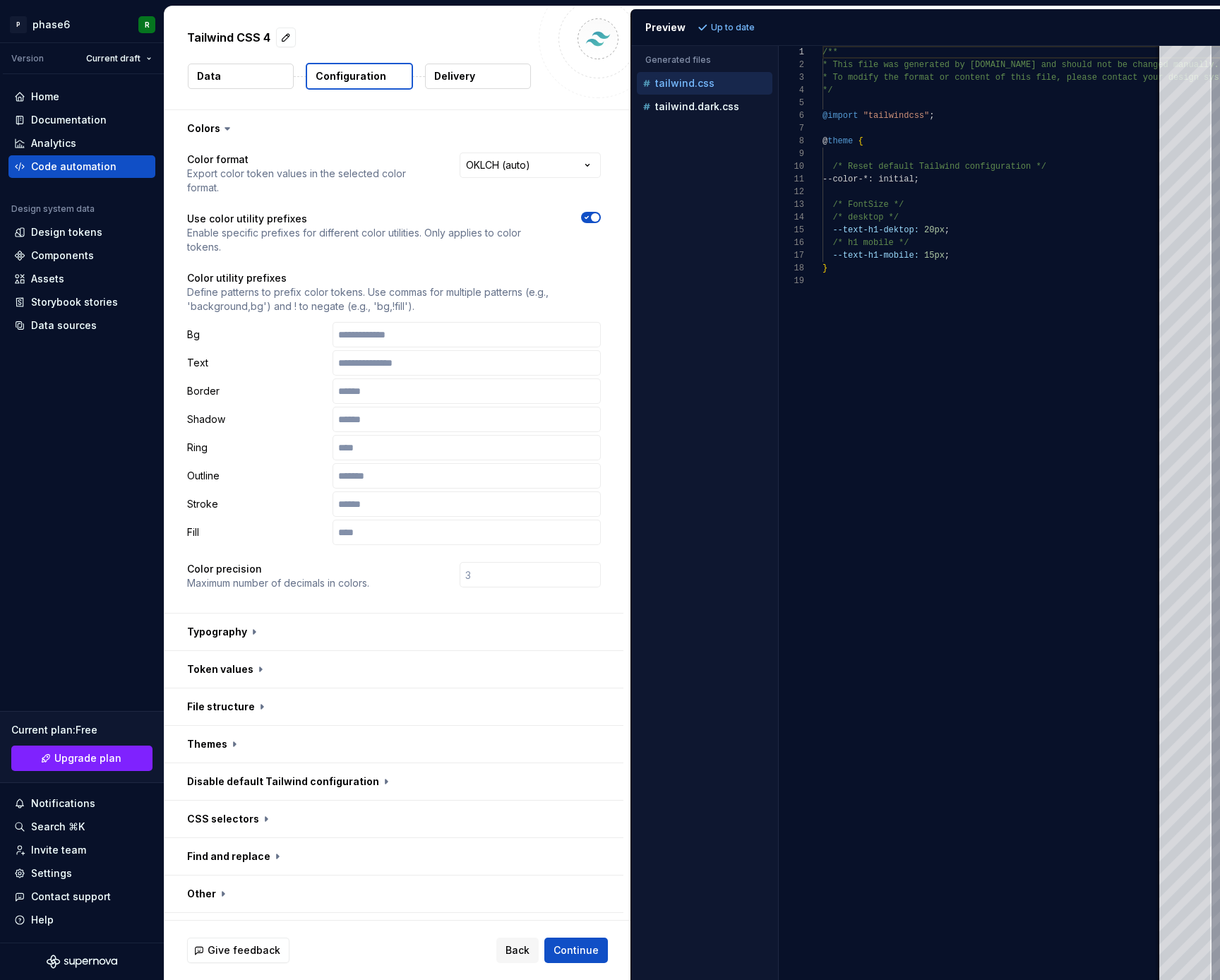
click at [467, 78] on p "Delivery" at bounding box center [455, 77] width 41 height 14
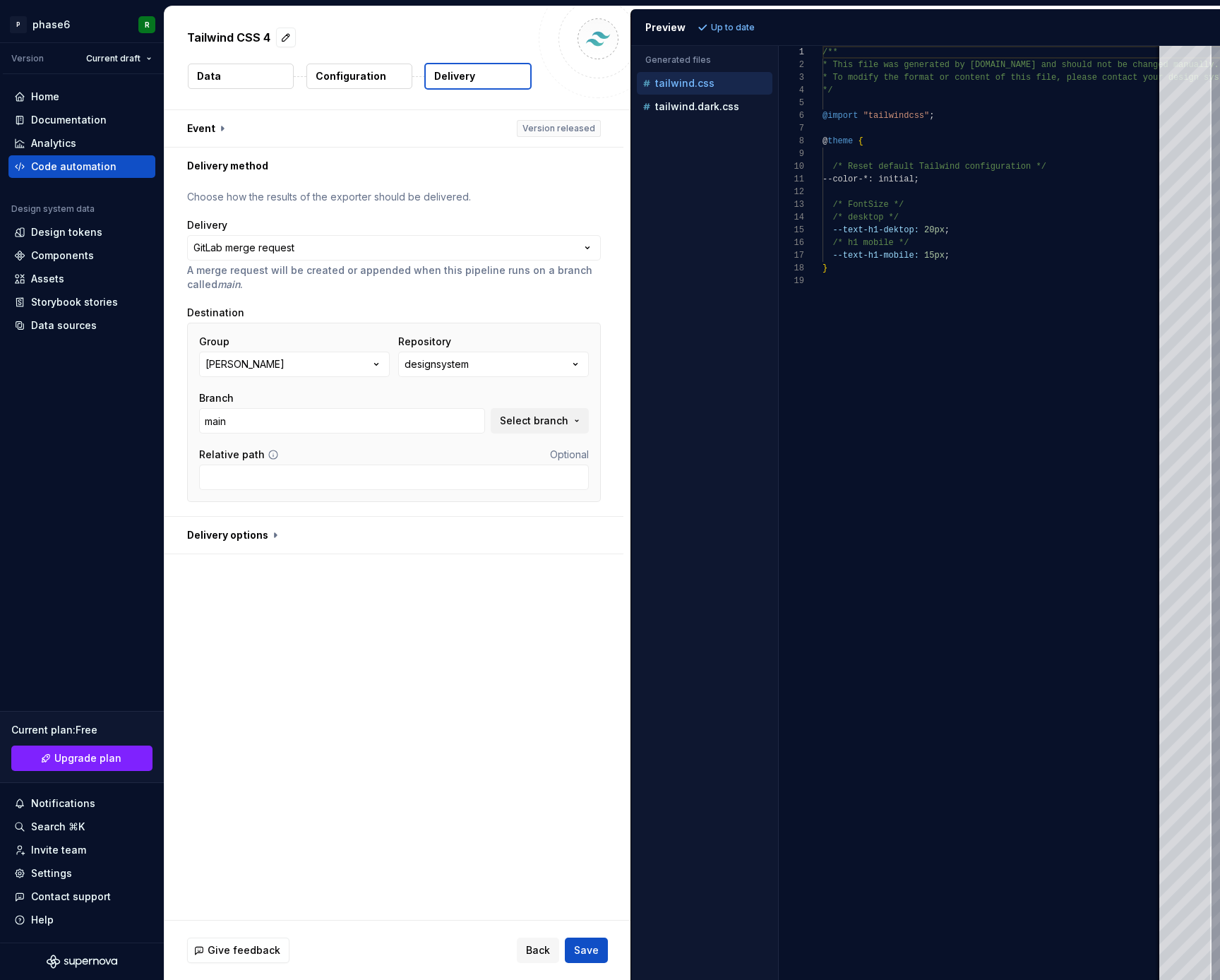
click at [380, 710] on div "**********" at bounding box center [398, 515] width 466 height 810
click at [419, 698] on div "**********" at bounding box center [398, 515] width 466 height 810
click at [390, 660] on div "**********" at bounding box center [398, 515] width 466 height 810
click at [361, 669] on div "**********" at bounding box center [398, 515] width 466 height 810
click at [401, 645] on div "**********" at bounding box center [398, 515] width 466 height 810
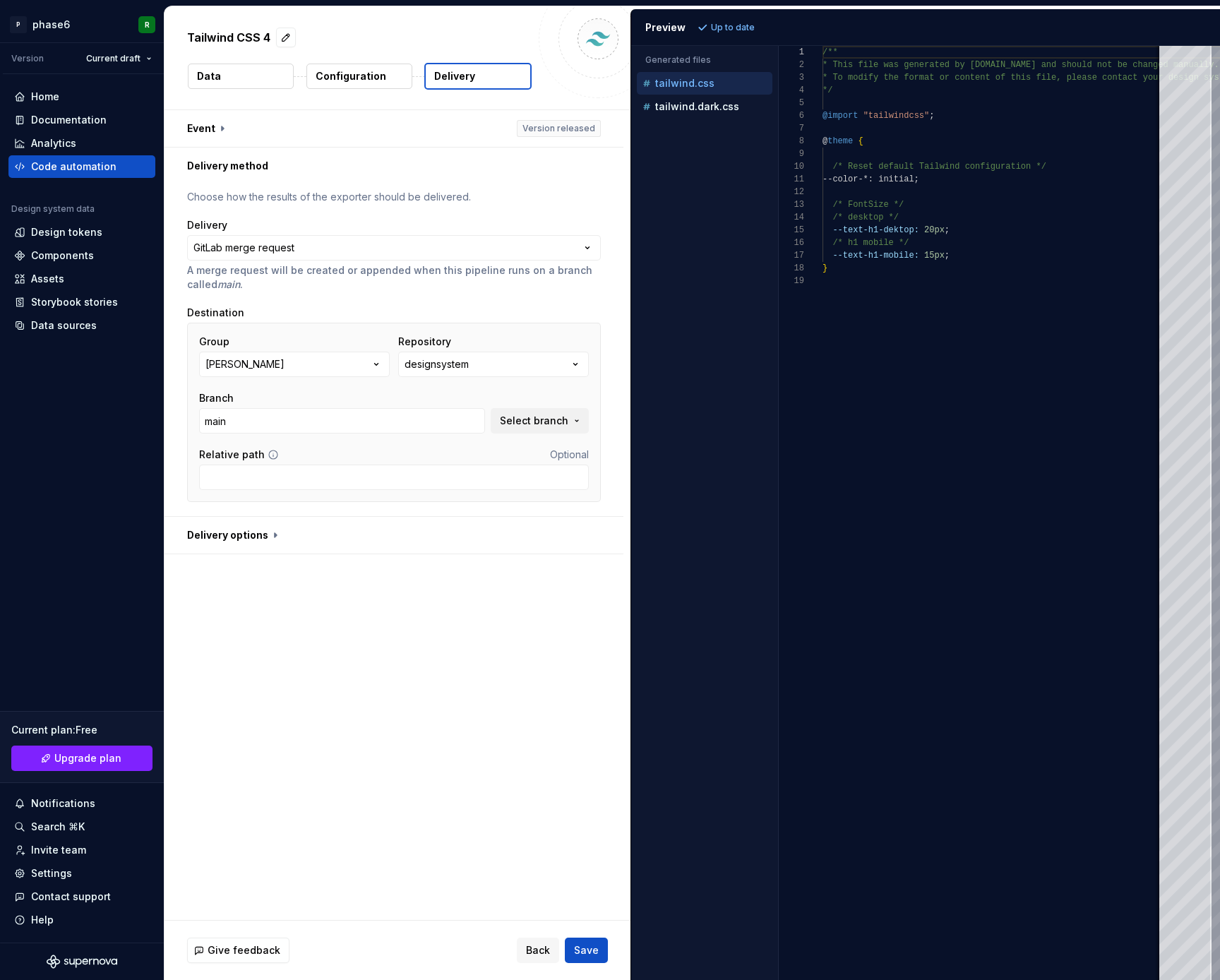
click at [360, 675] on div "**********" at bounding box center [398, 515] width 466 height 810
click at [417, 663] on div "**********" at bounding box center [398, 515] width 466 height 810
click at [286, 539] on button "button" at bounding box center [394, 536] width 459 height 37
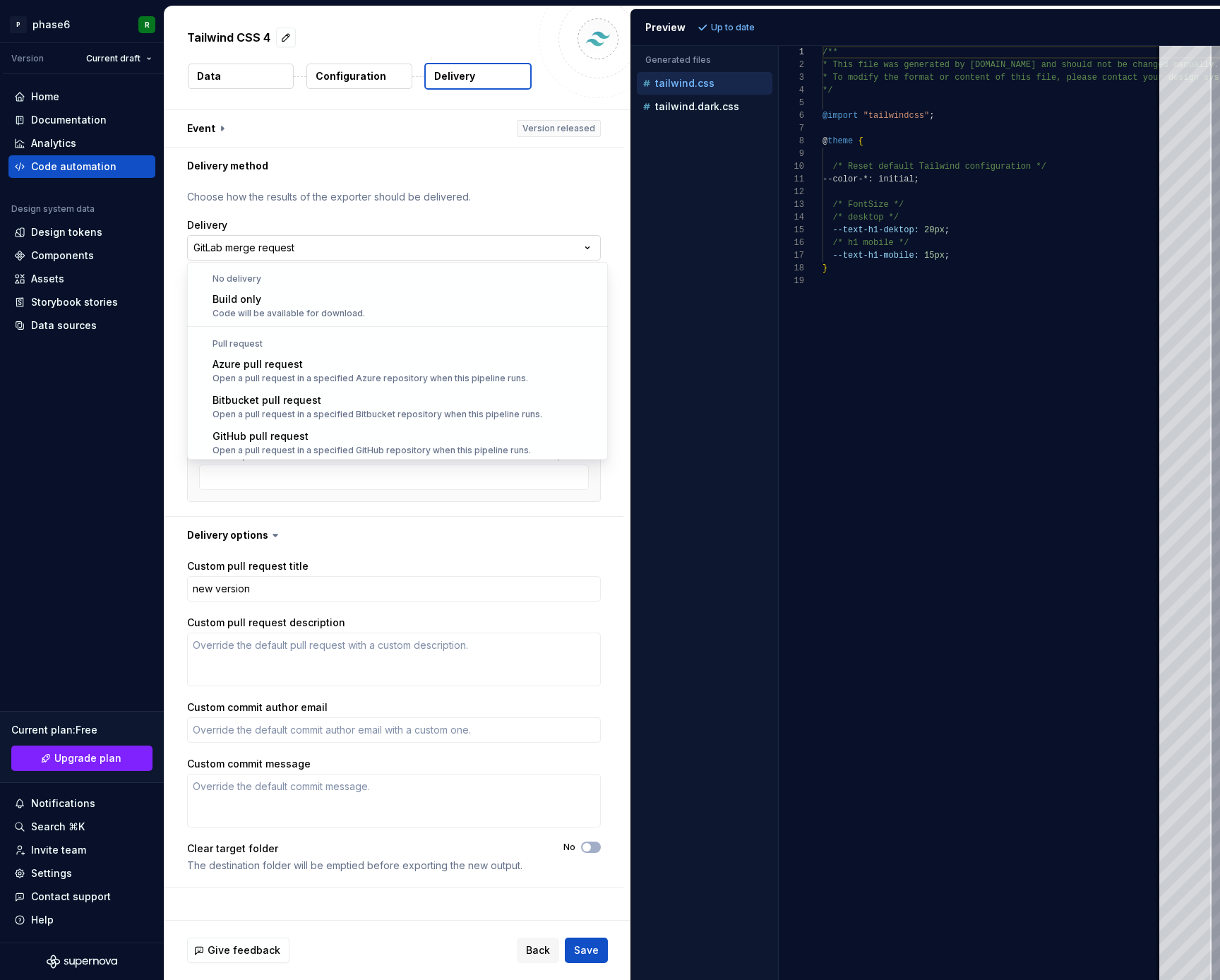
click at [600, 246] on html "**********" at bounding box center [610, 490] width 1220 height 980
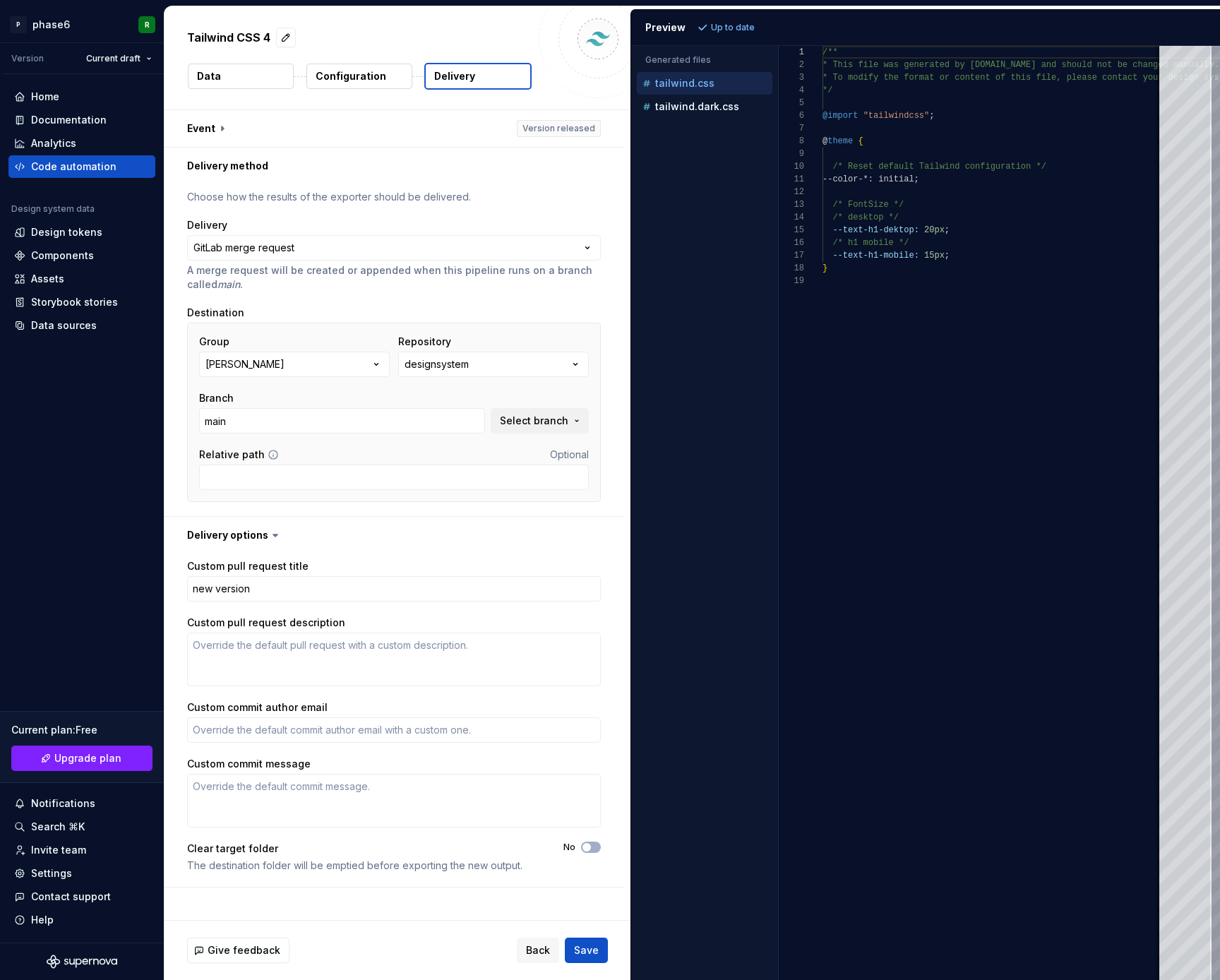
click at [537, 198] on html "**********" at bounding box center [610, 490] width 1220 height 980
click at [591, 847] on span "button" at bounding box center [587, 847] width 9 height 9
click at [599, 847] on span "button" at bounding box center [595, 847] width 9 height 9
click at [75, 474] on div "Home Documentation Analytics Code automation Design system data Design tokens C…" at bounding box center [82, 508] width 164 height 868
click at [115, 450] on div "Home Documentation Analytics Code automation Design system data Design tokens C…" at bounding box center [82, 508] width 164 height 868
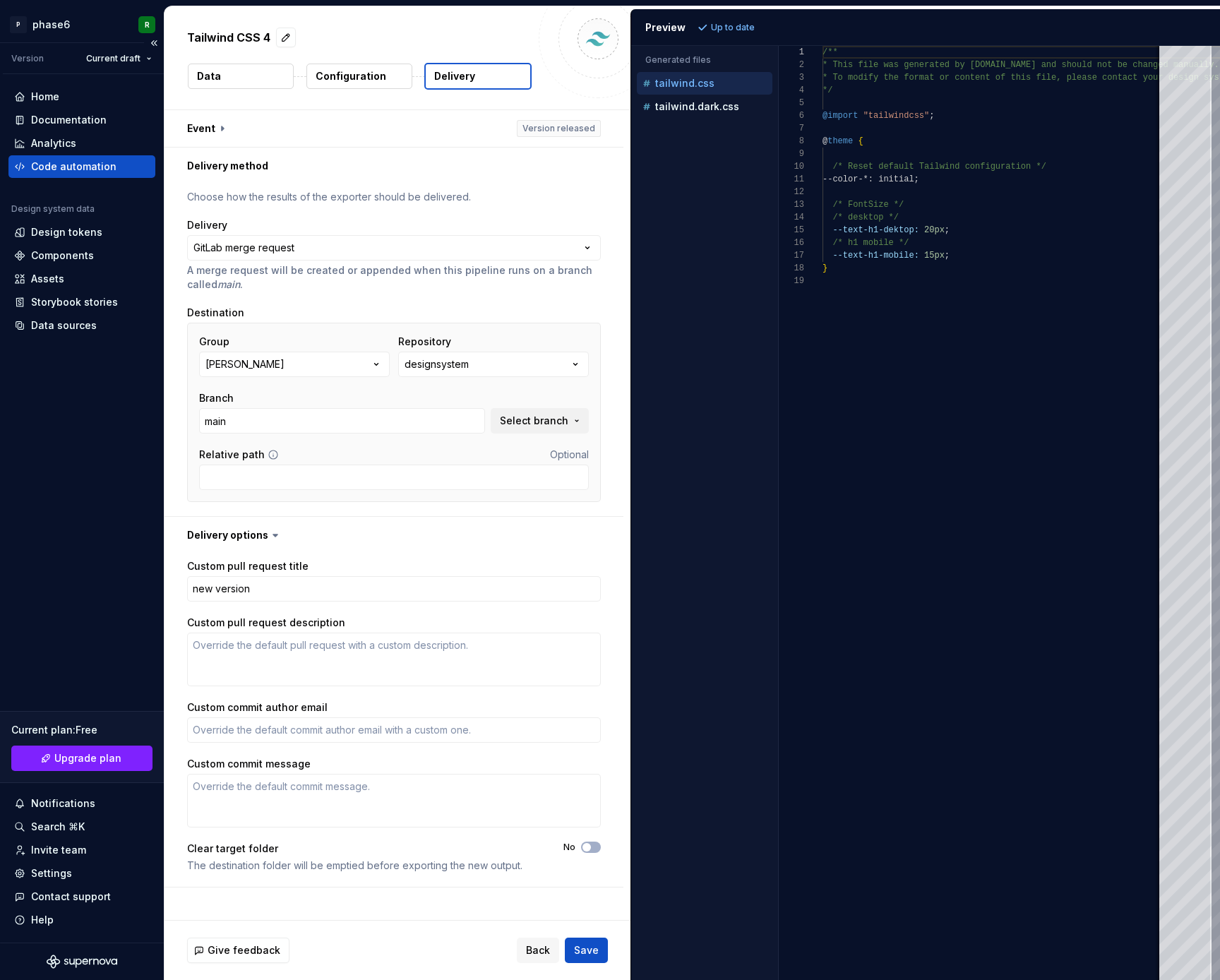
click at [112, 454] on div "Home Documentation Analytics Code automation Design system data Design tokens C…" at bounding box center [82, 508] width 164 height 868
click at [85, 457] on div "Home Documentation Analytics Code automation Design system data Design tokens C…" at bounding box center [82, 508] width 164 height 868
click at [99, 454] on div "Home Documentation Analytics Code automation Design system data Design tokens C…" at bounding box center [82, 508] width 164 height 868
click at [81, 472] on div "Home Documentation Analytics Code automation Design system data Design tokens C…" at bounding box center [82, 508] width 164 height 868
type textarea "*"
